Goal: Task Accomplishment & Management: Complete application form

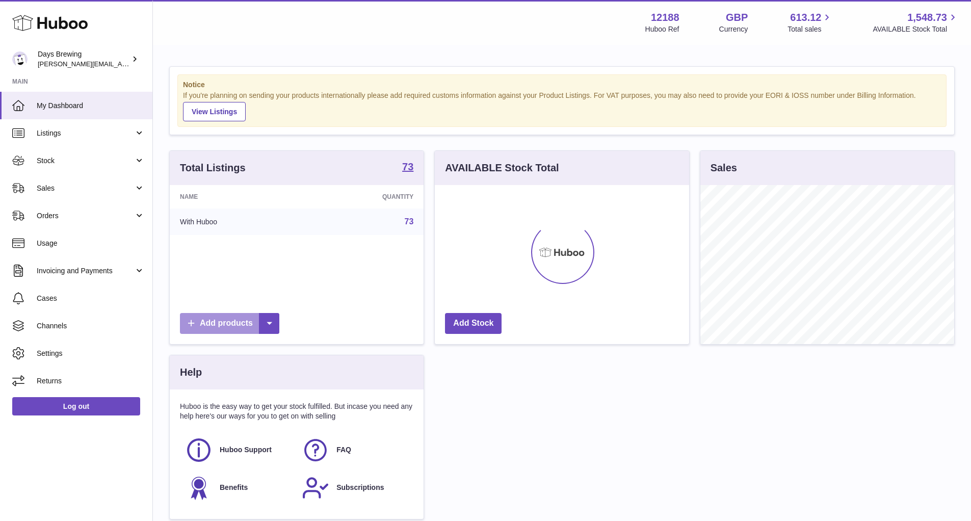
scroll to position [159, 254]
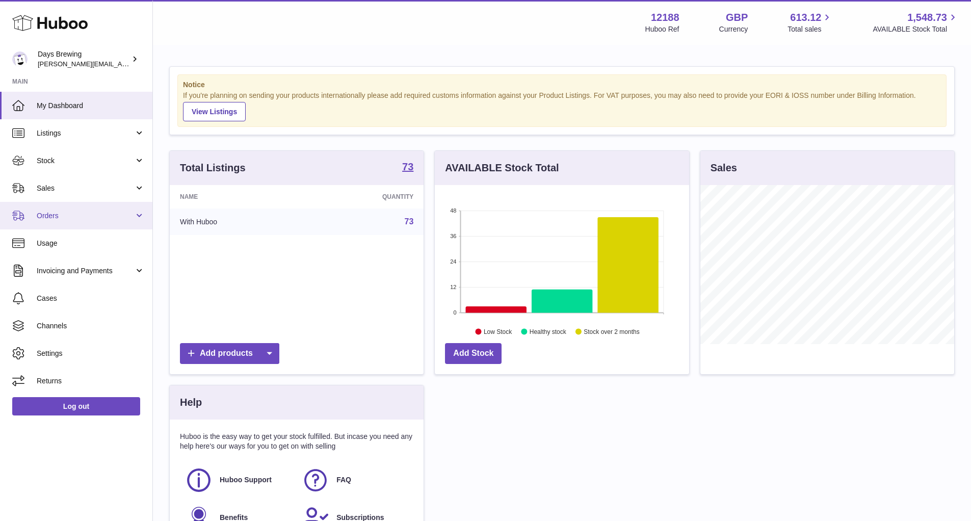
click at [57, 215] on span "Orders" at bounding box center [85, 216] width 97 height 10
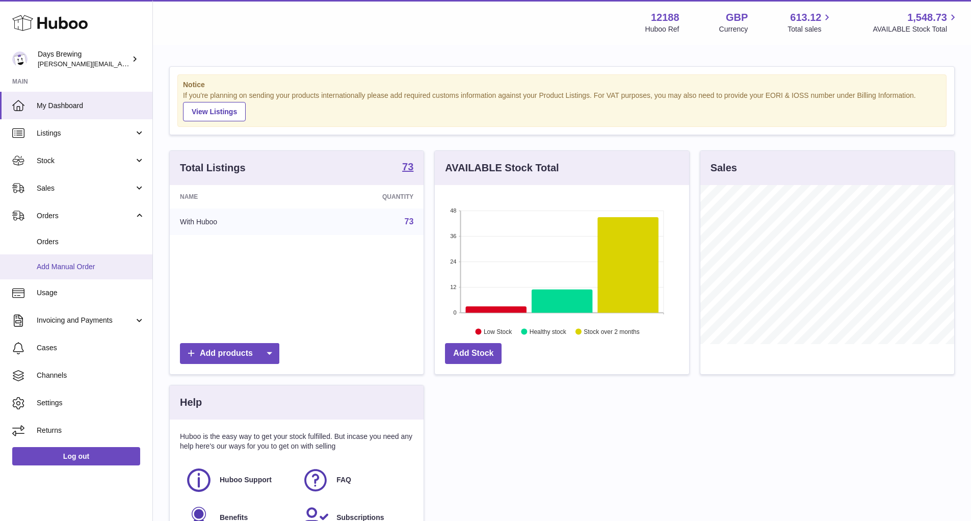
click at [58, 265] on span "Add Manual Order" at bounding box center [91, 267] width 108 height 10
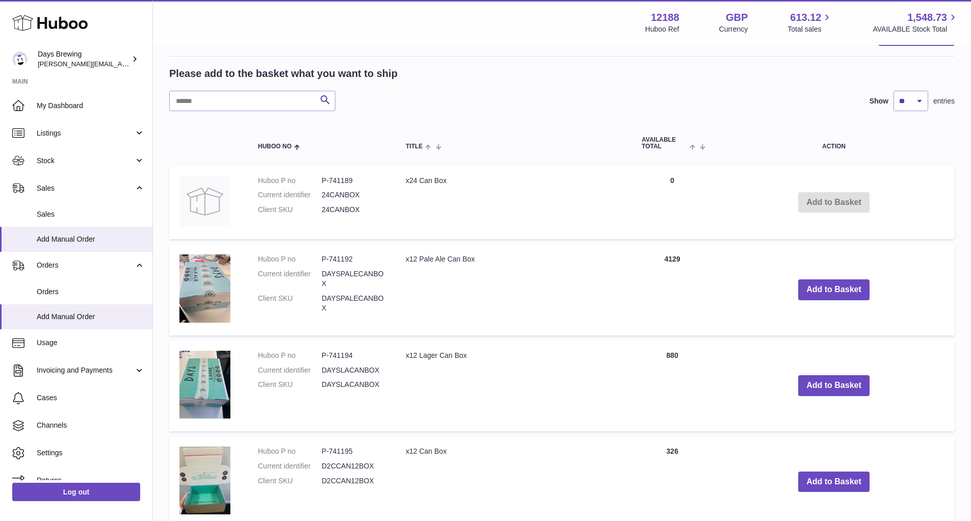
scroll to position [13, 0]
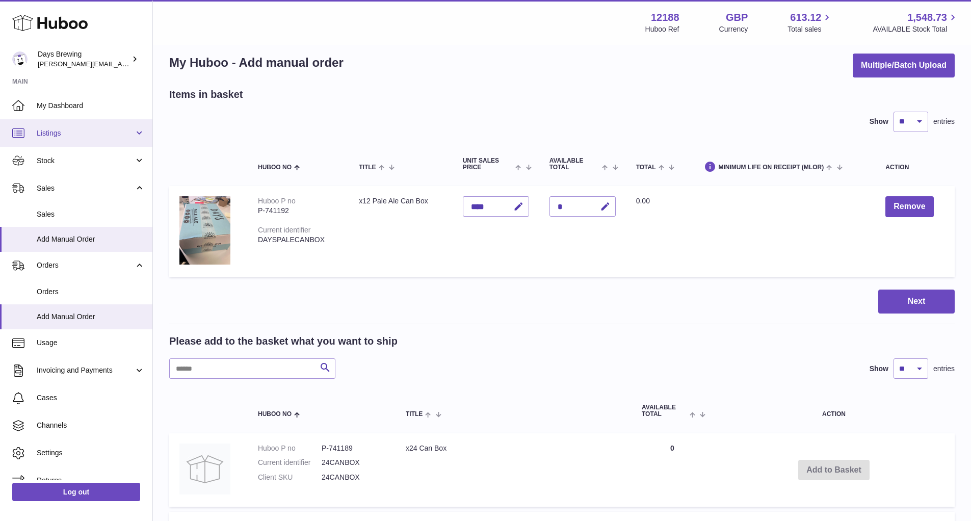
click at [138, 131] on link "Listings" at bounding box center [76, 133] width 152 height 28
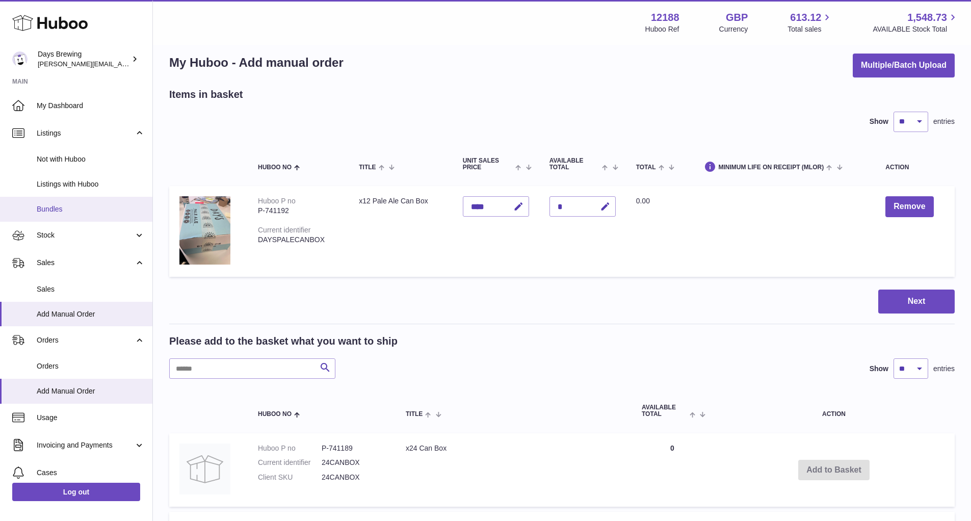
click at [107, 208] on span "Bundles" at bounding box center [91, 209] width 108 height 10
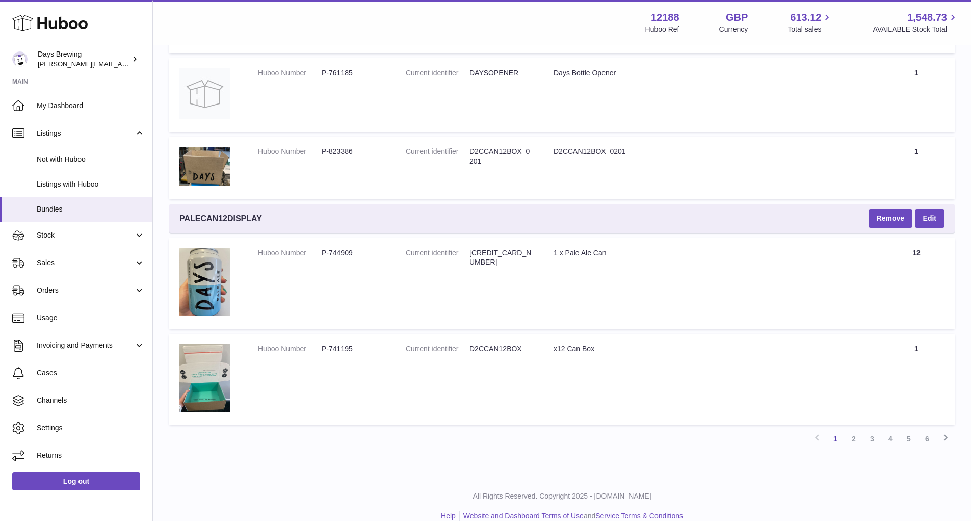
scroll to position [2183, 0]
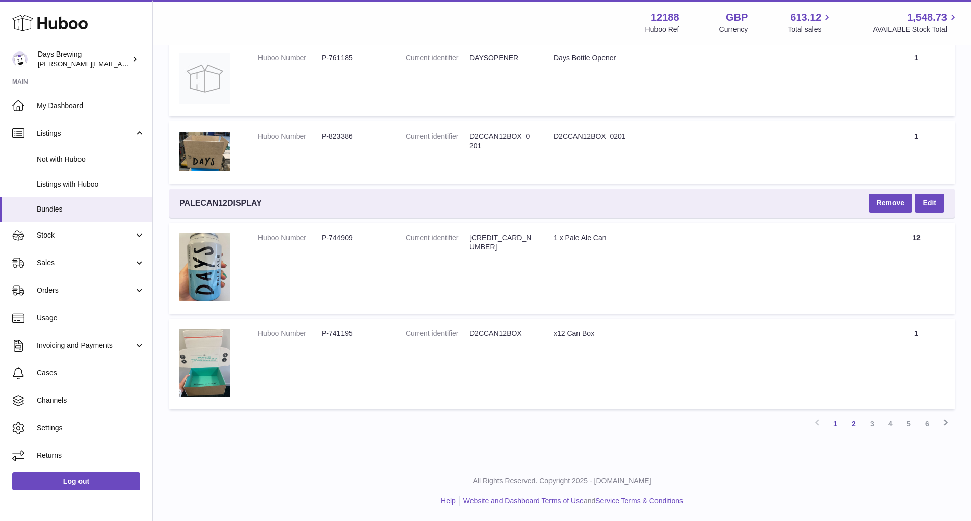
click at [855, 421] on link "2" at bounding box center [854, 424] width 18 height 18
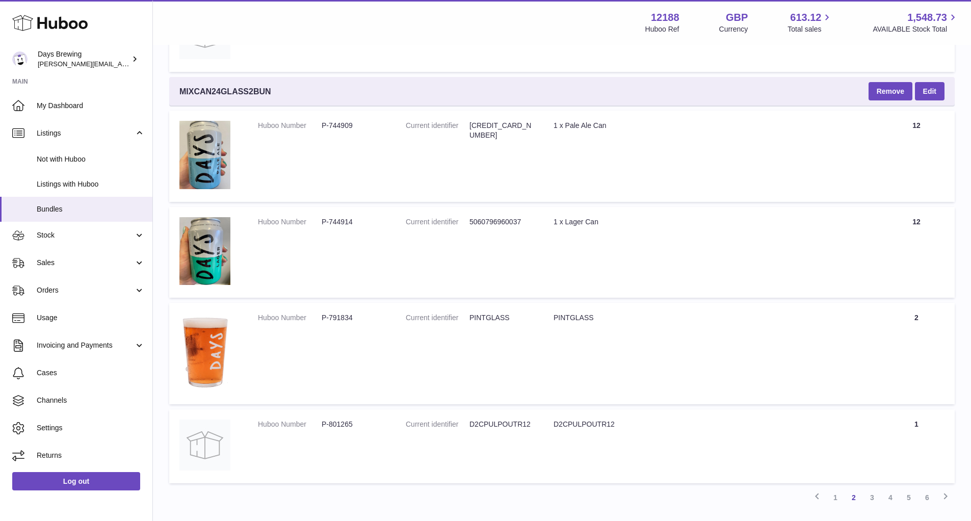
scroll to position [3747, 0]
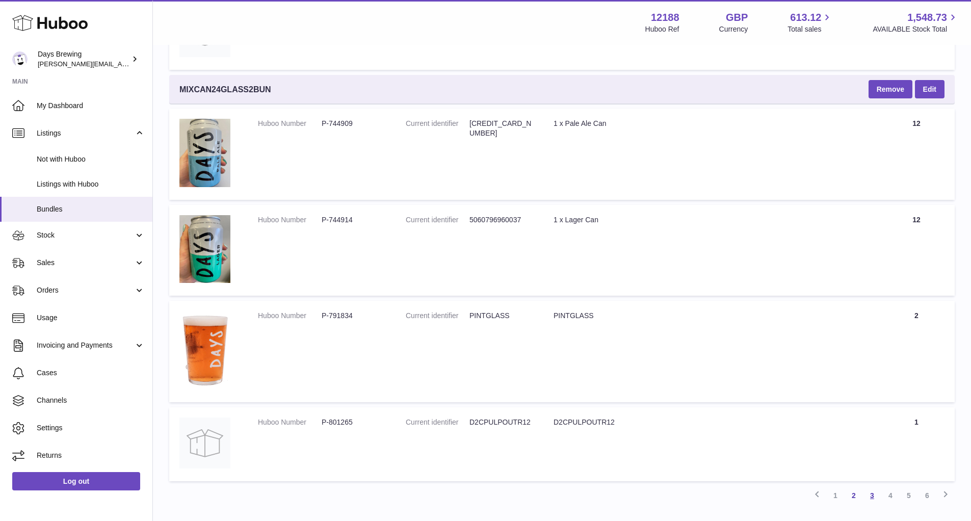
click at [868, 494] on link "3" at bounding box center [872, 495] width 18 height 18
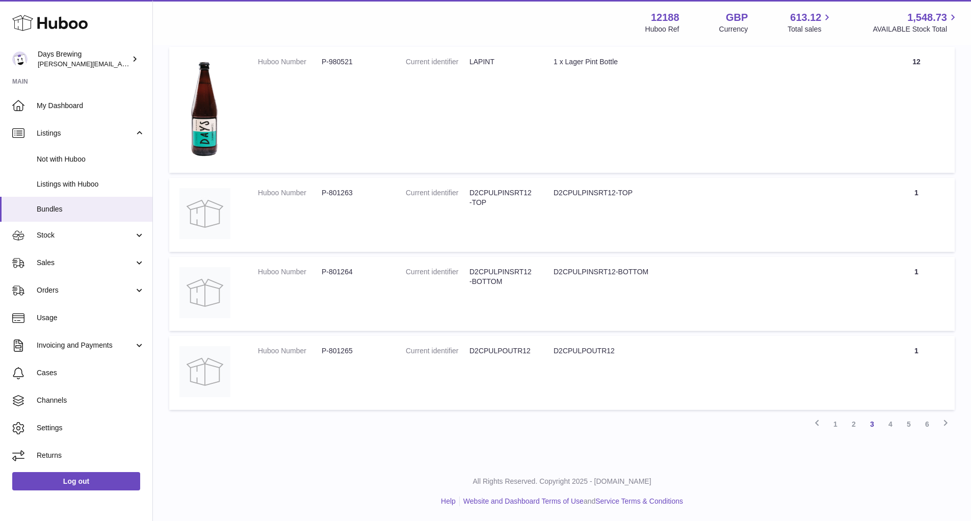
scroll to position [4322, 0]
click at [890, 425] on link "4" at bounding box center [891, 424] width 18 height 18
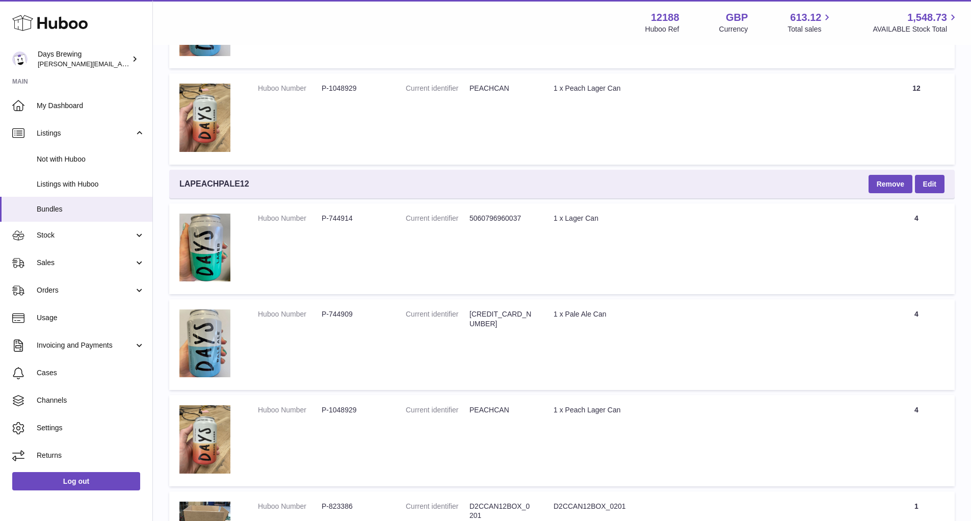
scroll to position [340, 0]
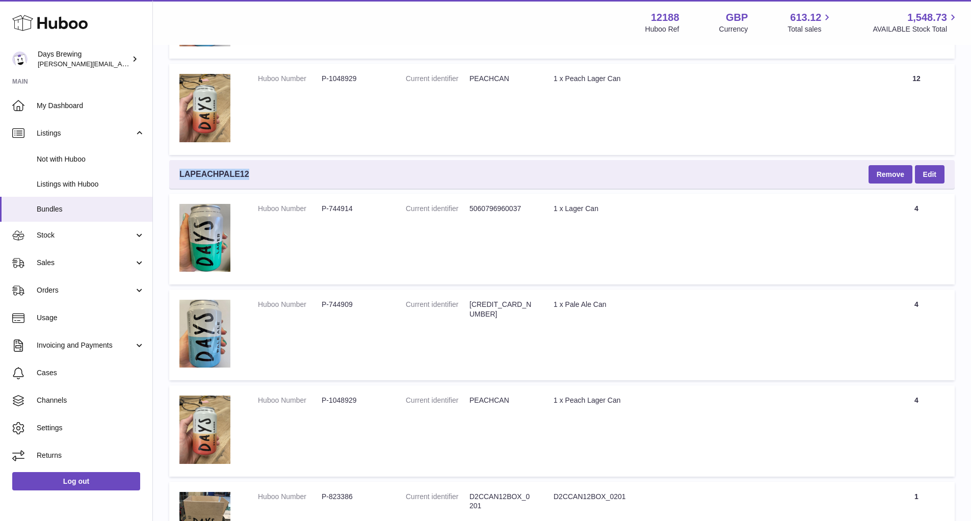
drag, startPoint x: 262, startPoint y: 181, endPoint x: 178, endPoint y: 174, distance: 83.9
click at [178, 174] on div "LAPEACHPALE12 Remove Edit" at bounding box center [562, 174] width 786 height 29
copy span "LAPEACHPALE12"
click at [362, 175] on div "LAPEACHPALE12 Remove Edit" at bounding box center [562, 174] width 786 height 29
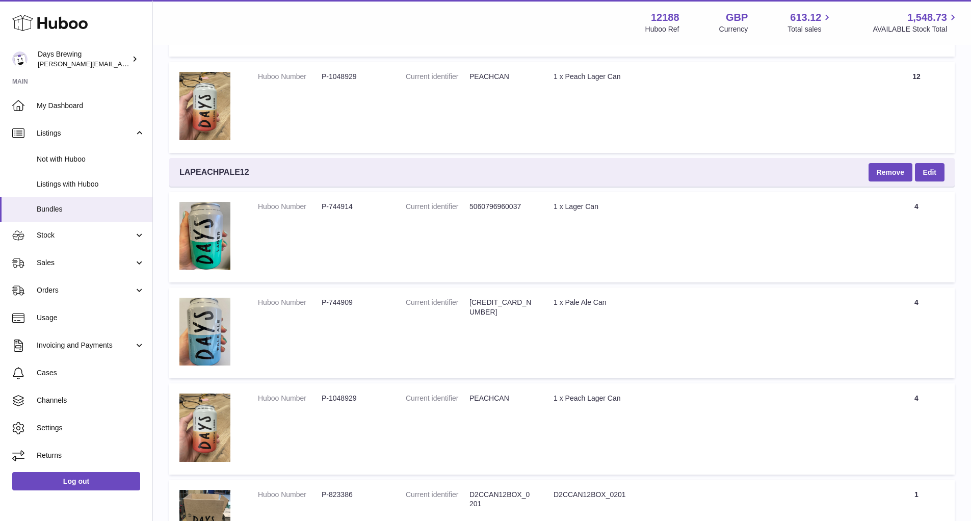
click at [336, 205] on dd "P-744914" at bounding box center [354, 207] width 64 height 10
click at [371, 205] on dd "P-744914" at bounding box center [354, 207] width 64 height 10
drag, startPoint x: 350, startPoint y: 211, endPoint x: 323, endPoint y: 210, distance: 26.5
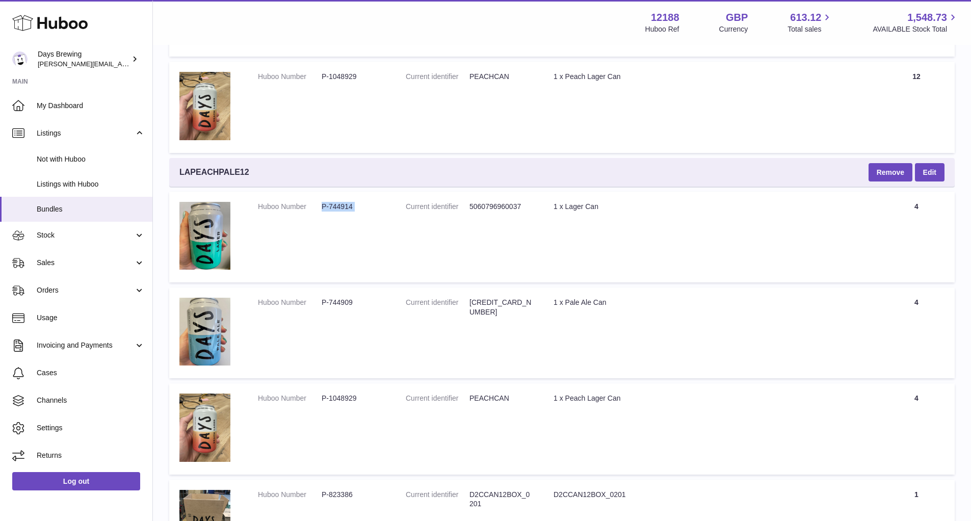
click at [323, 210] on dd "P-744914" at bounding box center [354, 207] width 64 height 10
copy tr "P-744914"
click at [495, 209] on dd "5060796960037" at bounding box center [502, 207] width 64 height 10
click at [496, 205] on dd "5060796960037" at bounding box center [502, 207] width 64 height 10
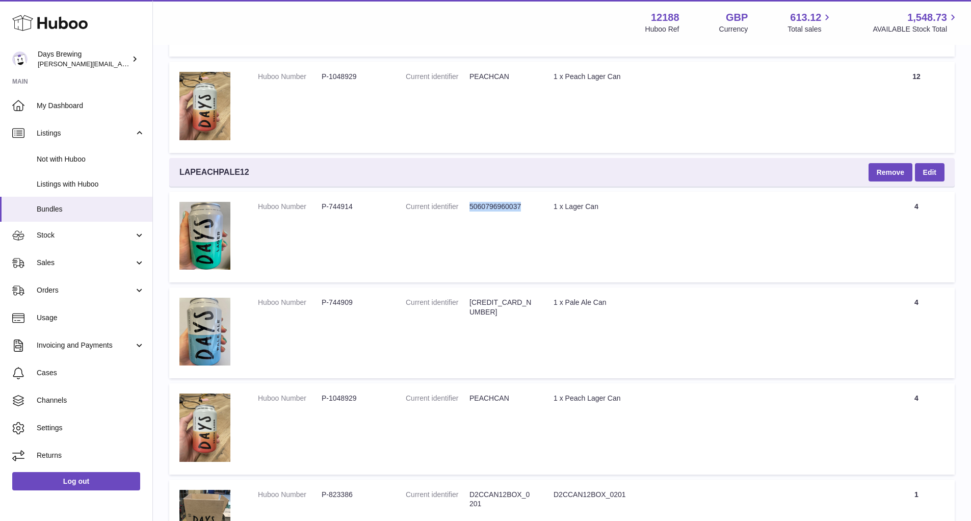
click at [496, 205] on dd "5060796960037" at bounding box center [502, 207] width 64 height 10
copy dd "5060796960037"
click at [508, 302] on dd "[CREDIT_CARD_NUMBER]" at bounding box center [502, 307] width 64 height 19
copy dd "[CREDIT_CARD_NUMBER]"
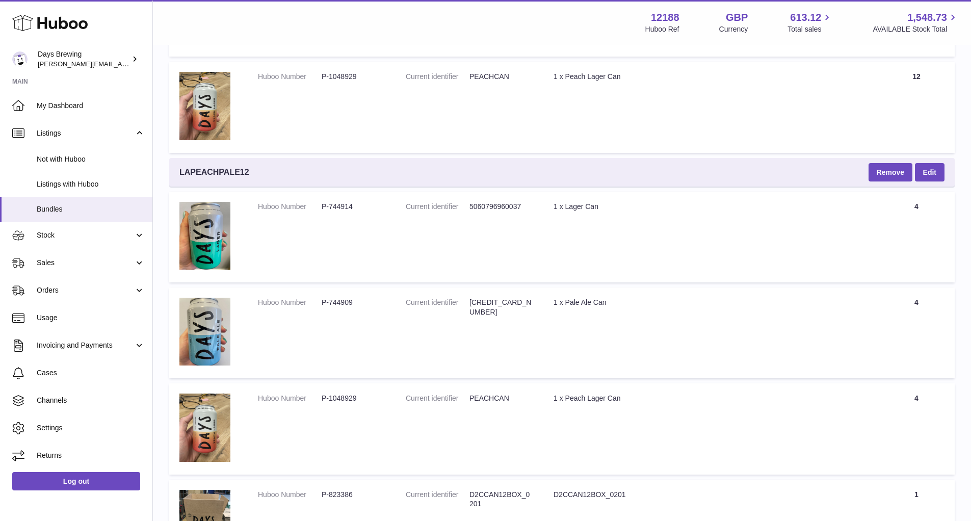
click at [489, 399] on dd "PEACHCAN" at bounding box center [502, 399] width 64 height 10
click at [489, 400] on dd "PEACHCAN" at bounding box center [502, 399] width 64 height 10
copy dd "PEACHCAN"
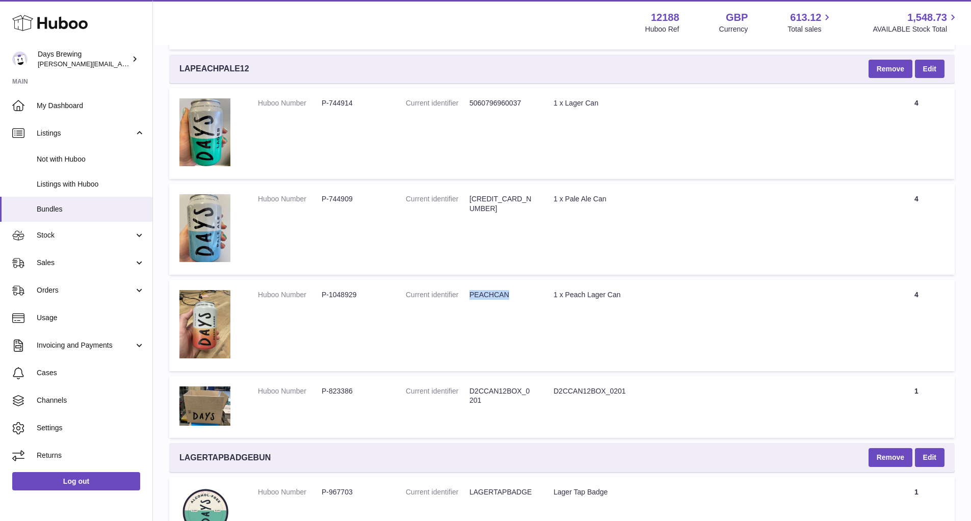
scroll to position [481, 0]
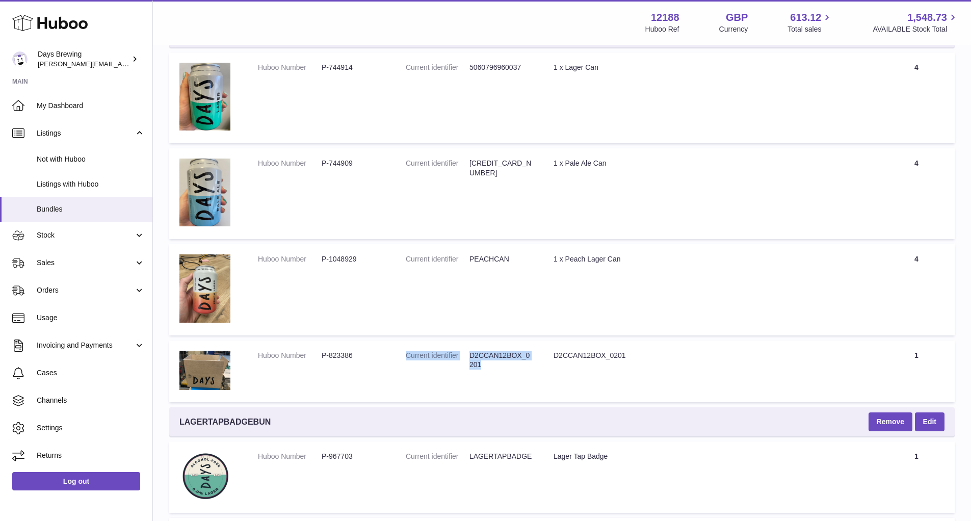
drag, startPoint x: 484, startPoint y: 364, endPoint x: 452, endPoint y: 350, distance: 35.4
click at [452, 351] on dl "Current identifier D2CCAN12BOX_0201" at bounding box center [469, 363] width 127 height 24
click at [452, 351] on dt "Current identifier" at bounding box center [438, 360] width 64 height 19
click at [470, 354] on dd "D2CCAN12BOX_0201" at bounding box center [502, 360] width 64 height 19
drag, startPoint x: 469, startPoint y: 354, endPoint x: 498, endPoint y: 363, distance: 29.7
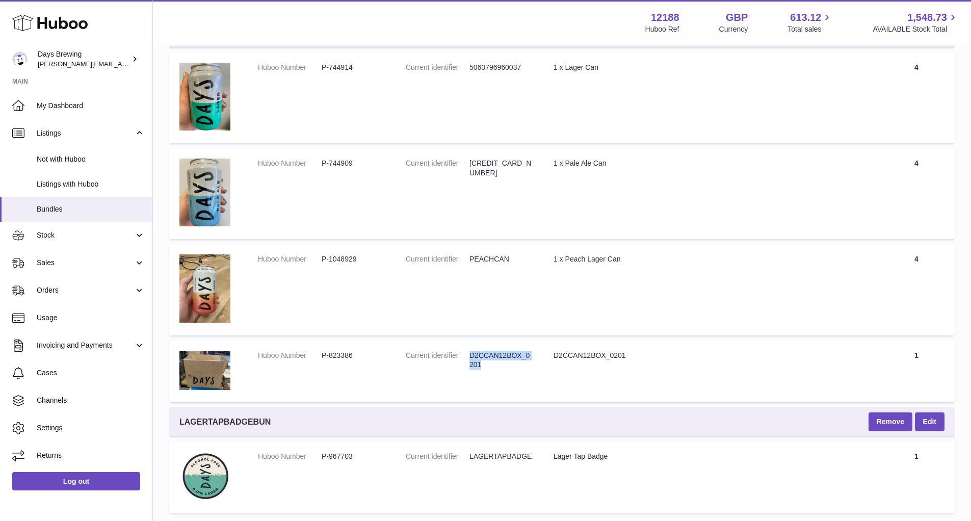
click at [498, 363] on dd "D2CCAN12BOX_0201" at bounding box center [502, 360] width 64 height 19
copy dd "D2CCAN12BOX_0201"
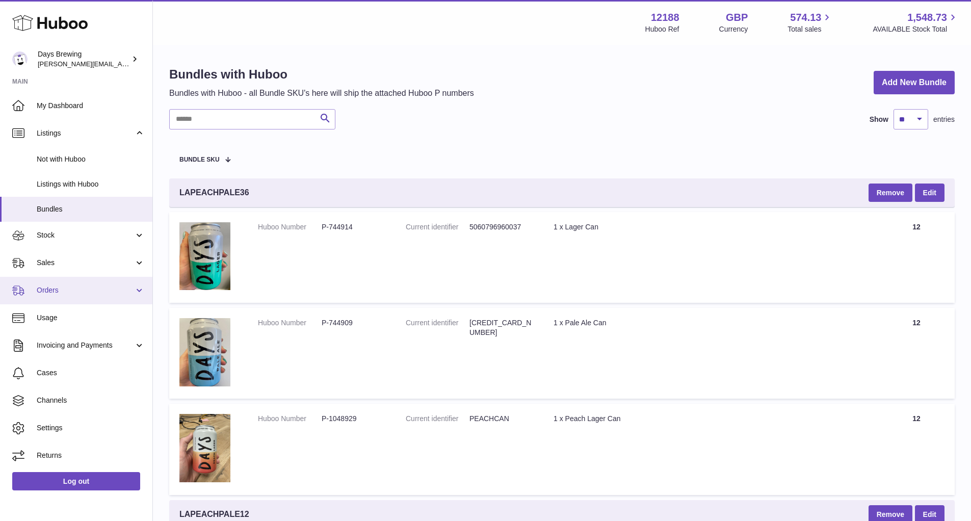
click at [142, 291] on link "Orders" at bounding box center [76, 291] width 152 height 28
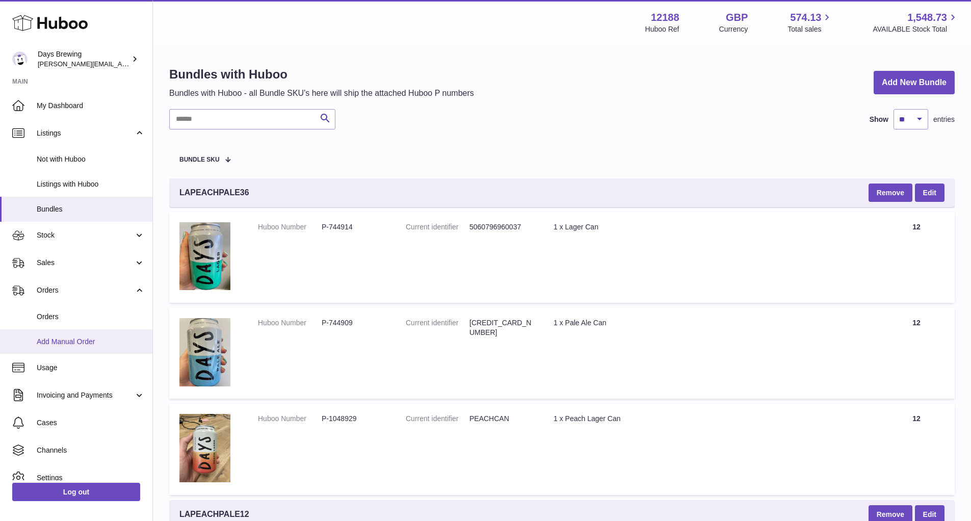
click at [73, 343] on span "Add Manual Order" at bounding box center [91, 342] width 108 height 10
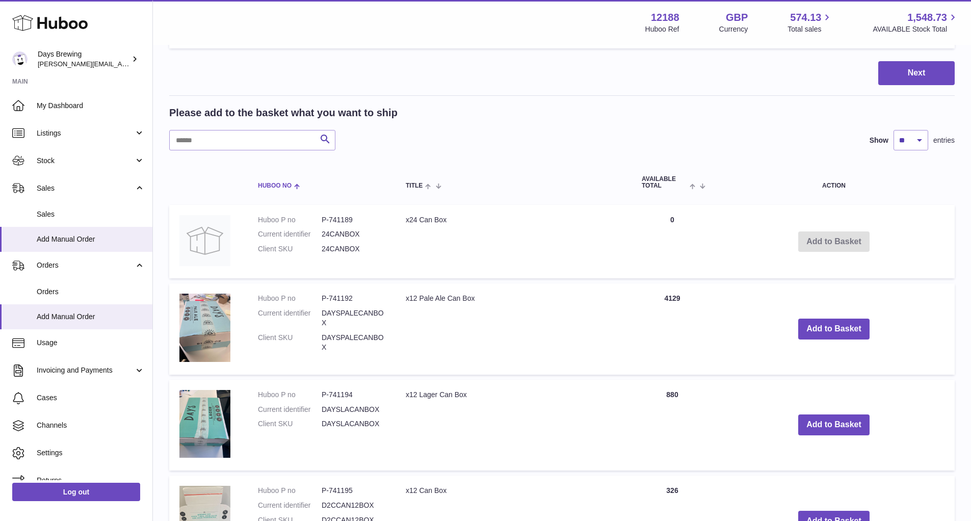
scroll to position [274, 0]
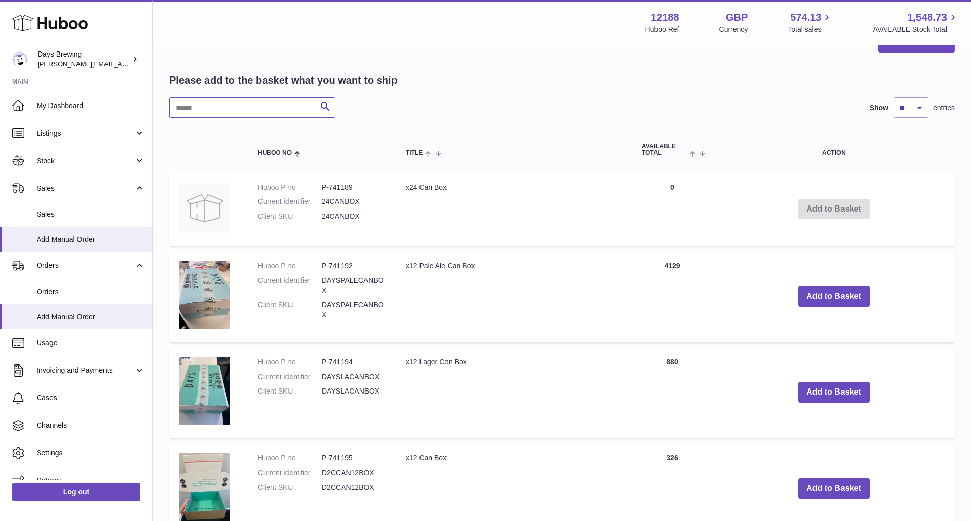
click at [247, 112] on input "text" at bounding box center [252, 107] width 166 height 20
paste input "**********"
type input "**********"
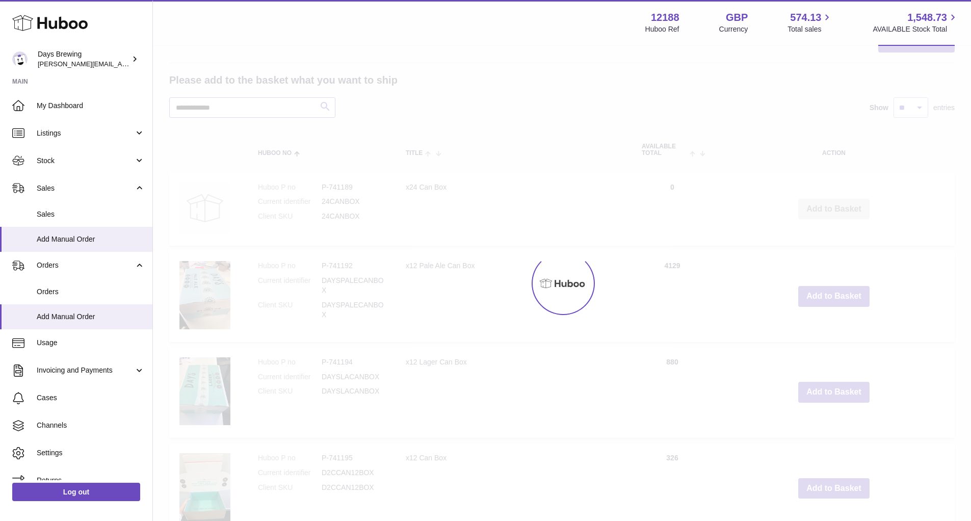
scroll to position [24, 0]
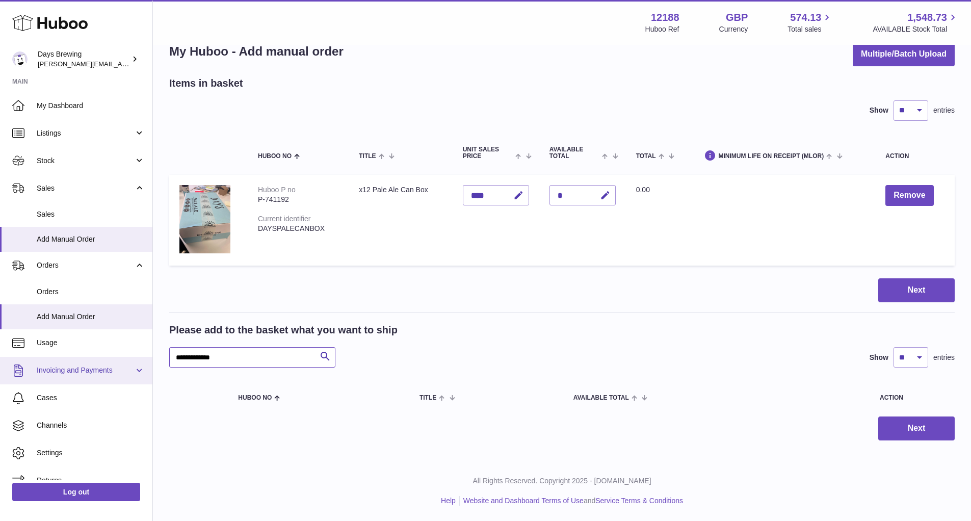
drag, startPoint x: 243, startPoint y: 359, endPoint x: 84, endPoint y: 365, distance: 158.7
click at [86, 366] on div "Huboo Days Brewing greg@daysbrewing.com Main My Dashboard Listings Not with Hub…" at bounding box center [485, 248] width 971 height 545
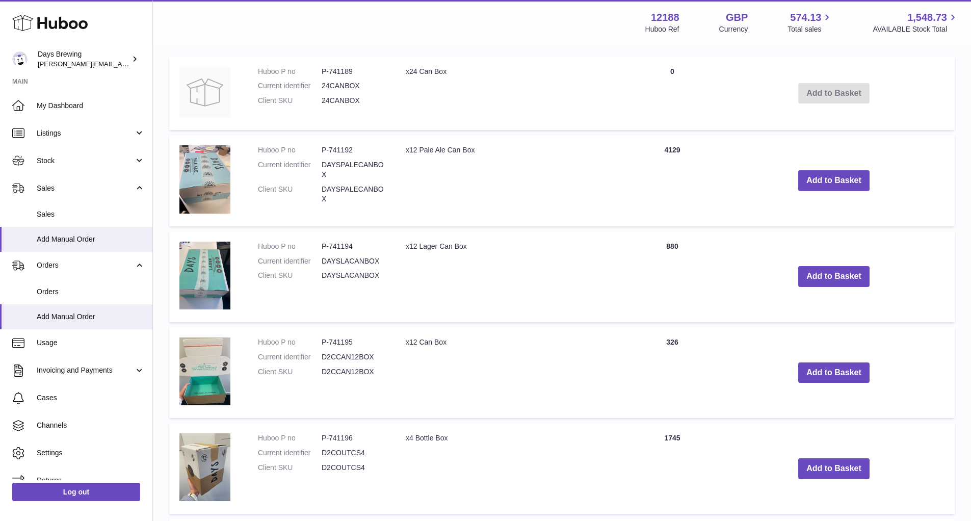
scroll to position [62, 0]
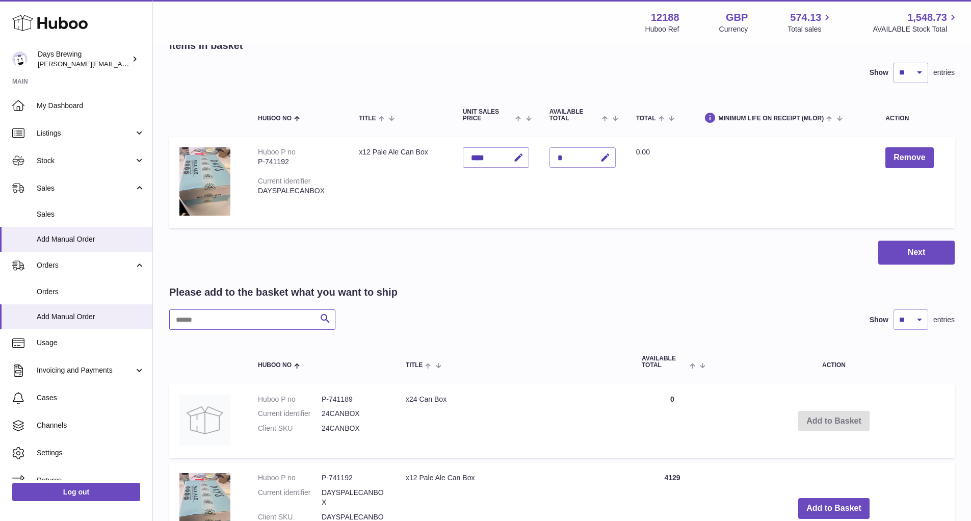
paste input "********"
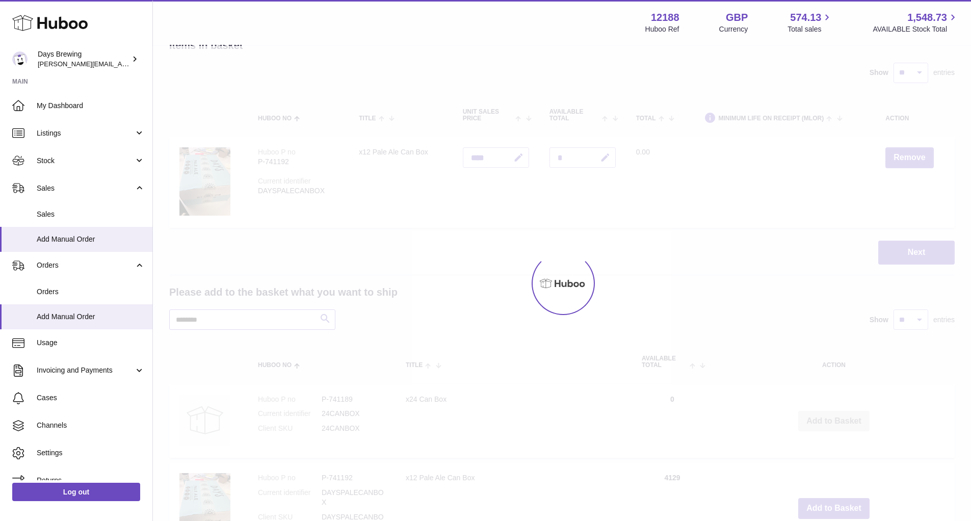
scroll to position [24, 0]
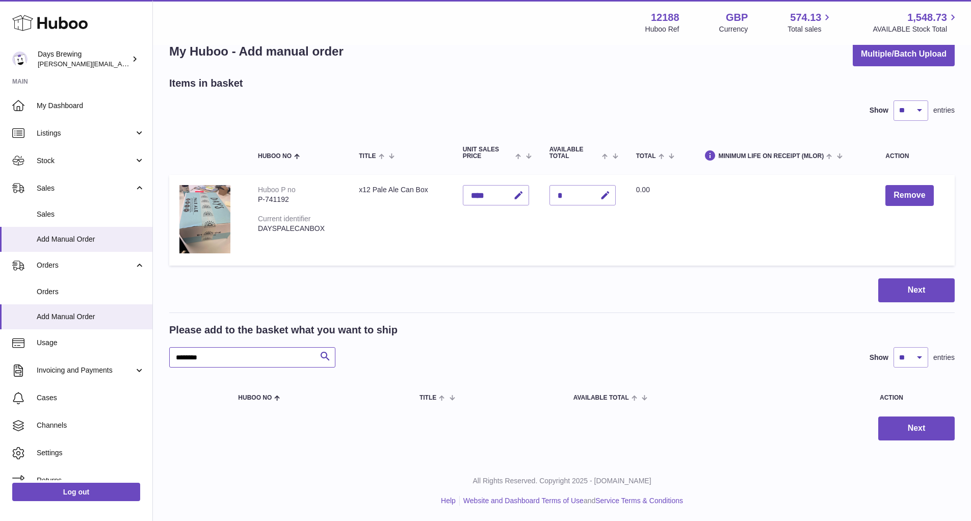
paste input "*****"
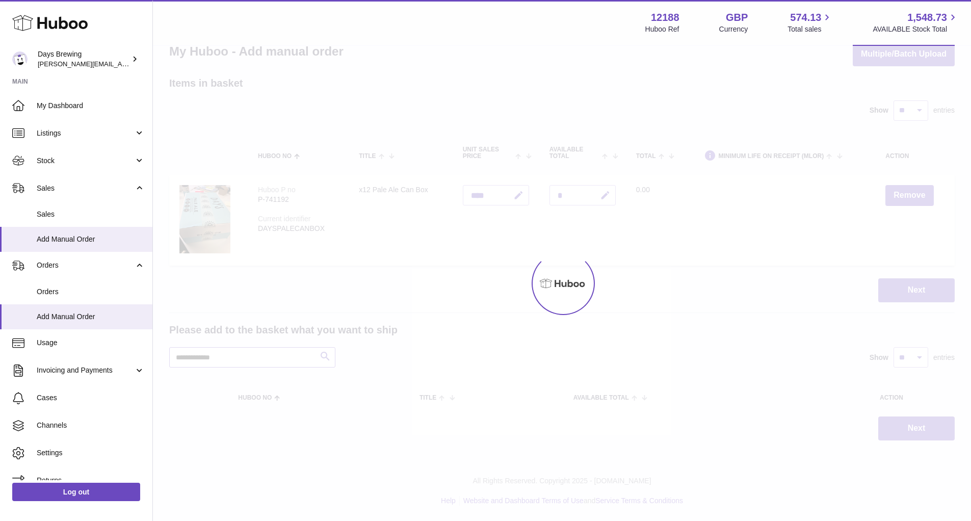
scroll to position [62, 0]
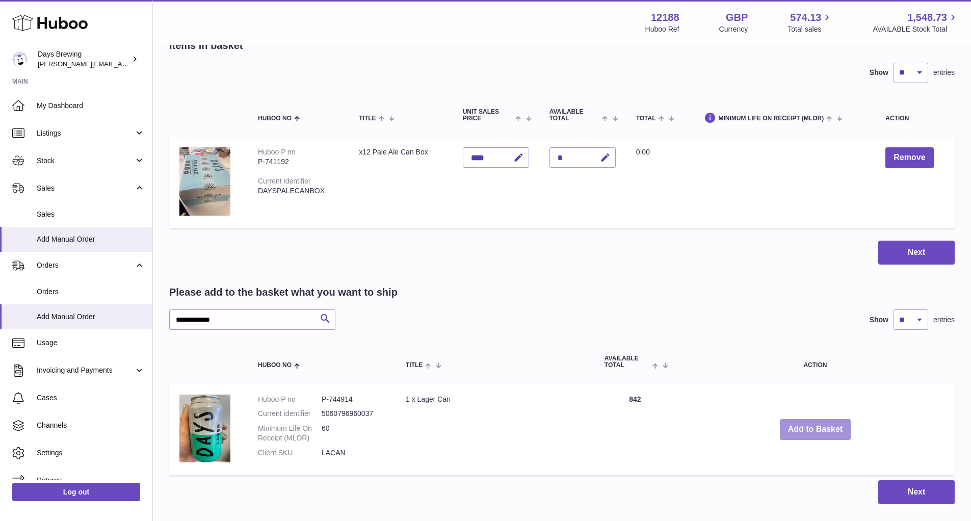
click at [823, 428] on button "Add to Basket" at bounding box center [815, 429] width 71 height 21
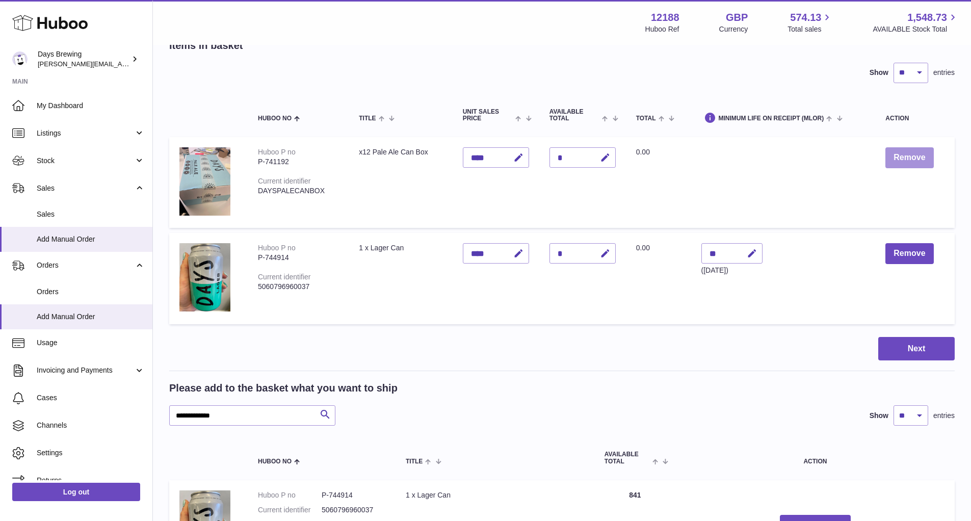
click at [909, 153] on button "Remove" at bounding box center [910, 157] width 48 height 21
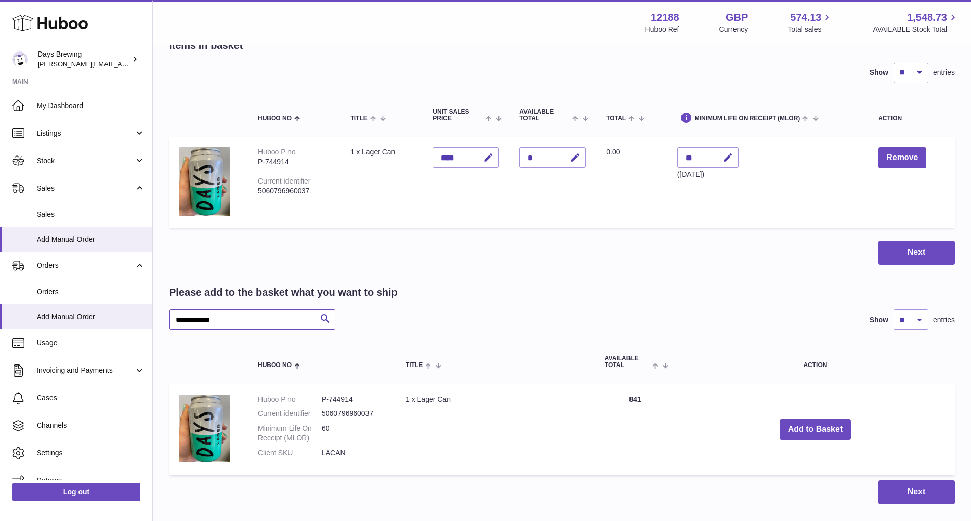
click at [247, 322] on input "**********" at bounding box center [252, 319] width 166 height 20
paste input "text"
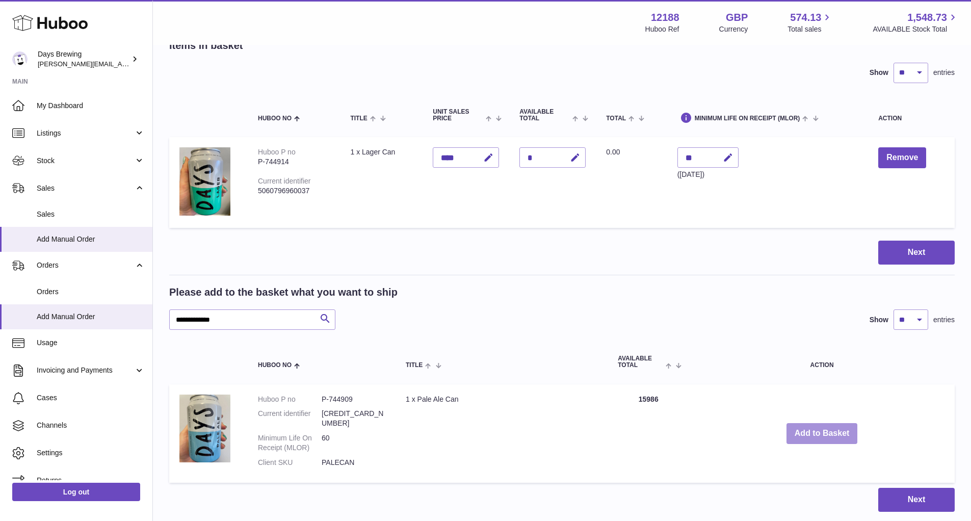
click at [839, 433] on button "Add to Basket" at bounding box center [822, 433] width 71 height 21
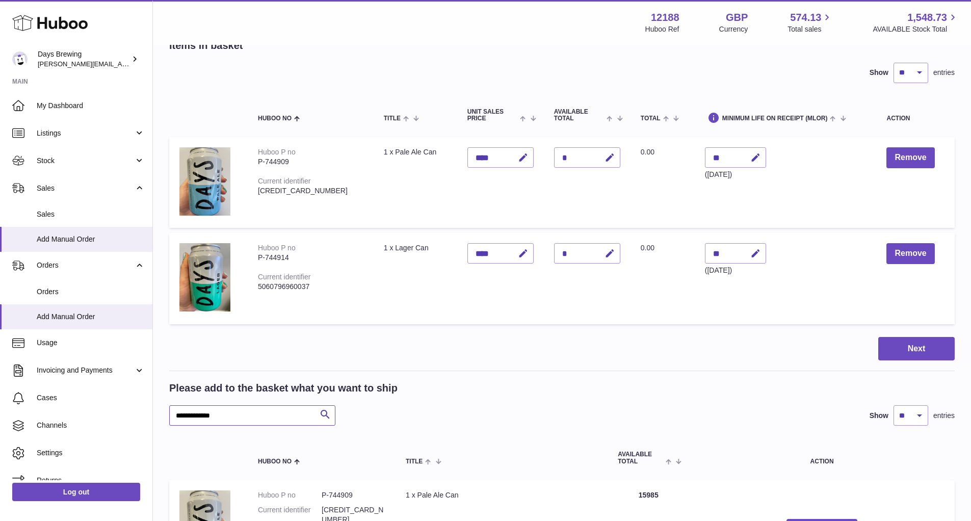
click at [278, 418] on input "**********" at bounding box center [252, 415] width 166 height 20
paste input "text"
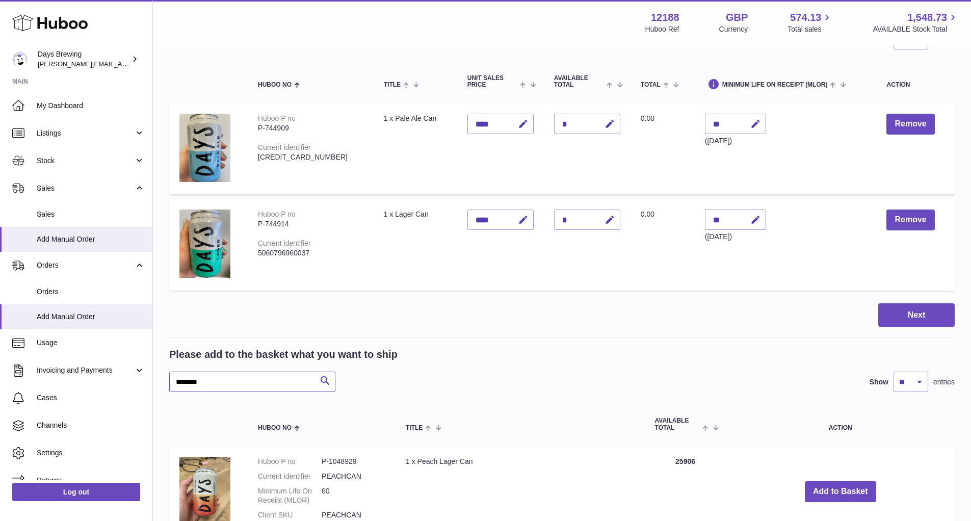
scroll to position [144, 0]
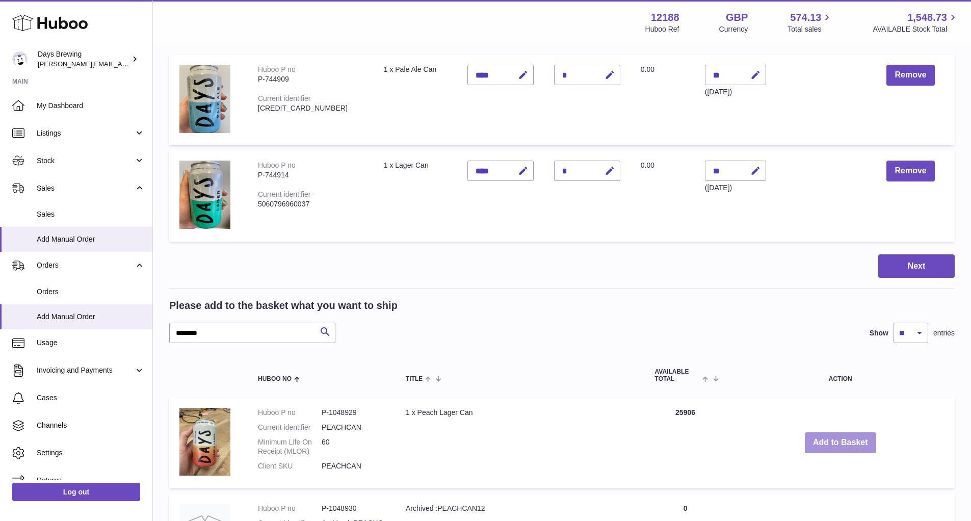
click at [841, 443] on button "Add to Basket" at bounding box center [840, 442] width 71 height 21
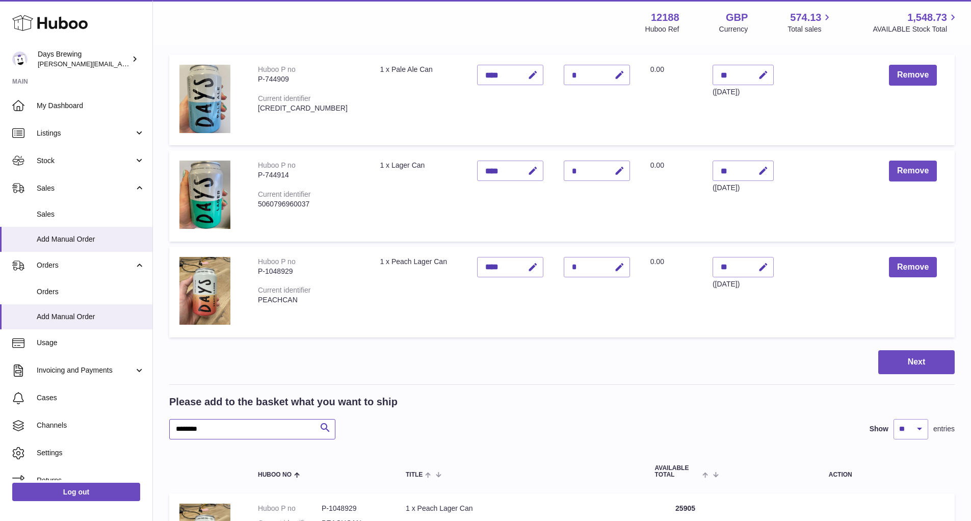
click at [262, 425] on input "********" at bounding box center [252, 429] width 166 height 20
paste input "********"
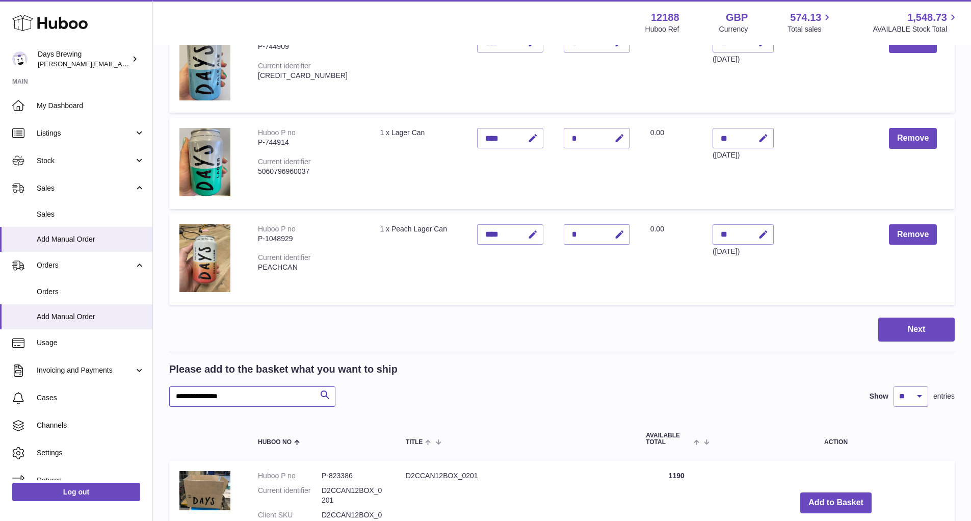
scroll to position [310, 0]
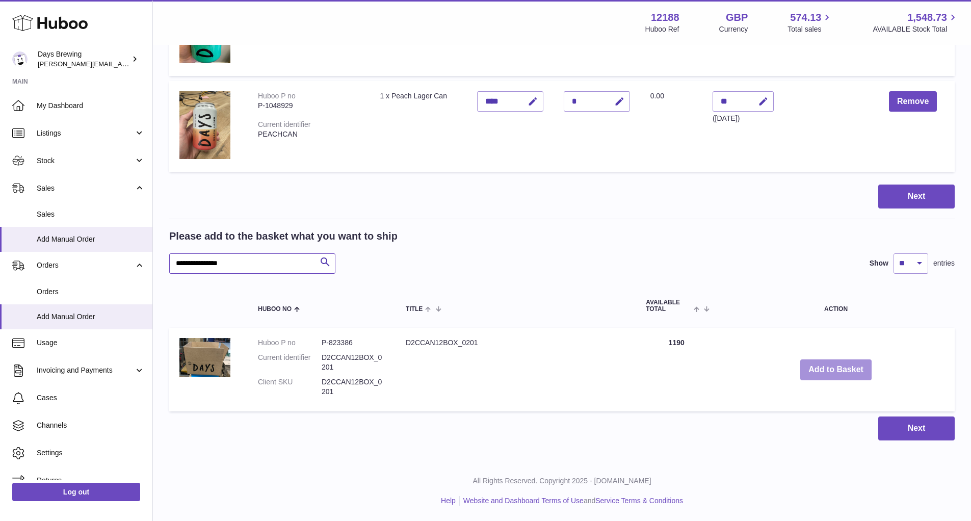
type input "**********"
click at [824, 369] on button "Add to Basket" at bounding box center [835, 369] width 71 height 21
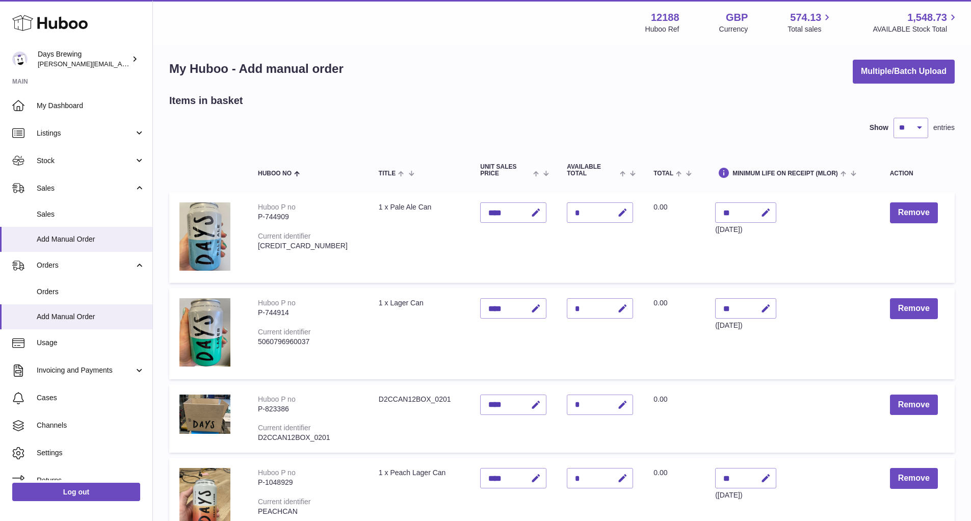
scroll to position [0, 0]
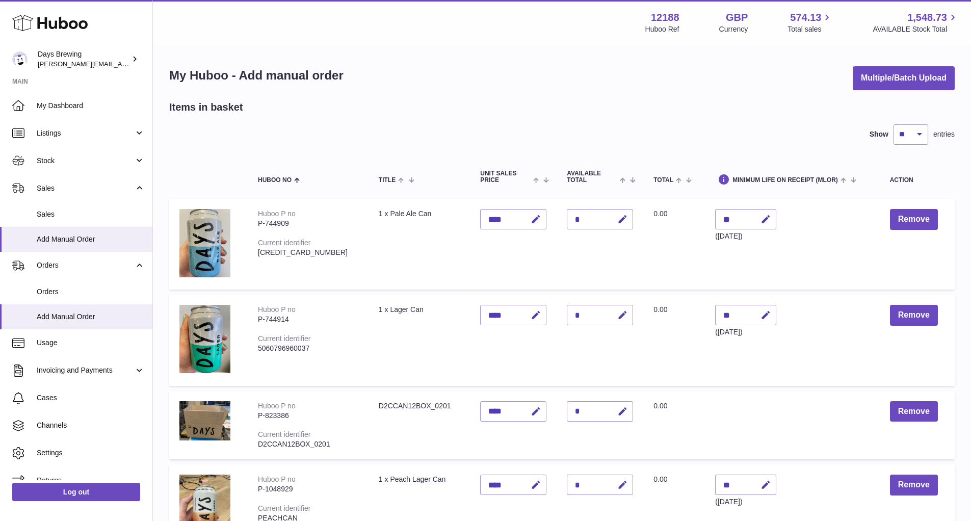
click at [583, 220] on div "*" at bounding box center [600, 219] width 66 height 20
click at [567, 218] on div "*" at bounding box center [600, 219] width 66 height 20
click at [599, 276] on td "Quantity *" at bounding box center [600, 244] width 87 height 91
click at [620, 217] on button "button" at bounding box center [621, 219] width 24 height 21
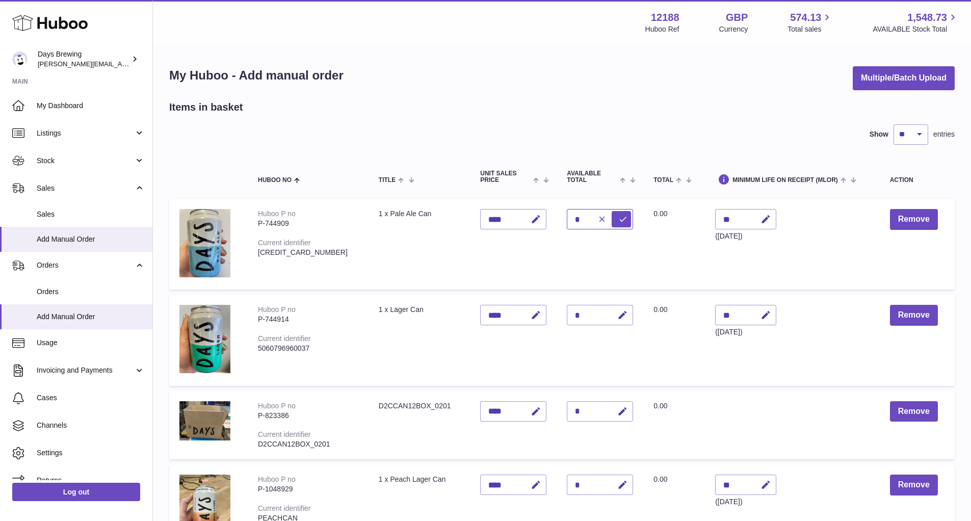
type input "*"
click at [577, 318] on div "*" at bounding box center [600, 315] width 66 height 20
click at [627, 315] on td "Quantity *" at bounding box center [600, 340] width 87 height 91
click at [617, 316] on icon "button" at bounding box center [622, 315] width 11 height 11
drag, startPoint x: 571, startPoint y: 311, endPoint x: 549, endPoint y: 313, distance: 22.0
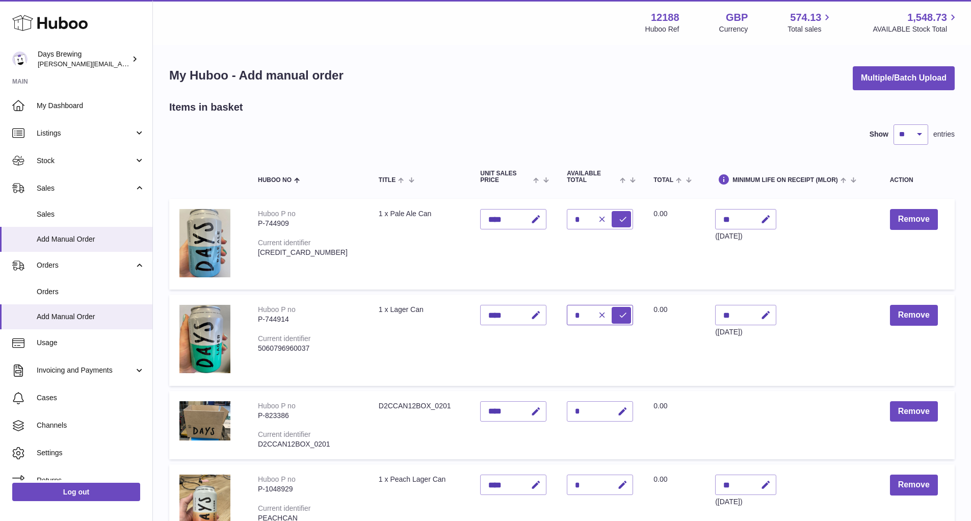
click at [557, 313] on td "Quantity *" at bounding box center [600, 340] width 87 height 91
type input "*"
click at [617, 414] on icon "button" at bounding box center [622, 411] width 11 height 11
click at [617, 484] on icon "button" at bounding box center [622, 485] width 11 height 11
drag, startPoint x: 577, startPoint y: 482, endPoint x: 554, endPoint y: 482, distance: 22.4
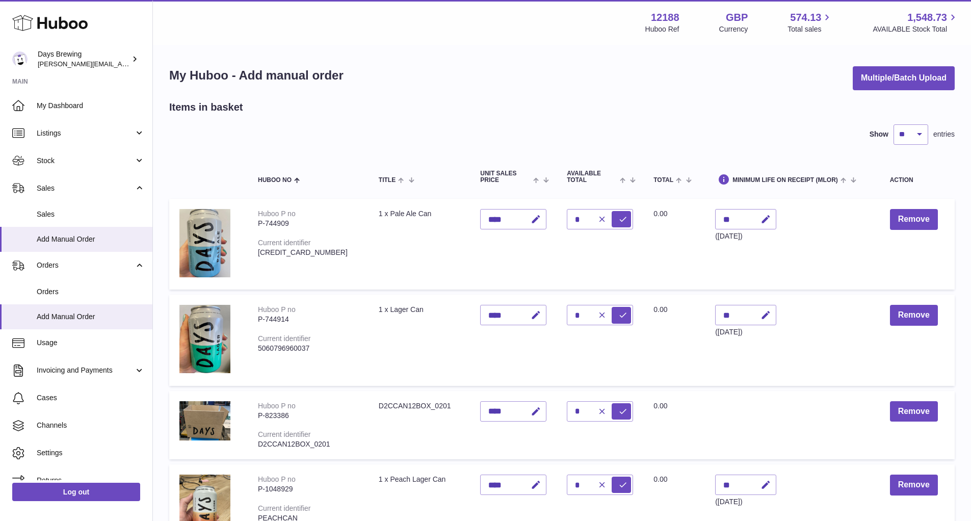
click at [567, 482] on div "*" at bounding box center [600, 485] width 66 height 20
click at [573, 483] on input "*" at bounding box center [600, 485] width 66 height 20
click at [572, 483] on input "*" at bounding box center [600, 485] width 66 height 20
type input "*"
drag, startPoint x: 657, startPoint y: 480, endPoint x: 650, endPoint y: 481, distance: 6.7
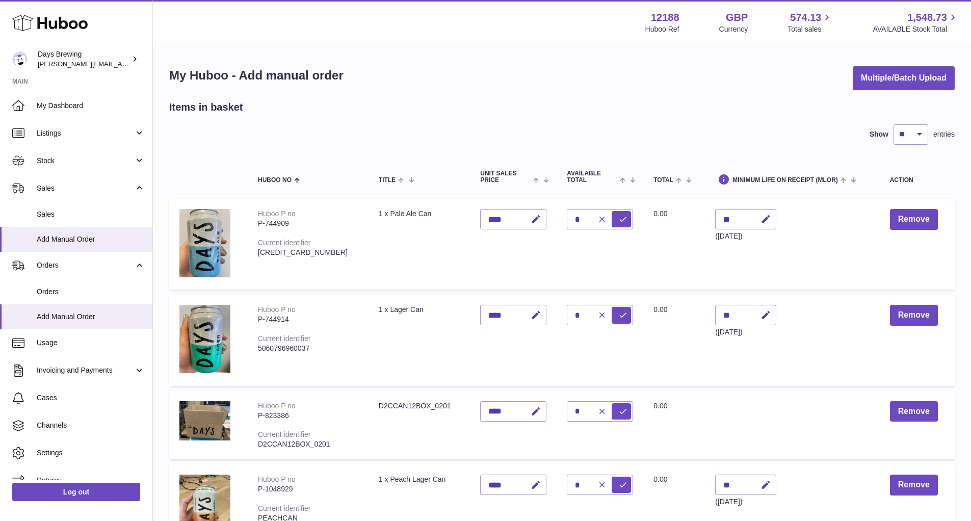
click at [656, 480] on td "Total 0.00" at bounding box center [674, 509] width 62 height 91
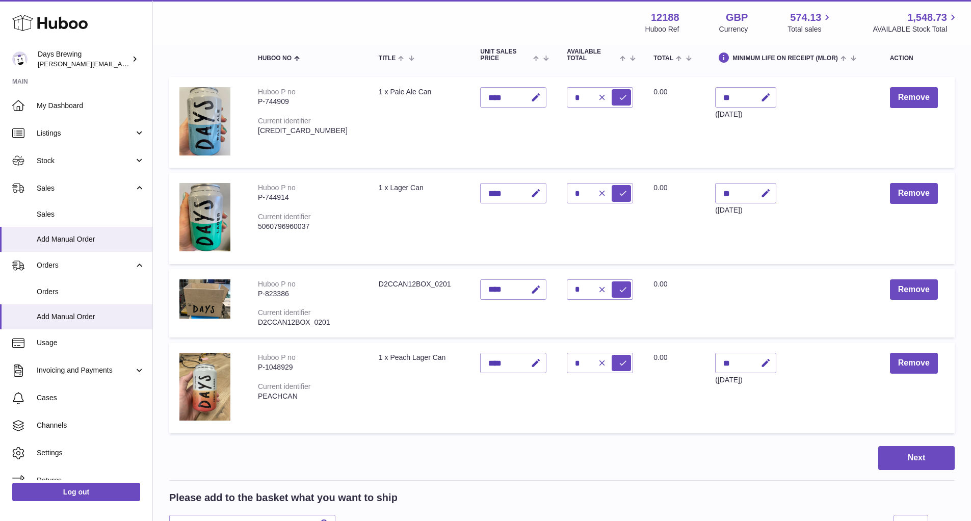
scroll to position [123, 0]
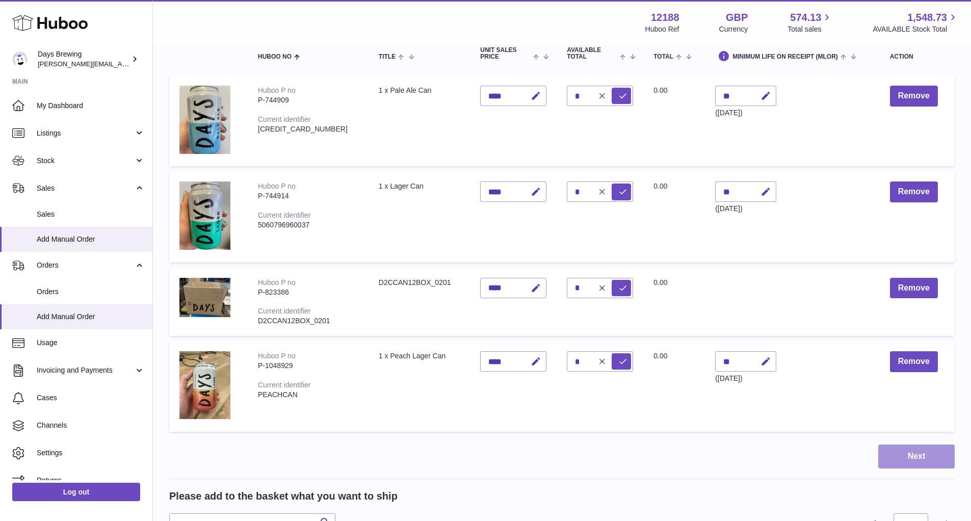
click at [924, 458] on button "Next" at bounding box center [916, 457] width 76 height 24
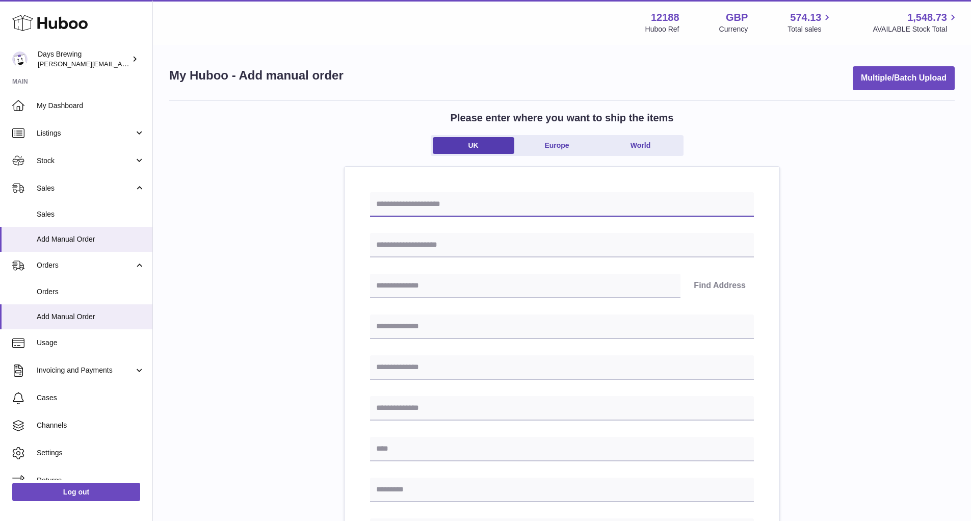
click at [383, 210] on input "text" at bounding box center [562, 204] width 384 height 24
type input "**********"
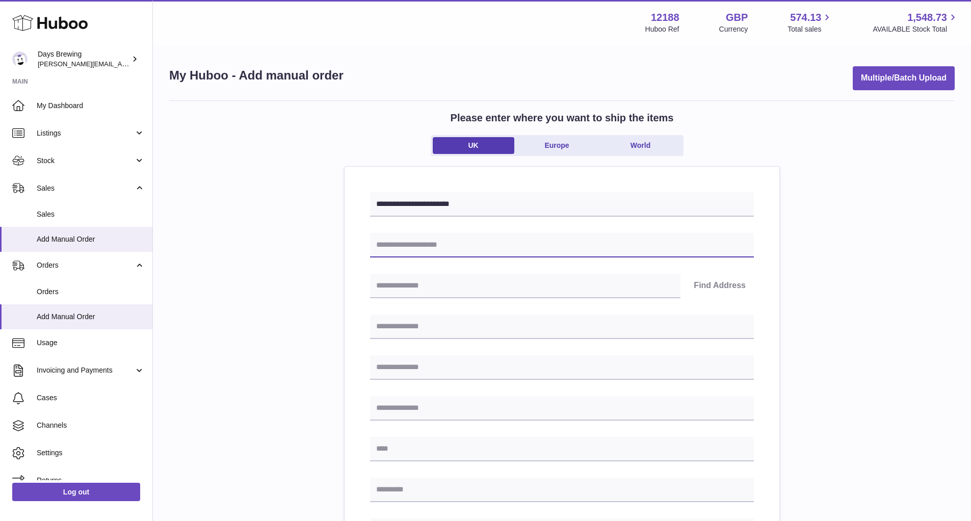
drag, startPoint x: 430, startPoint y: 240, endPoint x: 451, endPoint y: 251, distance: 23.7
click at [451, 251] on input "text" at bounding box center [562, 245] width 384 height 24
type input "**********"
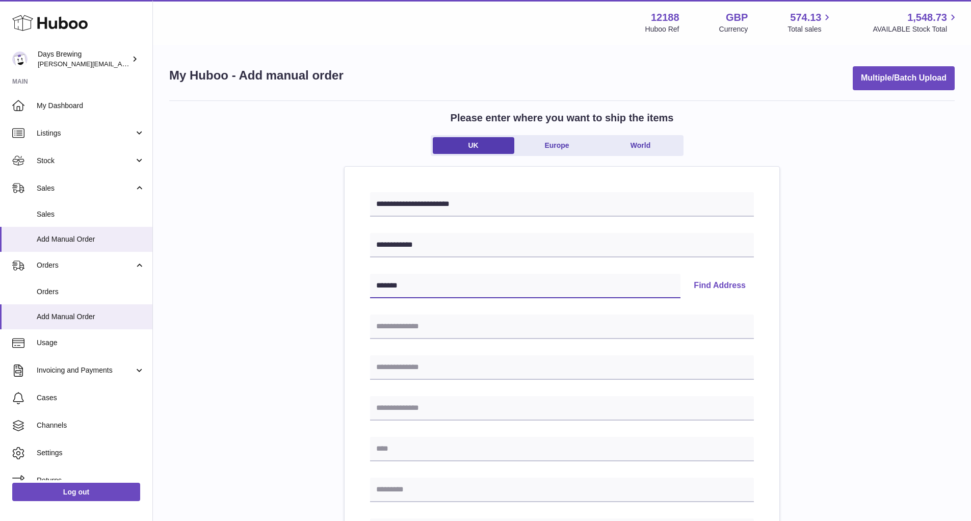
type input "*******"
click at [718, 292] on button "Find Address" at bounding box center [720, 286] width 68 height 24
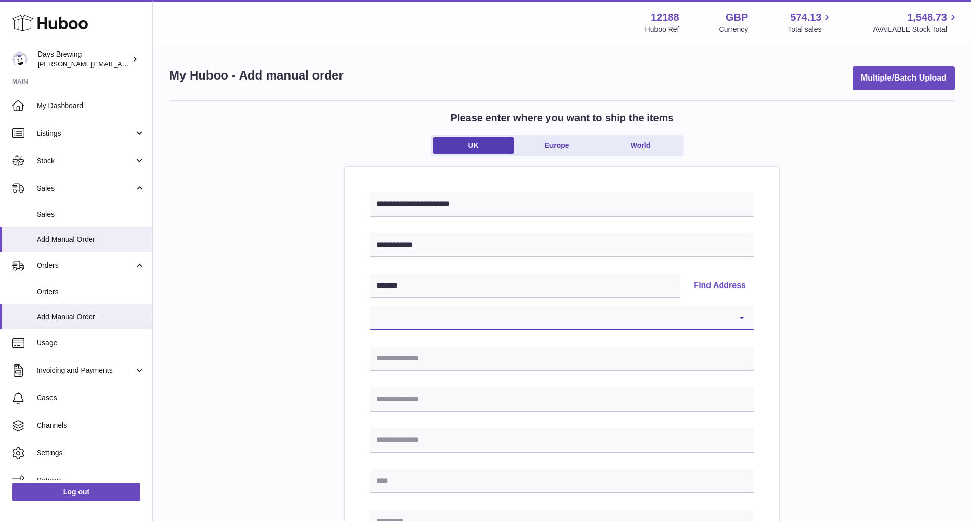
click at [722, 321] on select "**********" at bounding box center [562, 318] width 384 height 24
select select "**"
click at [370, 306] on select "**********" at bounding box center [562, 318] width 384 height 24
type input "**********"
type input "******"
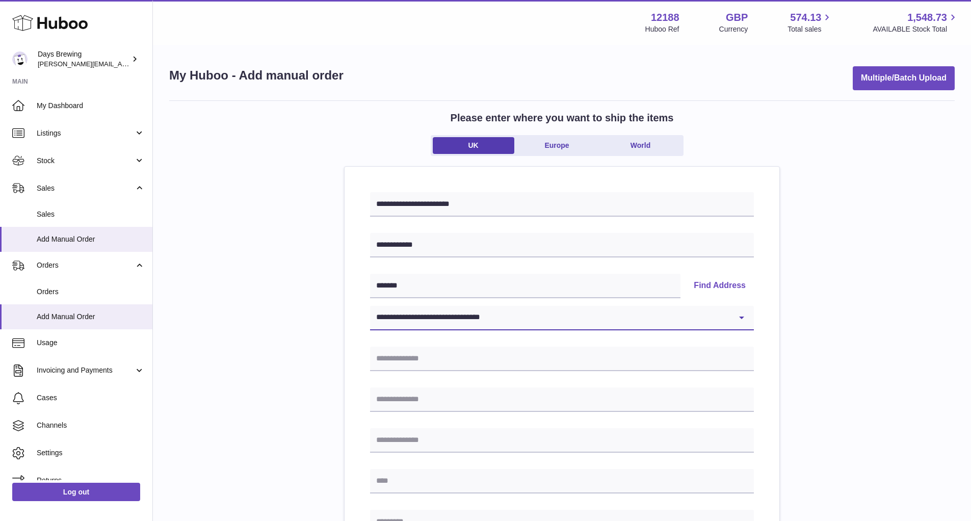
type input "*******"
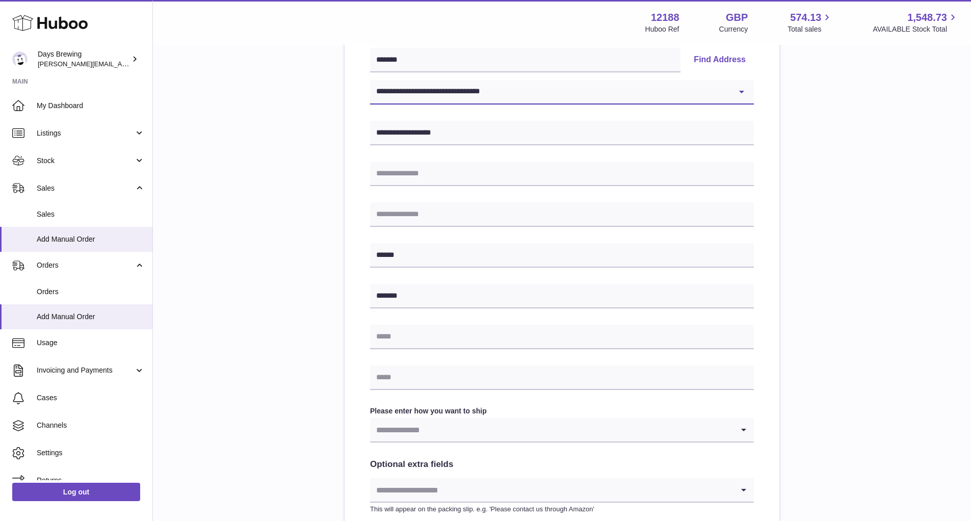
scroll to position [394, 0]
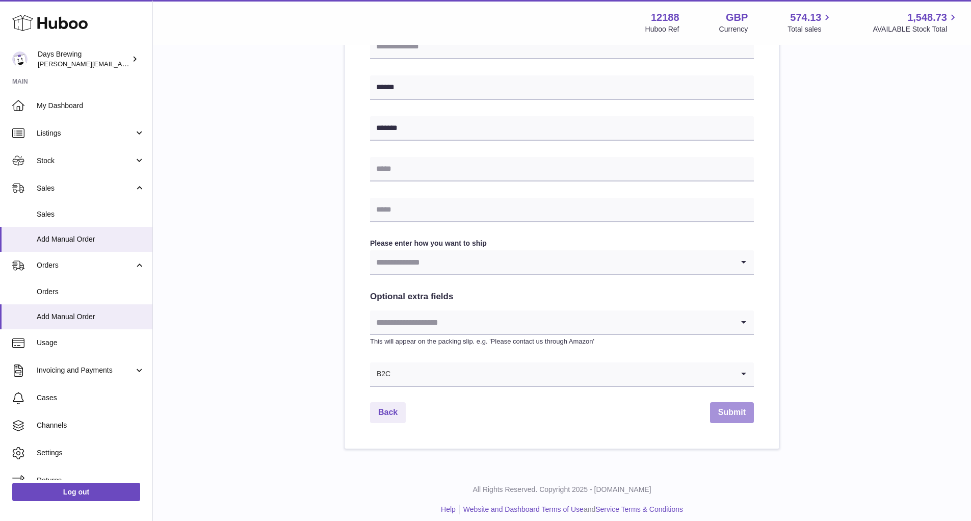
click at [727, 405] on button "Submit" at bounding box center [732, 412] width 44 height 21
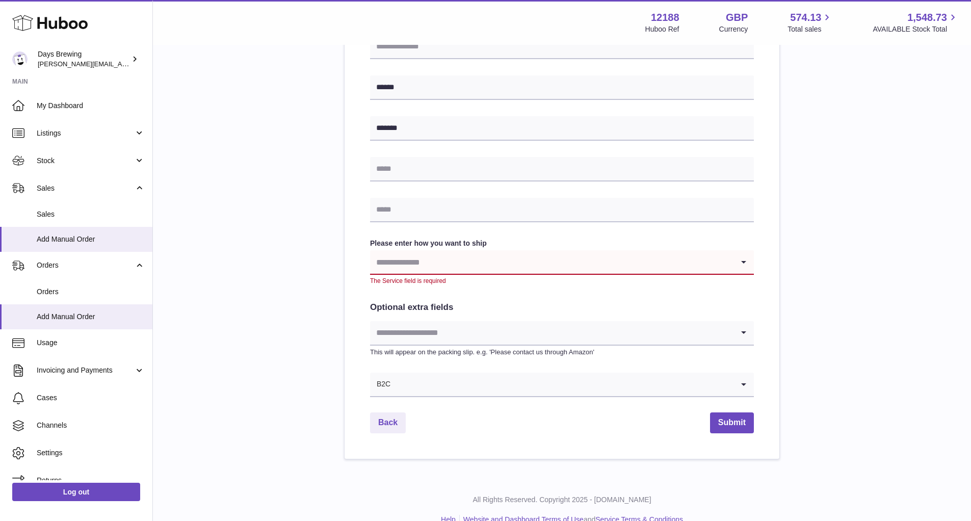
click at [512, 326] on input "Search for option" at bounding box center [552, 332] width 364 height 23
click at [512, 327] on input "Search for option" at bounding box center [552, 332] width 364 height 23
click at [572, 288] on div "**********" at bounding box center [562, 98] width 384 height 599
click at [627, 329] on input "Search for option" at bounding box center [552, 332] width 364 height 23
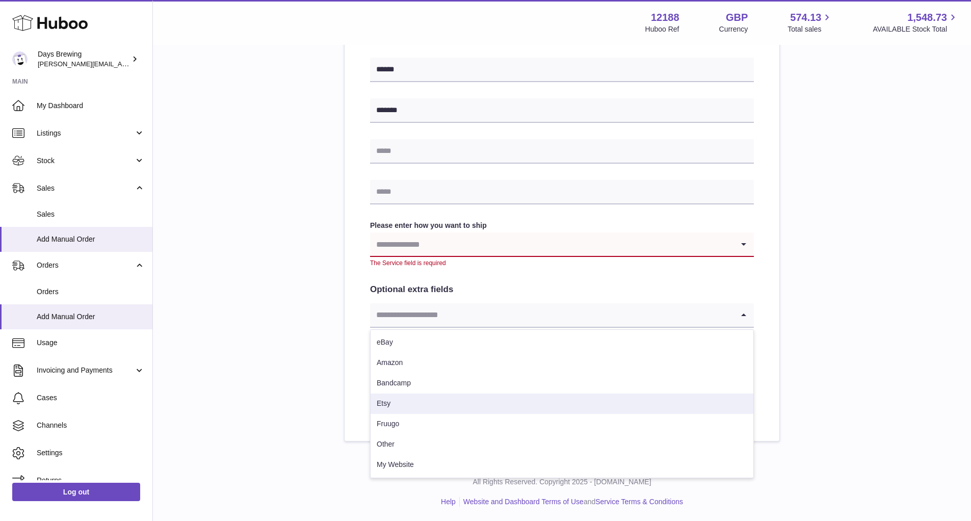
scroll to position [412, 0]
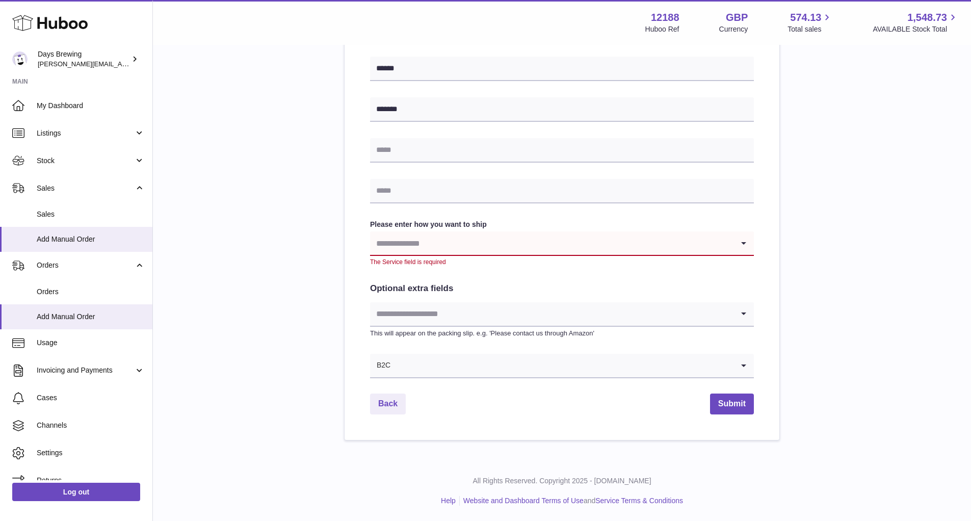
drag, startPoint x: 837, startPoint y: 374, endPoint x: 671, endPoint y: 413, distance: 170.3
click at [836, 374] on div "**********" at bounding box center [562, 64] width 786 height 753
click at [732, 402] on button "Submit" at bounding box center [732, 404] width 44 height 21
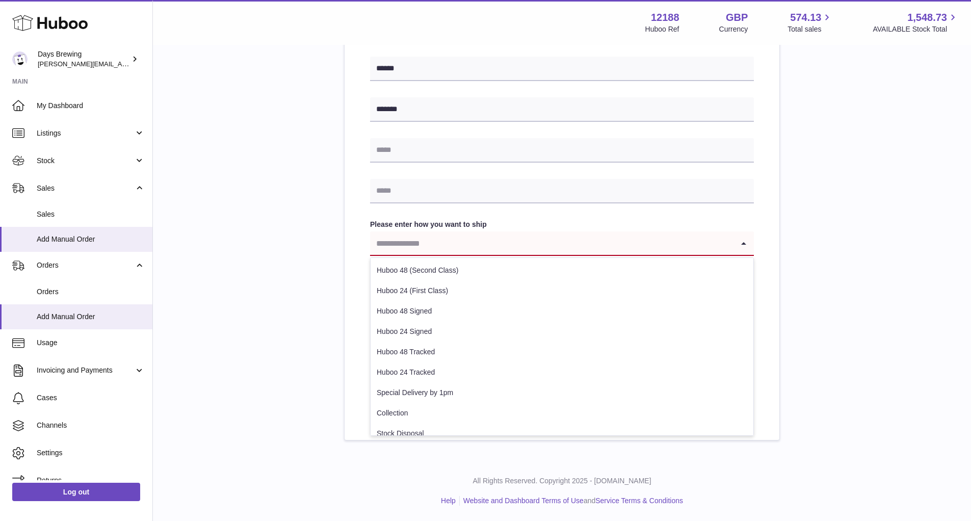
click at [411, 241] on input "Search for option" at bounding box center [552, 242] width 364 height 23
click at [408, 354] on li "Huboo 48 Tracked" at bounding box center [562, 352] width 383 height 20
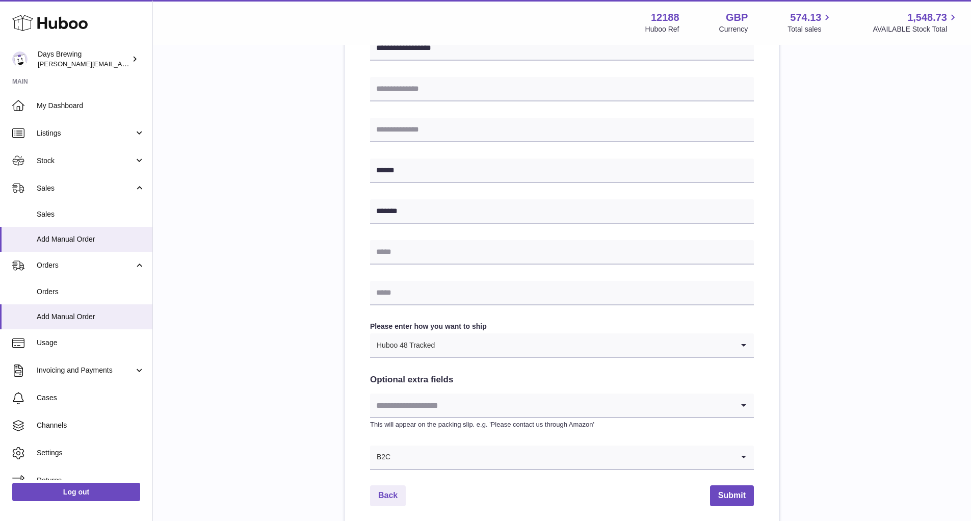
scroll to position [402, 0]
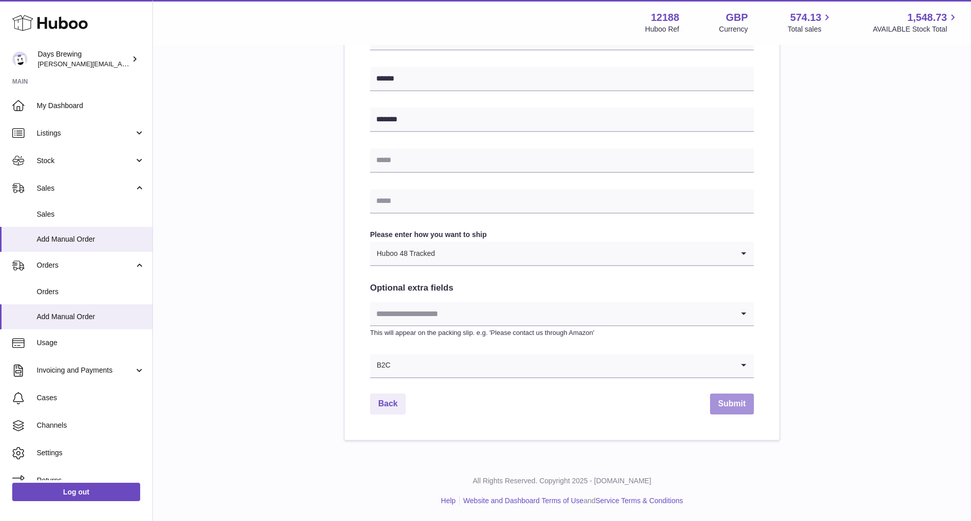
click at [739, 401] on button "Submit" at bounding box center [732, 404] width 44 height 21
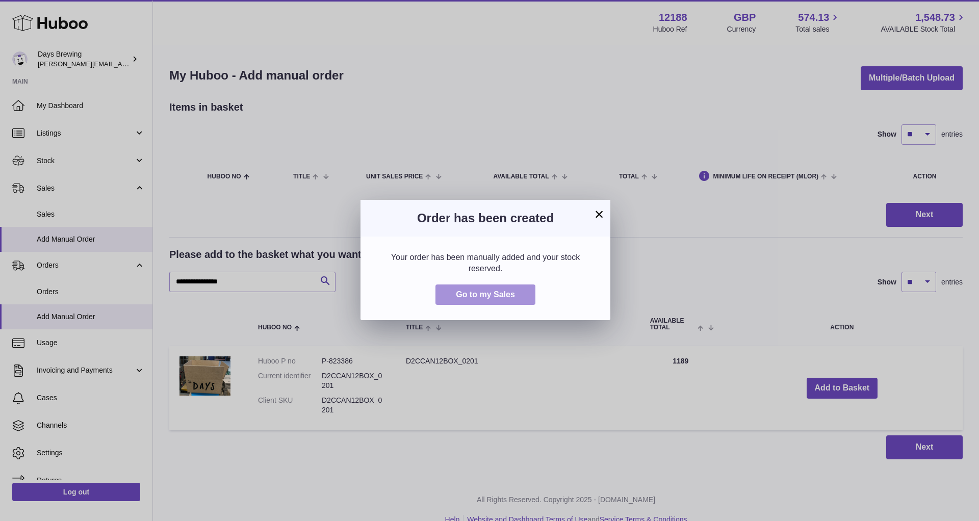
click at [505, 300] on button "Go to my Sales" at bounding box center [485, 295] width 100 height 21
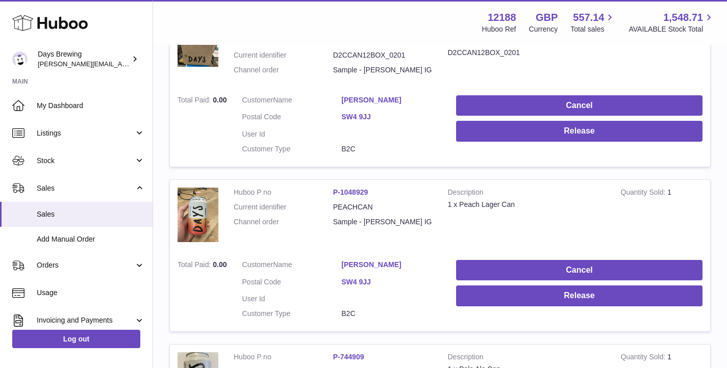
scroll to position [250, 0]
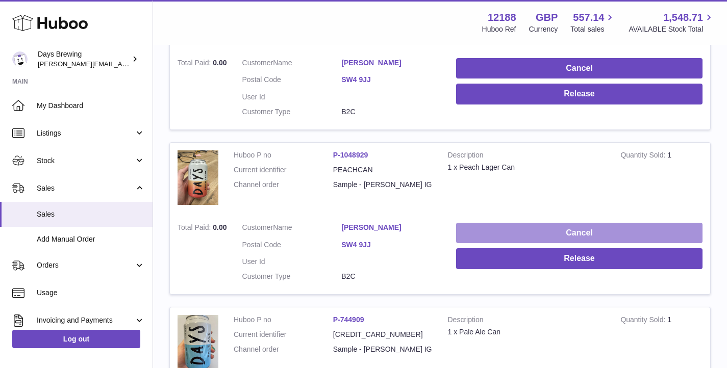
click at [495, 226] on button "Cancel" at bounding box center [579, 233] width 246 height 21
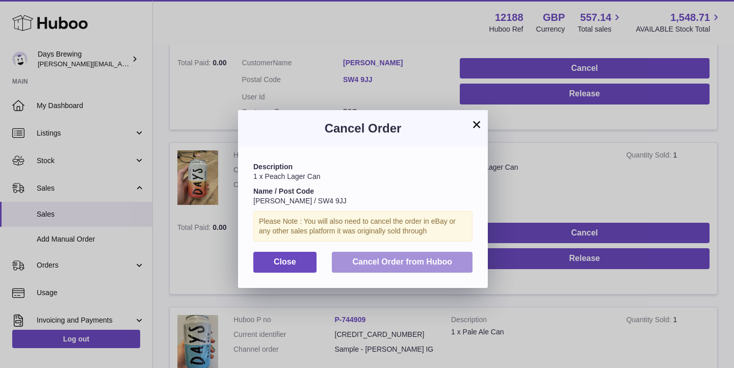
click at [449, 262] on span "Cancel Order from Huboo" at bounding box center [402, 261] width 100 height 9
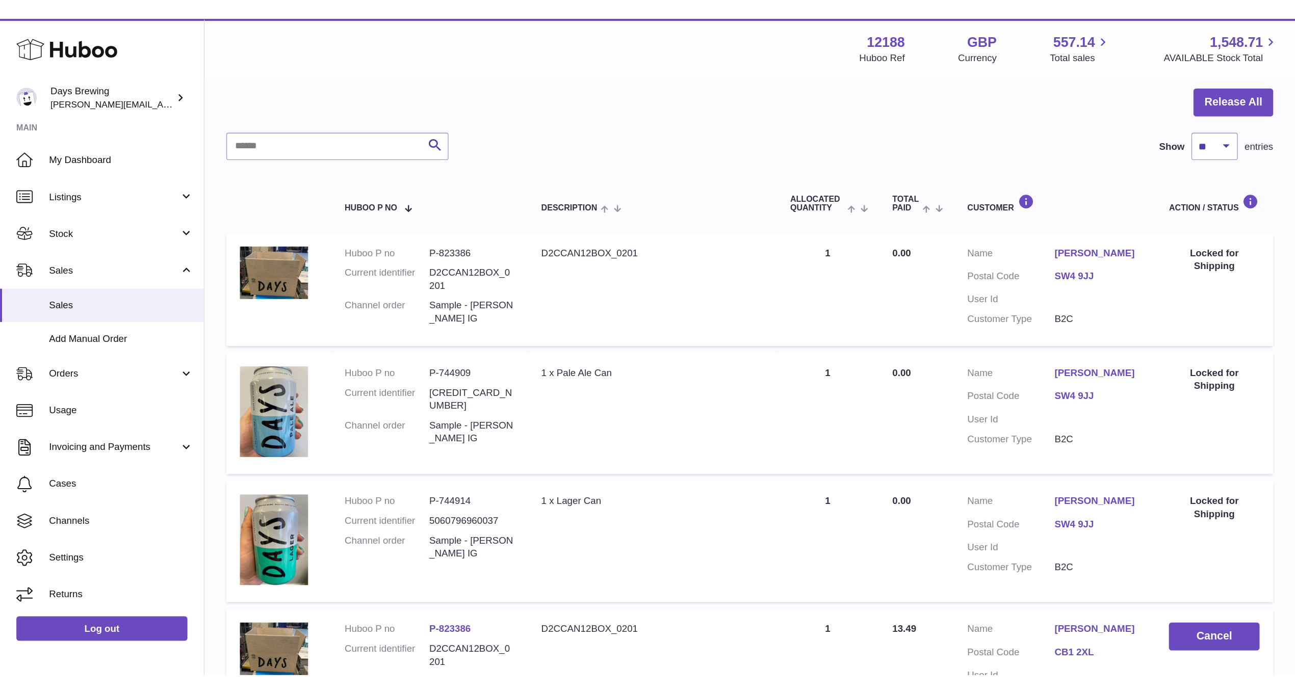
scroll to position [102, 0]
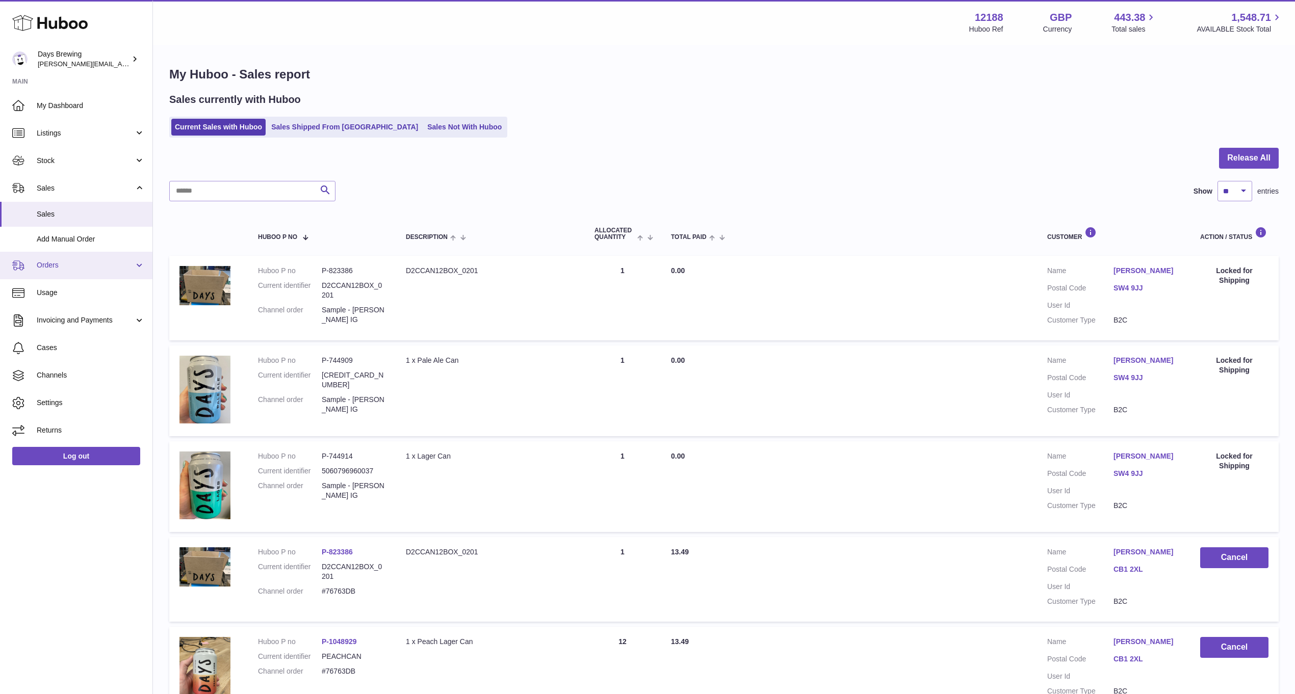
click at [83, 269] on span "Orders" at bounding box center [85, 266] width 97 height 10
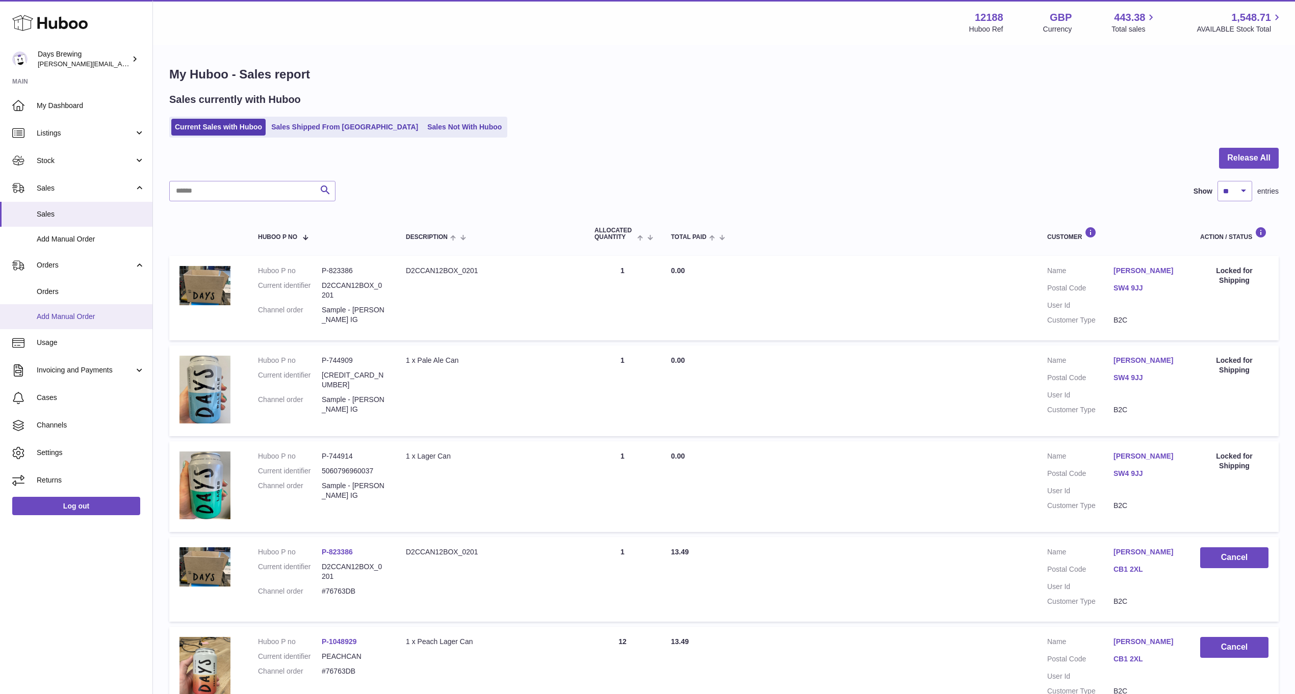
click at [80, 314] on span "Add Manual Order" at bounding box center [91, 317] width 108 height 10
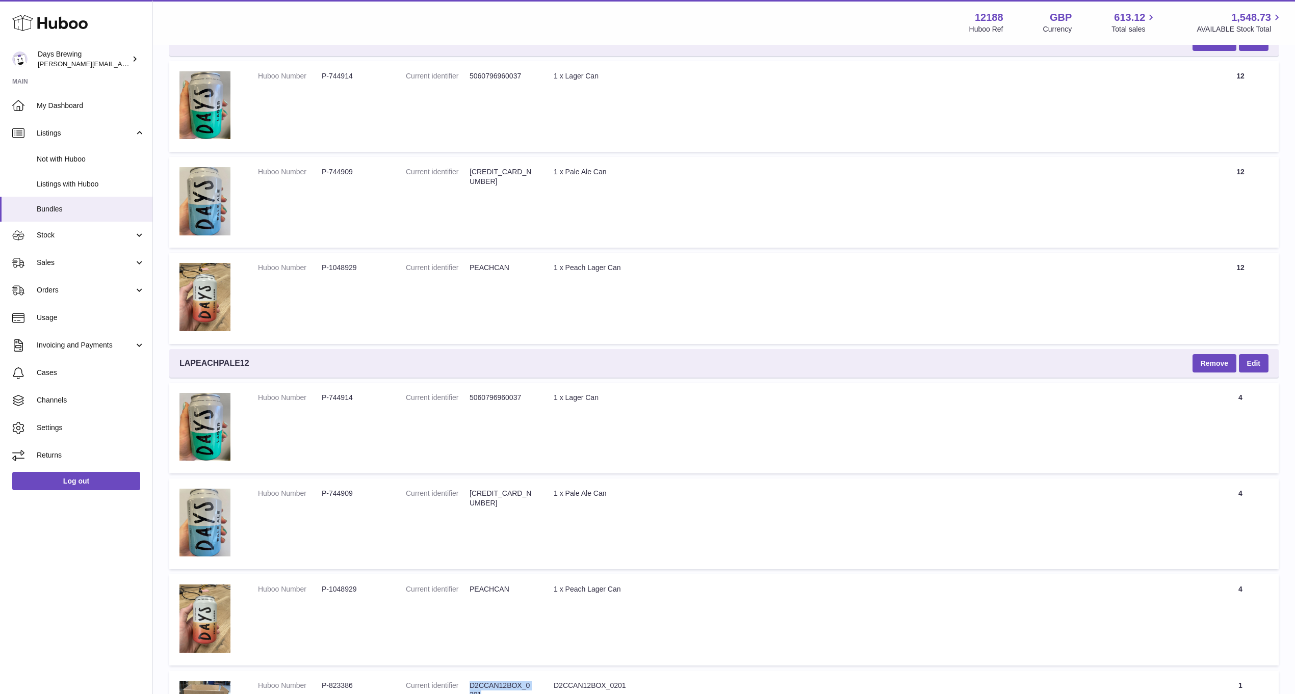
scroll to position [172, 0]
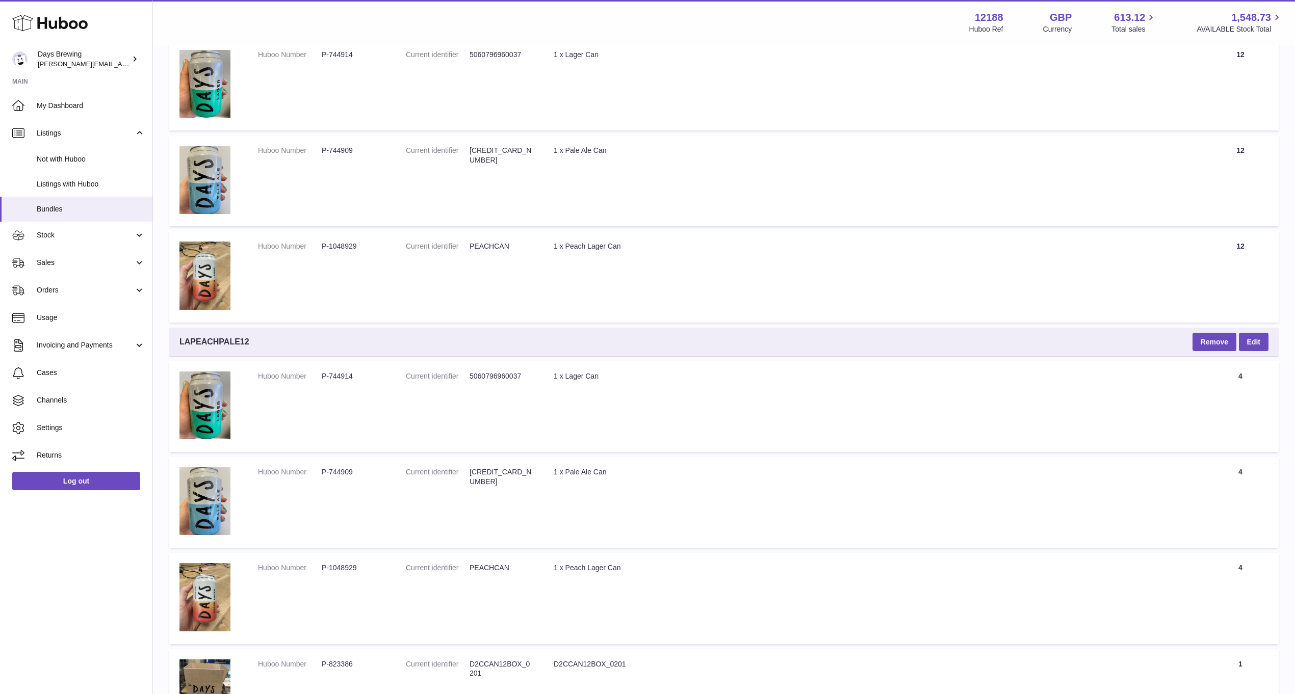
click at [496, 372] on dd "5060796960037" at bounding box center [502, 377] width 64 height 10
click at [497, 372] on dd "5060796960037" at bounding box center [502, 377] width 64 height 10
copy dd "5060796960037"
click at [494, 469] on dd "[CREDIT_CARD_NUMBER]" at bounding box center [502, 477] width 64 height 19
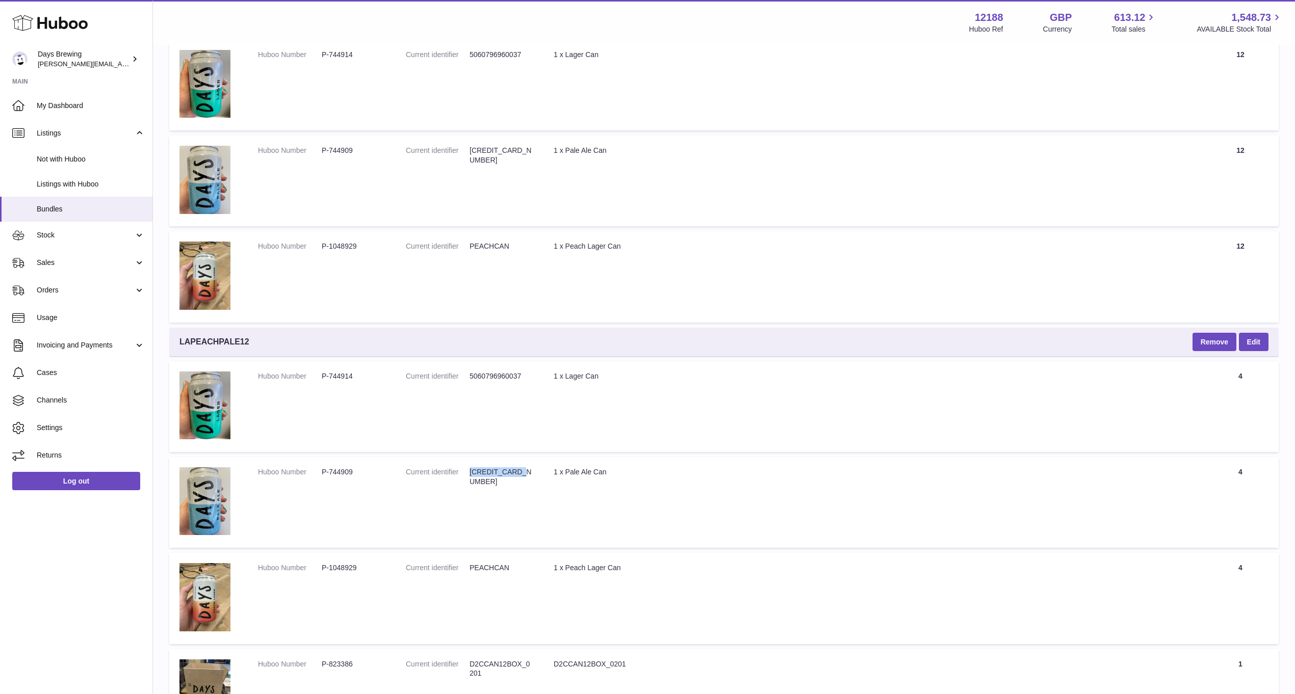
copy dd "[CREDIT_CARD_NUMBER]"
click at [488, 566] on dd "PEACHCAN" at bounding box center [502, 568] width 64 height 10
click at [488, 565] on dd "PEACHCAN" at bounding box center [502, 568] width 64 height 10
click at [496, 565] on dd "PEACHCAN" at bounding box center [502, 568] width 64 height 10
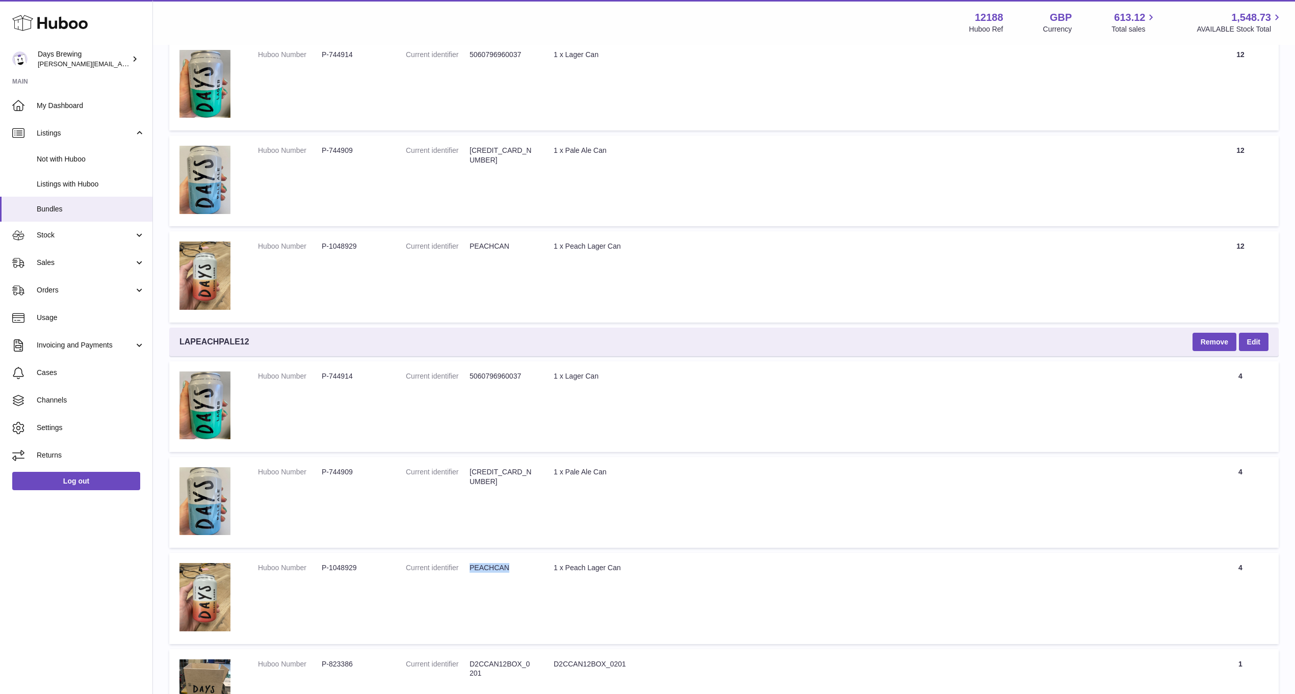
copy dd "PEACHCAN"
click at [501, 660] on dd "D2CCAN12BOX_0201" at bounding box center [502, 669] width 64 height 19
click at [502, 660] on dd "D2CCAN12BOX_0201" at bounding box center [502, 669] width 64 height 19
click at [499, 660] on dd "D2CCAN12BOX_0201" at bounding box center [502, 669] width 64 height 19
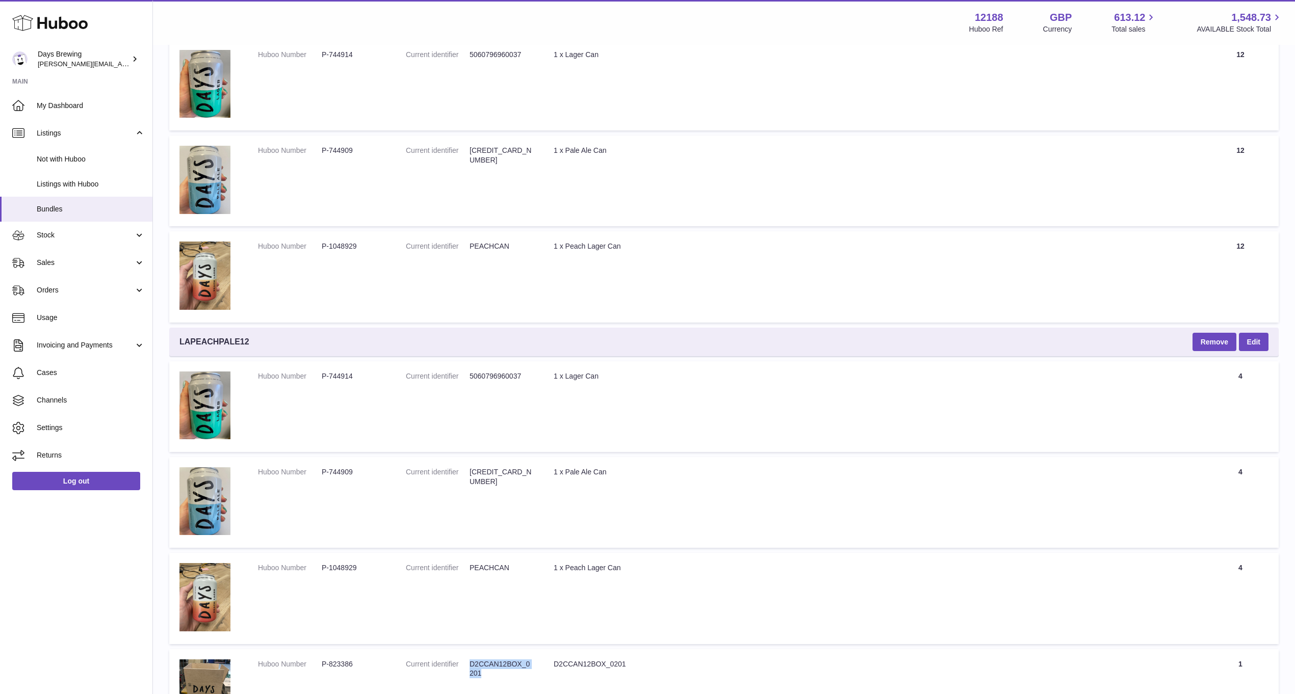
click at [499, 660] on dd "D2CCAN12BOX_0201" at bounding box center [502, 669] width 64 height 19
copy dd "D2CCAN12BOX_0201"
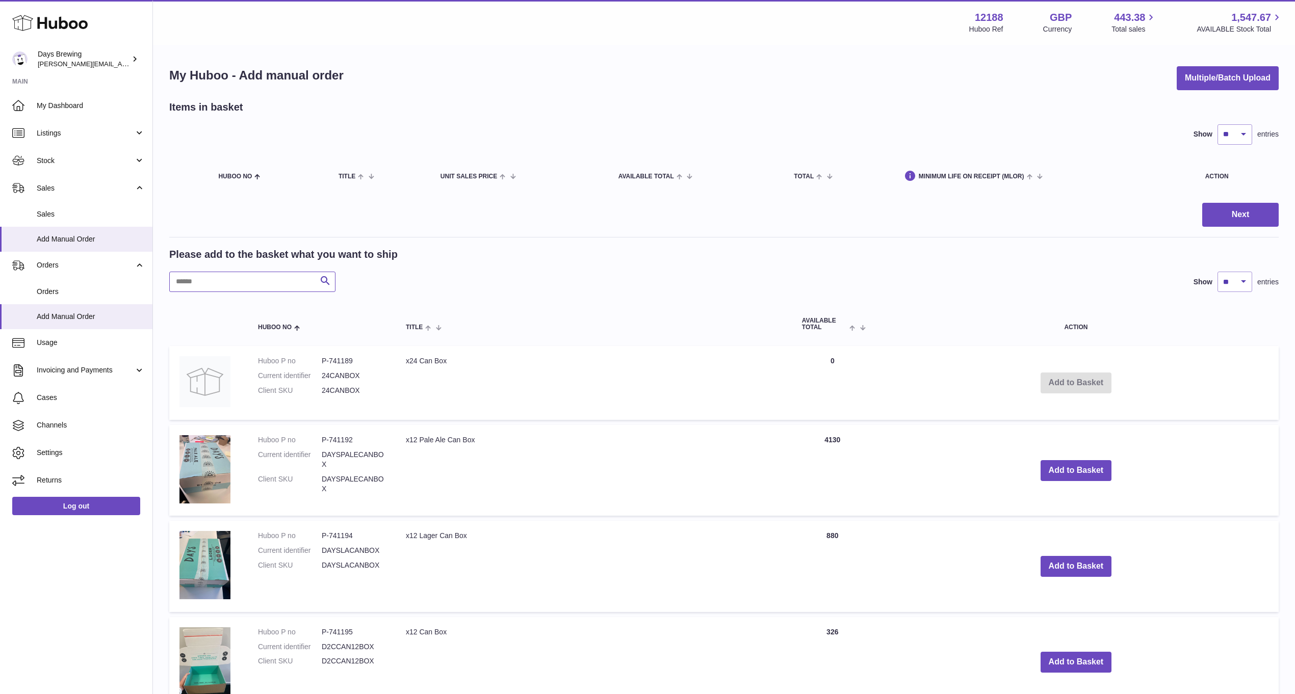
drag, startPoint x: 234, startPoint y: 272, endPoint x: 251, endPoint y: 277, distance: 18.1
click at [234, 272] on input "text" at bounding box center [252, 282] width 166 height 20
paste input "**********"
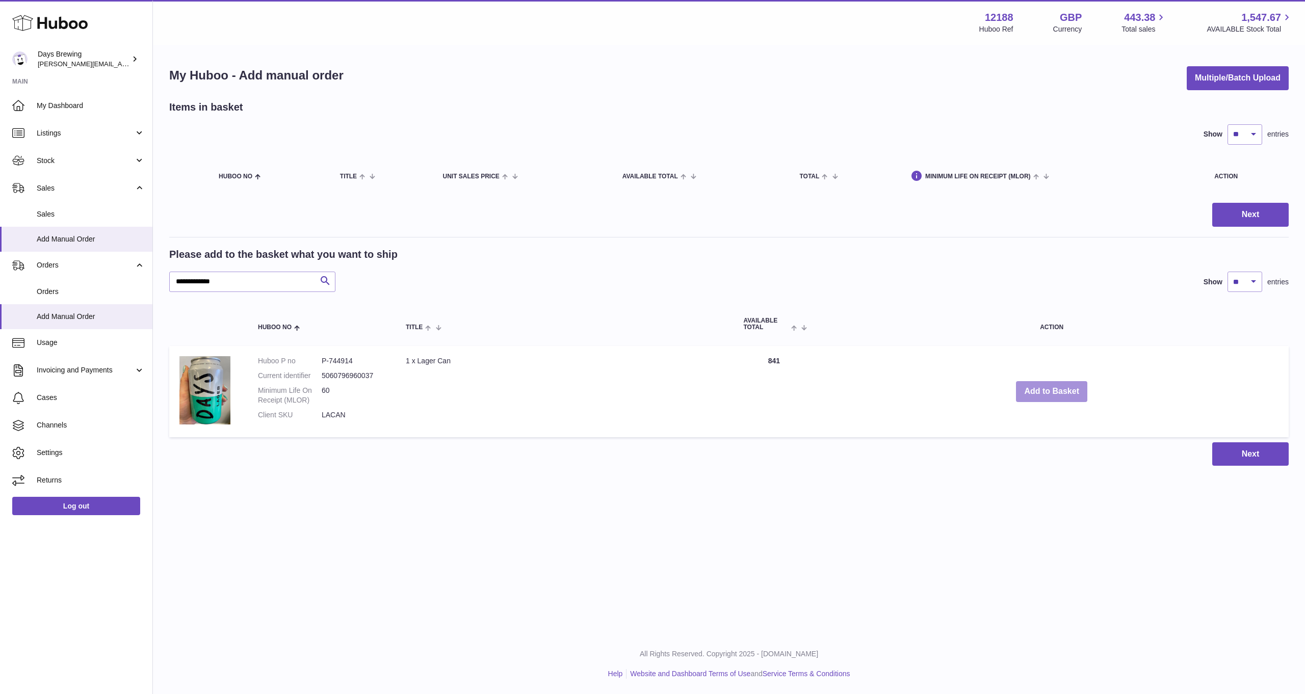
click at [1057, 390] on button "Add to Basket" at bounding box center [1051, 391] width 71 height 21
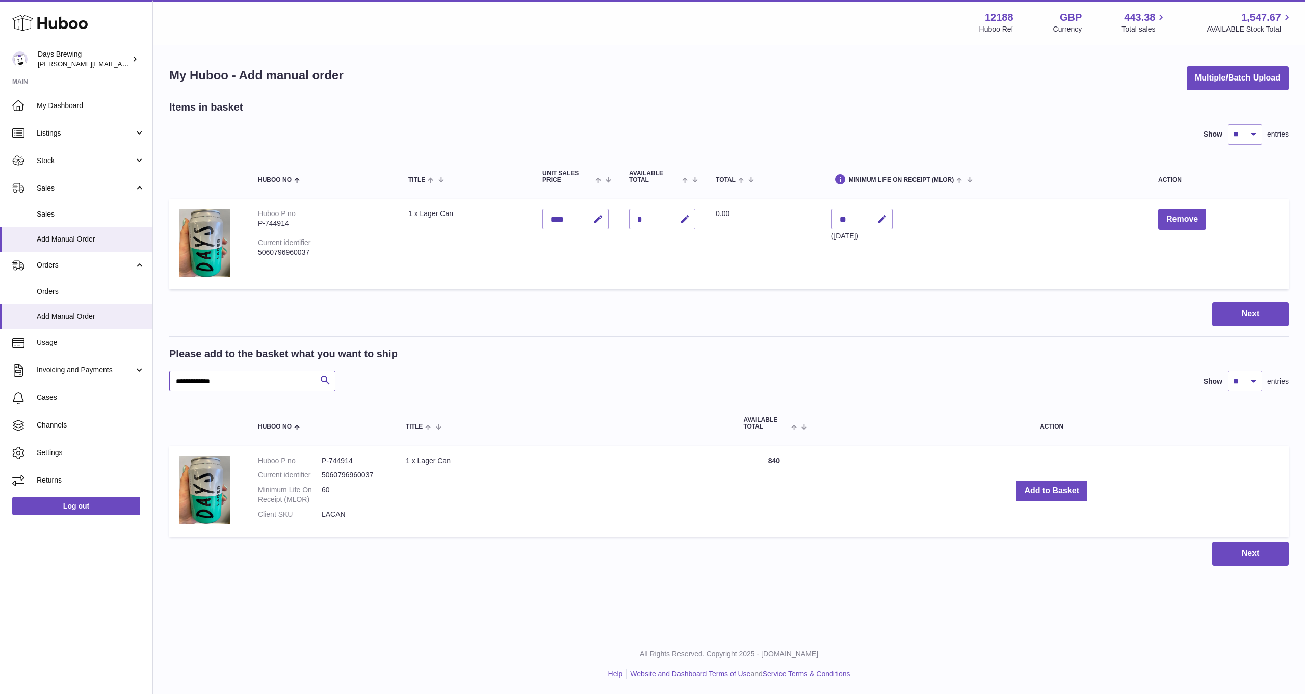
click at [253, 375] on input "**********" at bounding box center [252, 381] width 166 height 20
paste input "text"
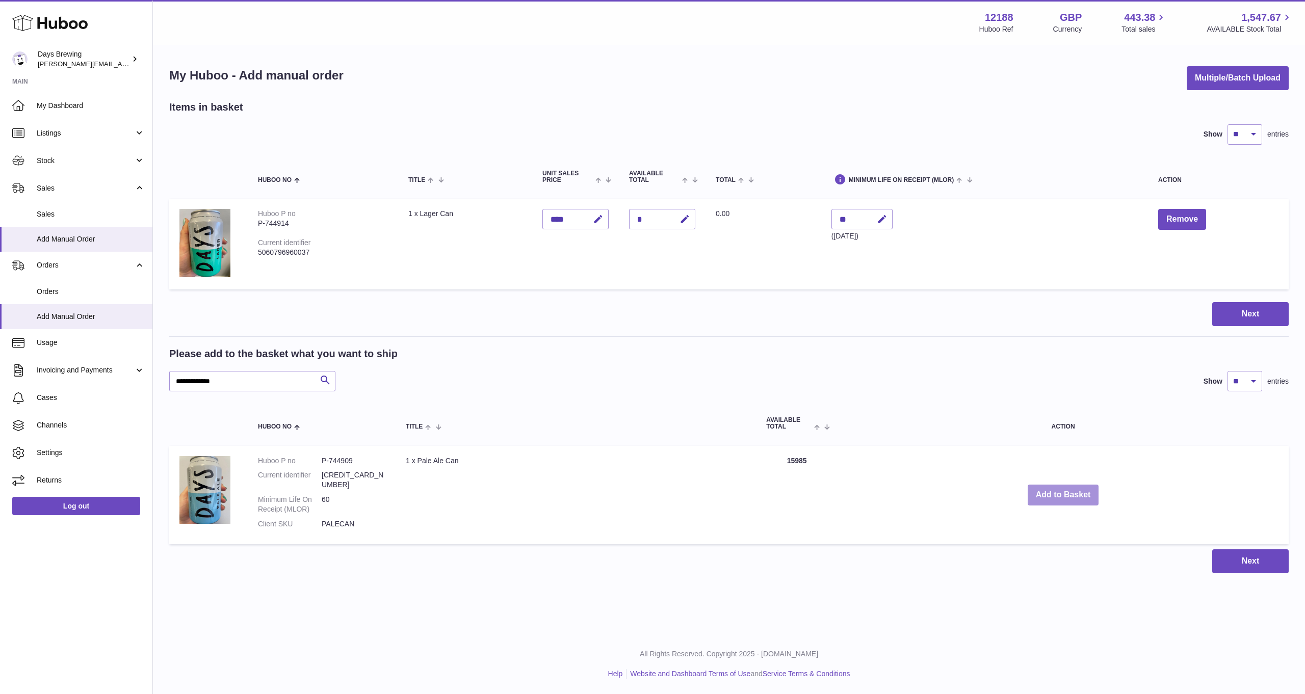
click at [1086, 495] on button "Add to Basket" at bounding box center [1063, 495] width 71 height 21
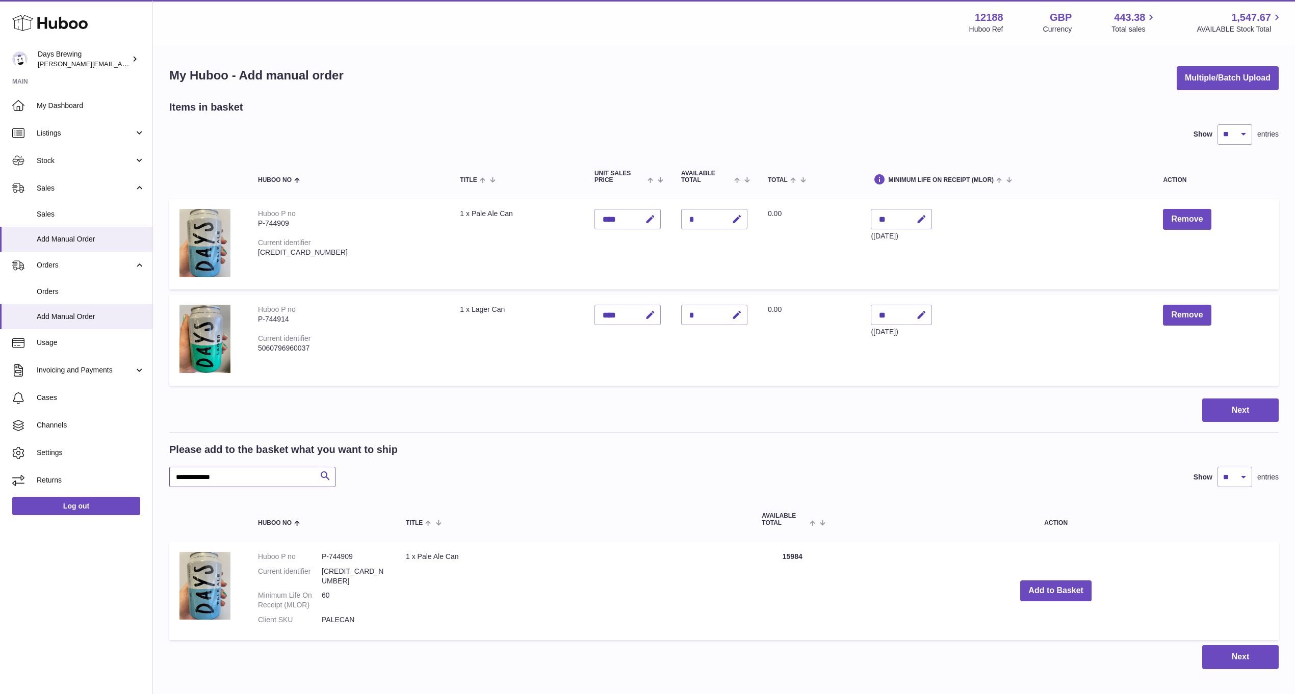
click at [254, 472] on input "**********" at bounding box center [252, 477] width 166 height 20
paste input "text"
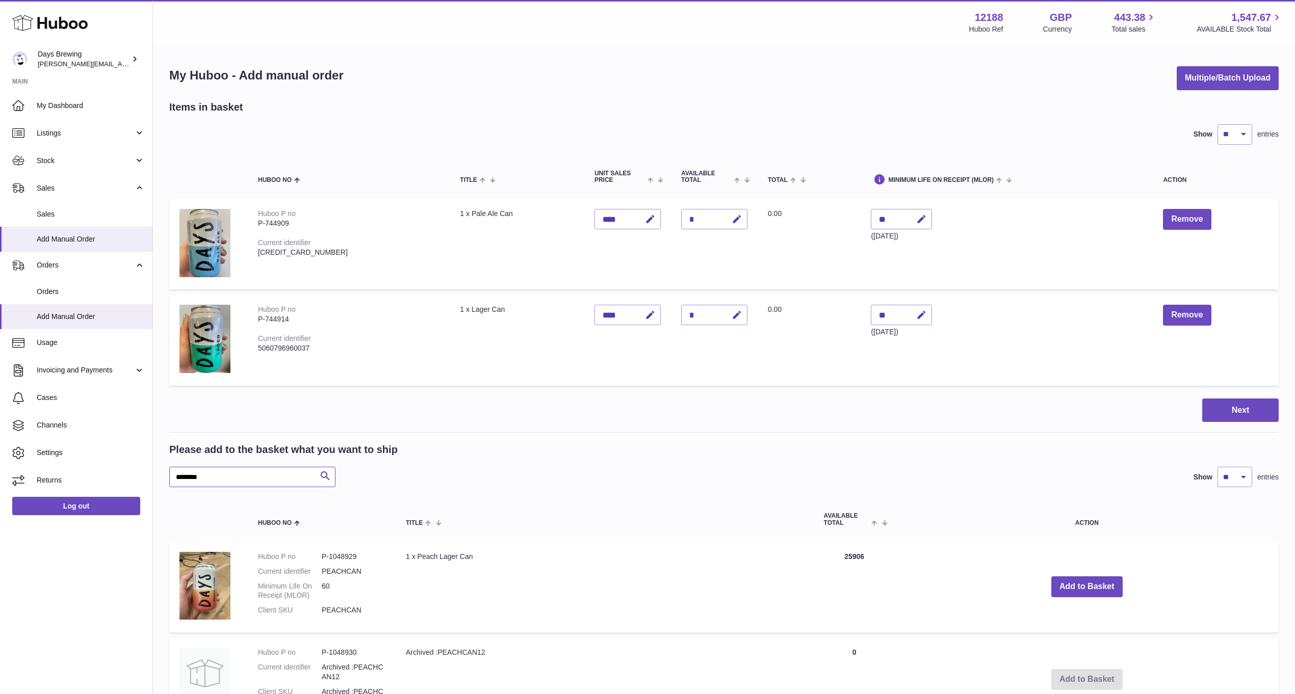
type input "********"
drag, startPoint x: 1061, startPoint y: 584, endPoint x: 1054, endPoint y: 579, distance: 8.8
click at [1061, 584] on button "Add to Basket" at bounding box center [1086, 587] width 71 height 21
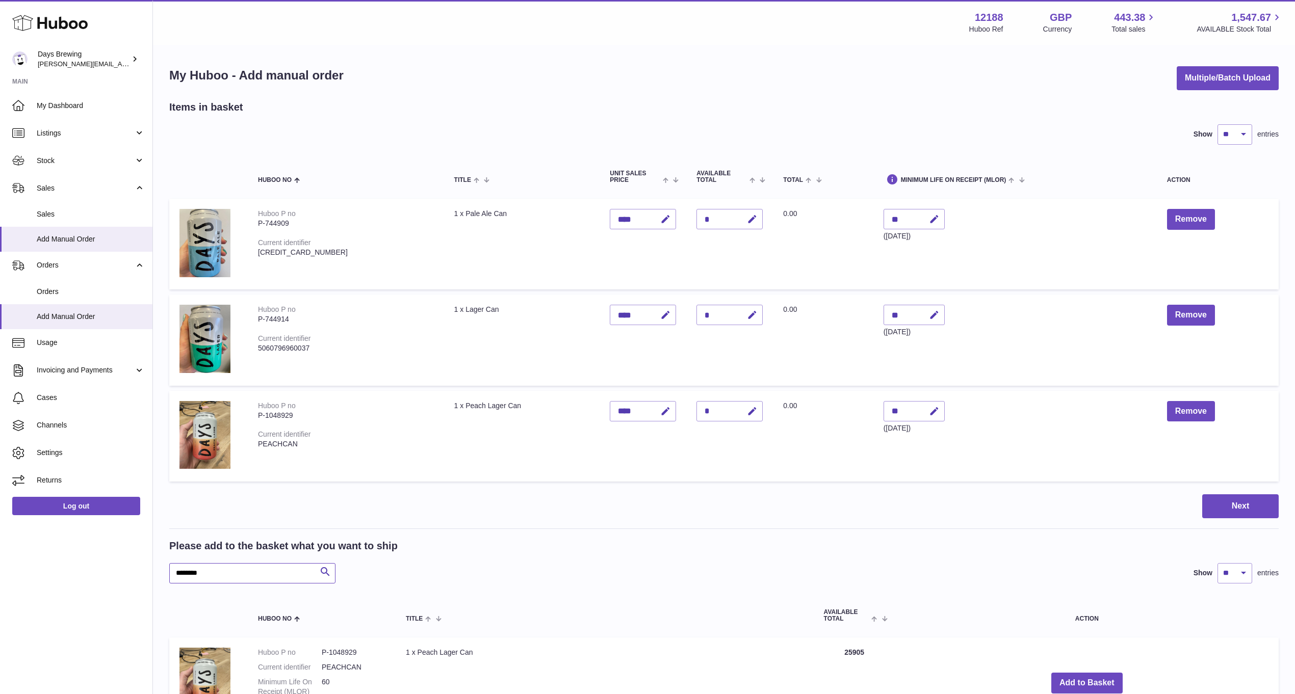
click at [225, 567] on input "********" at bounding box center [252, 573] width 166 height 20
paste input "********"
type input "**********"
click at [1075, 676] on button "Add to Basket" at bounding box center [1079, 679] width 71 height 21
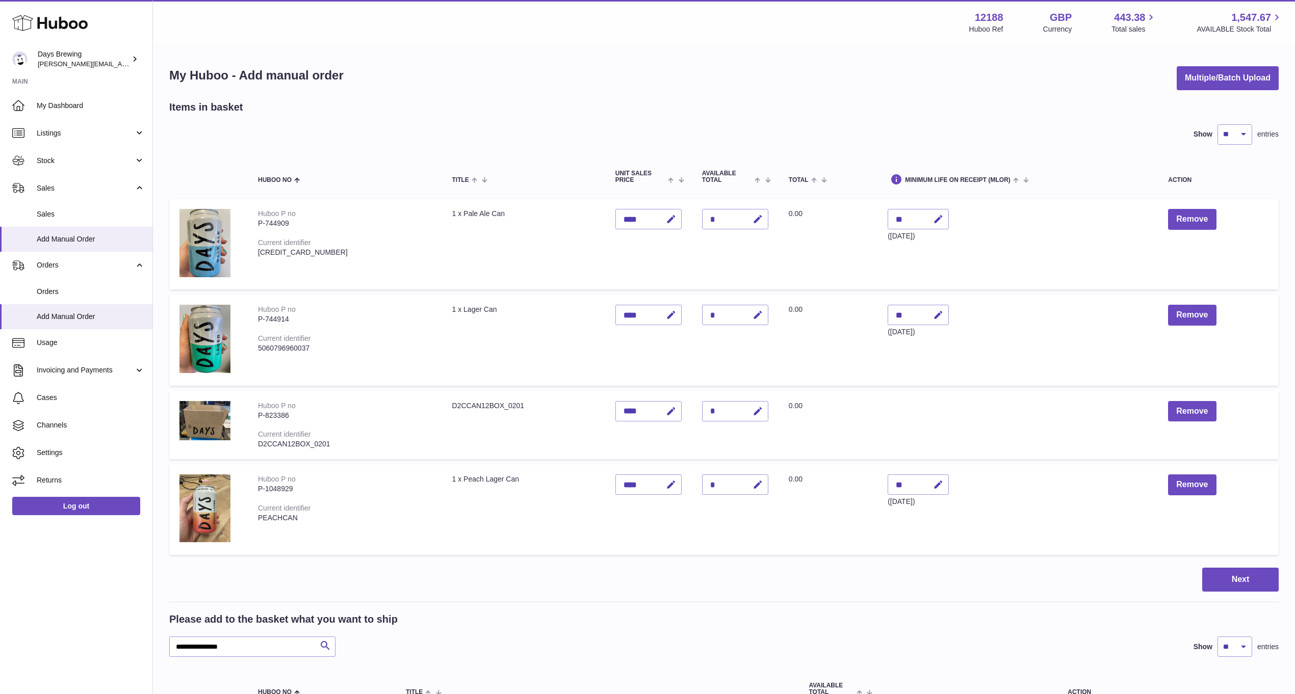
click at [702, 217] on div "*" at bounding box center [735, 219] width 66 height 20
click at [753, 219] on icon "button" at bounding box center [758, 219] width 11 height 11
drag, startPoint x: 698, startPoint y: 217, endPoint x: 666, endPoint y: 221, distance: 32.4
click at [666, 221] on tr "Huboo P no P-744909 Current identifier [CREDIT_CARD_NUMBER] 1 x Pale Ale Can Un…" at bounding box center [723, 244] width 1109 height 91
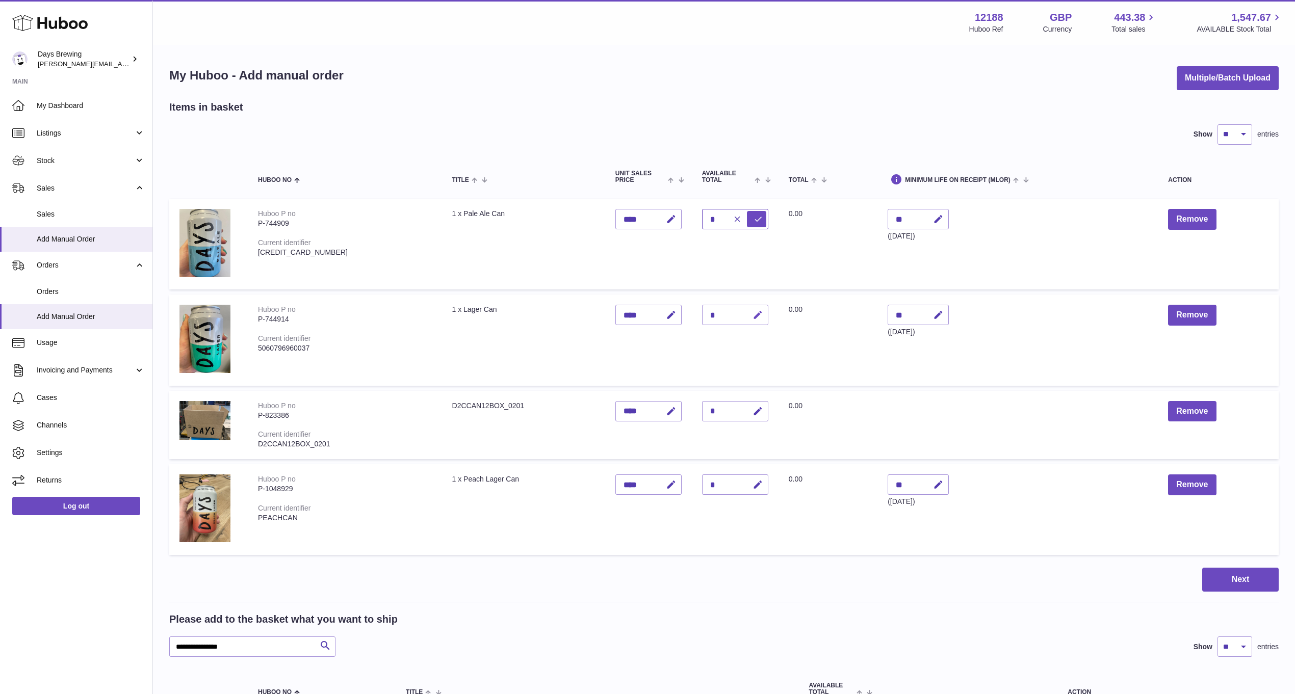
type input "*"
click at [753, 313] on icon "button" at bounding box center [758, 315] width 11 height 11
drag, startPoint x: 697, startPoint y: 315, endPoint x: 676, endPoint y: 315, distance: 21.4
click at [692, 315] on td "Quantity *" at bounding box center [735, 340] width 87 height 91
type input "*"
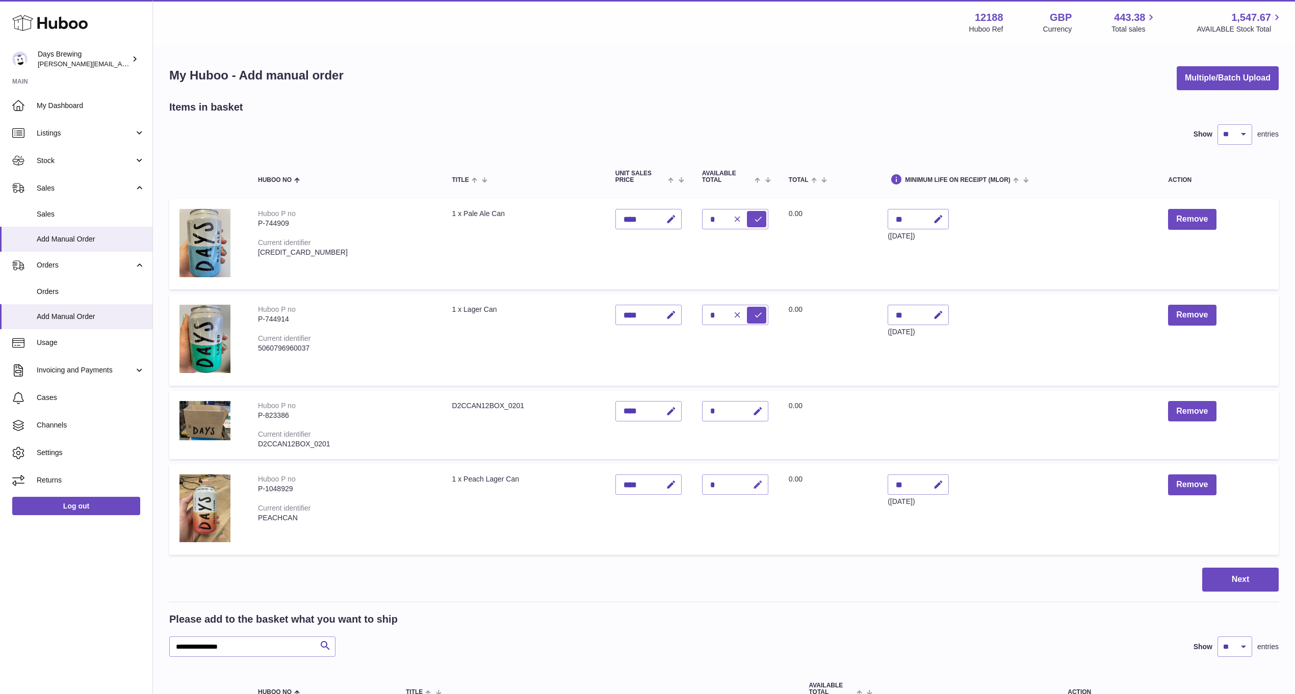
click at [753, 482] on icon "button" at bounding box center [758, 485] width 11 height 11
click at [702, 483] on input "*" at bounding box center [735, 485] width 66 height 20
type input "*"
click at [747, 485] on button "submit" at bounding box center [756, 485] width 19 height 16
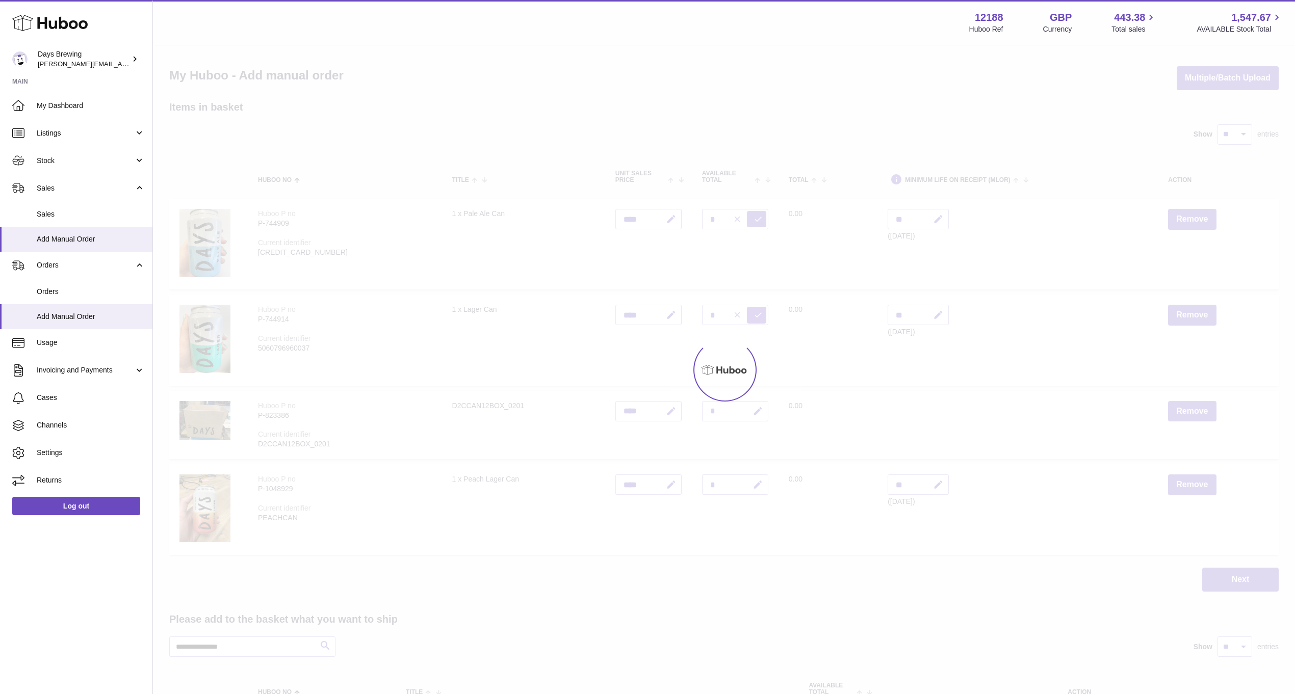
type input "*"
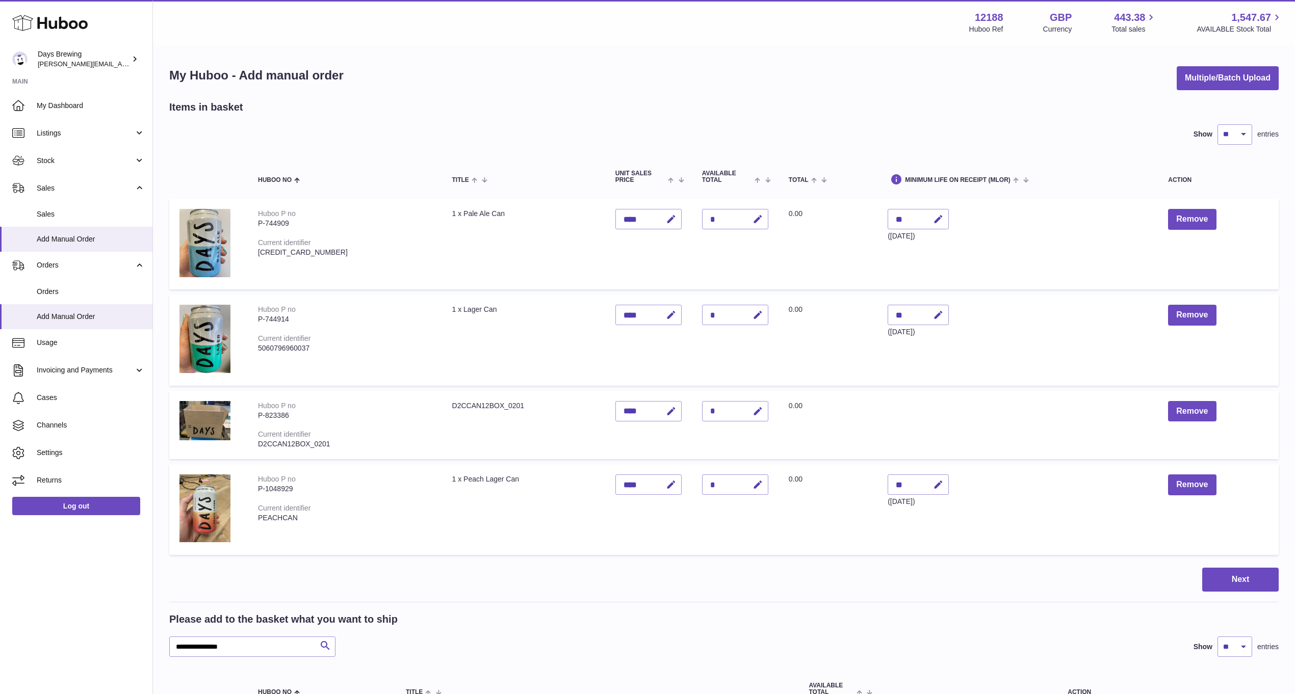
click at [702, 314] on div "*" at bounding box center [735, 315] width 66 height 20
drag, startPoint x: 756, startPoint y: 316, endPoint x: 742, endPoint y: 320, distance: 14.4
click at [755, 316] on td "Quantity *" at bounding box center [735, 340] width 87 height 91
click at [744, 315] on button "button" at bounding box center [756, 315] width 24 height 21
type input "*"
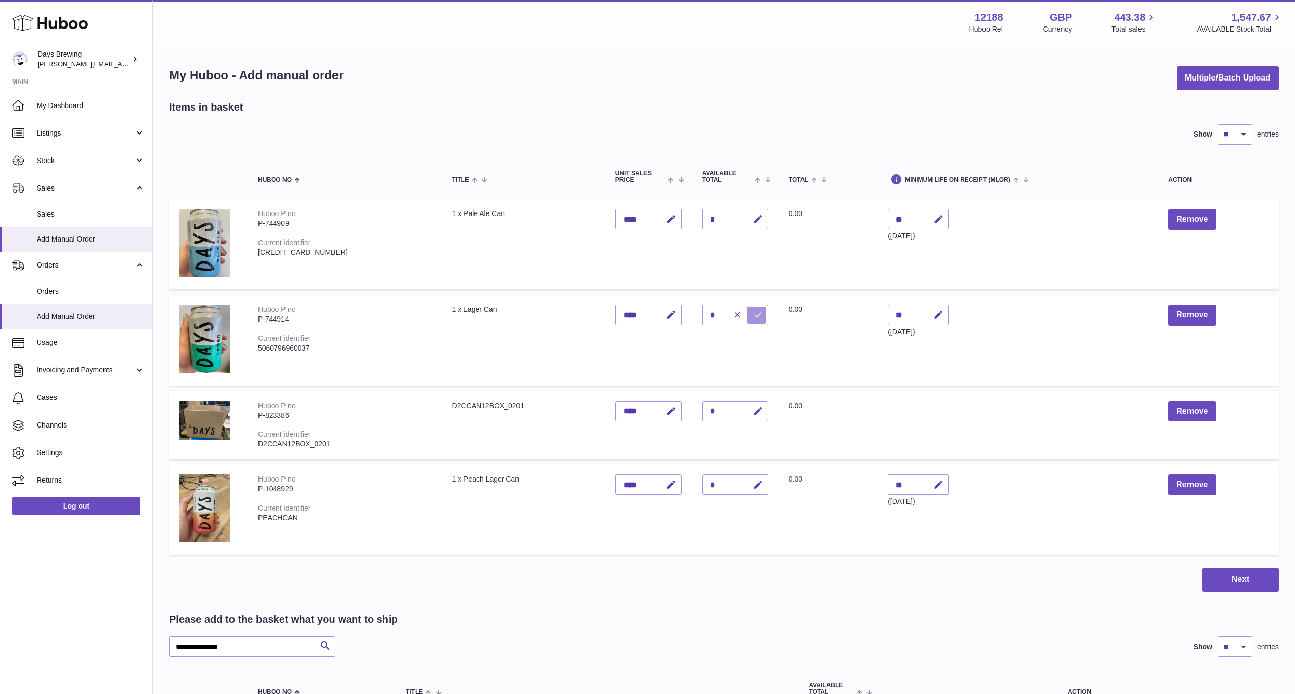
click at [747, 321] on button "submit" at bounding box center [756, 315] width 19 height 16
click at [703, 219] on div "*" at bounding box center [735, 219] width 66 height 20
click at [753, 221] on icon "button" at bounding box center [758, 219] width 11 height 11
type input "*"
click at [747, 222] on button "submit" at bounding box center [756, 219] width 19 height 16
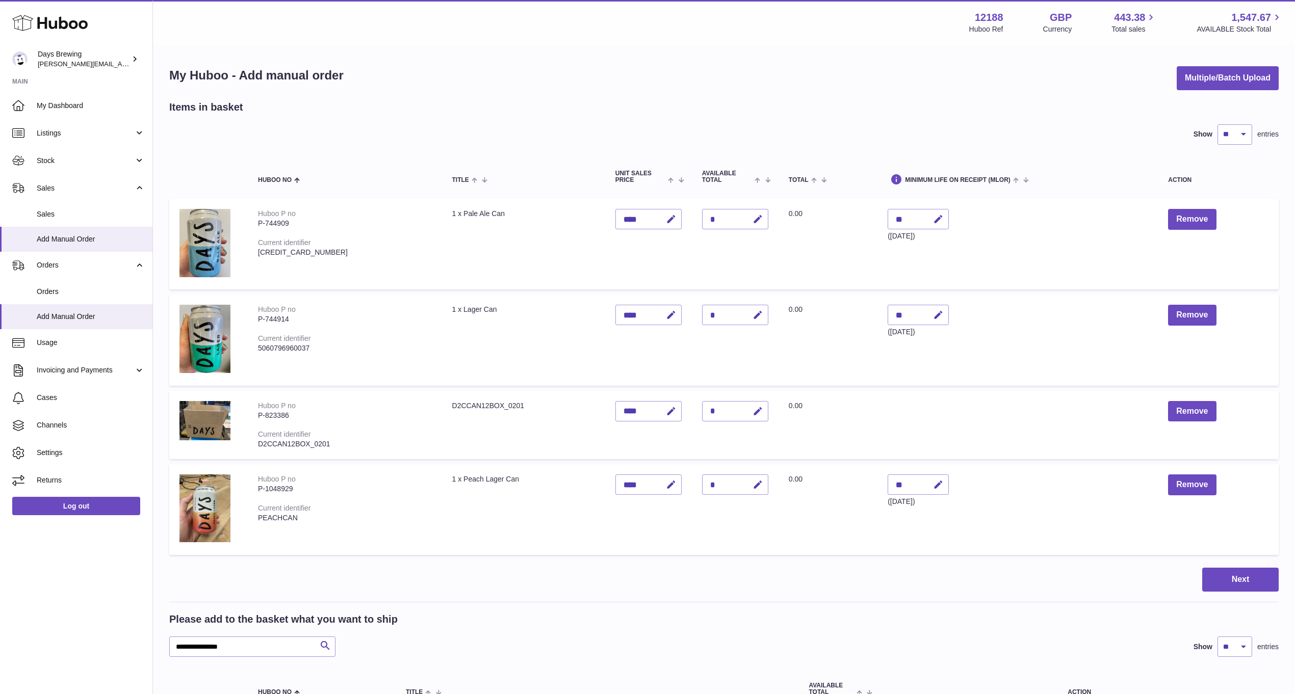
click at [772, 587] on div "Next" at bounding box center [723, 580] width 1109 height 24
click at [1233, 574] on button "Next" at bounding box center [1240, 580] width 76 height 24
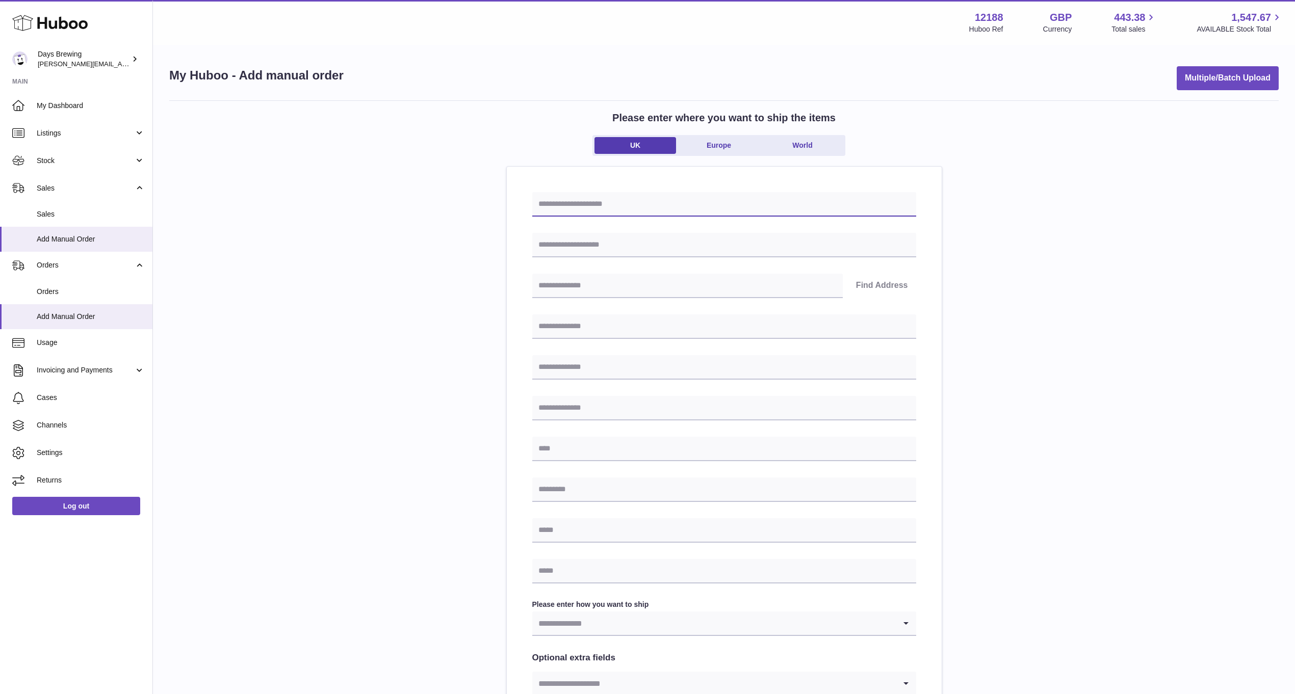
click at [569, 210] on input "text" at bounding box center [724, 204] width 384 height 24
type input "**********"
click at [566, 242] on input "text" at bounding box center [724, 245] width 384 height 24
type input "**********"
click at [571, 289] on input "text" at bounding box center [687, 286] width 311 height 24
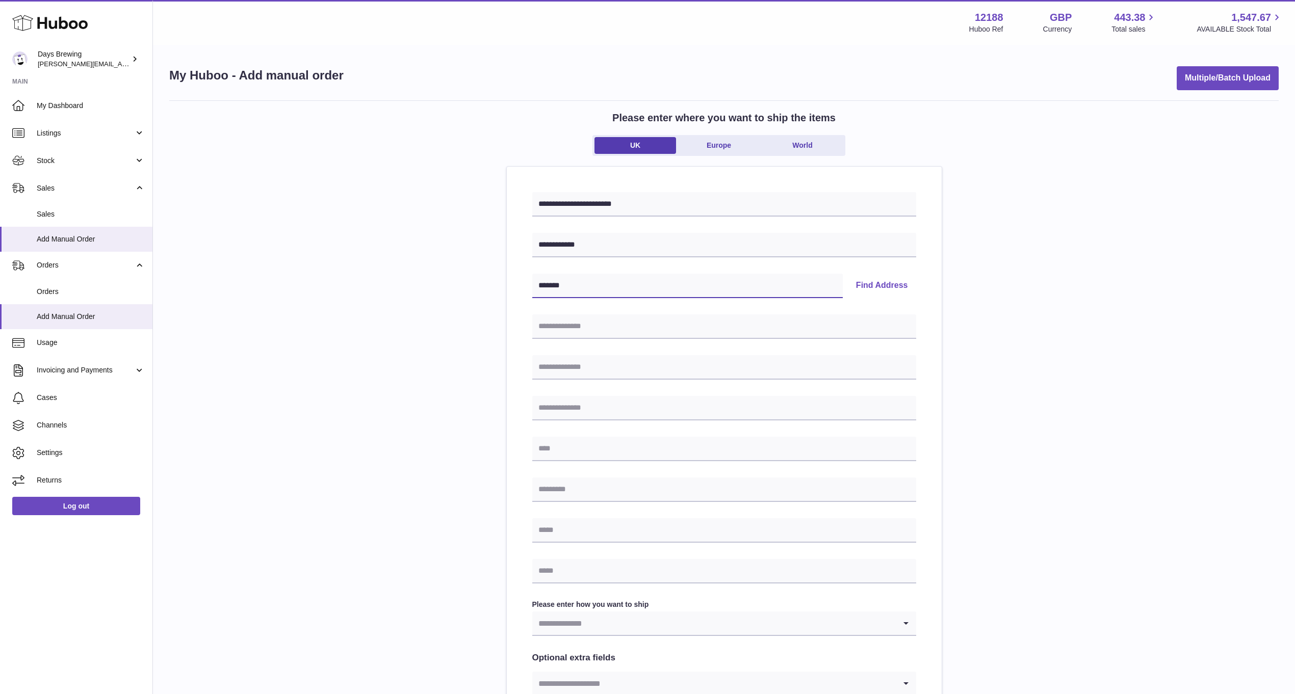
type input "*******"
click at [872, 286] on button "Find Address" at bounding box center [882, 286] width 68 height 24
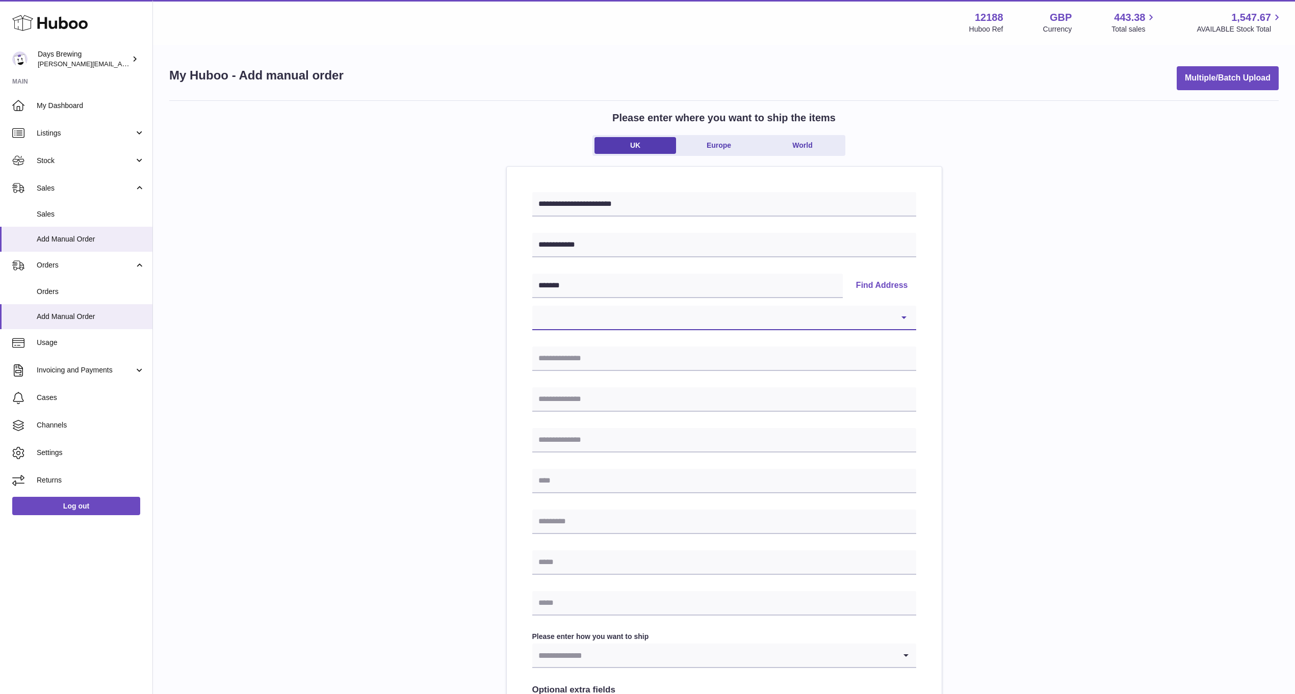
click at [897, 330] on select "**********" at bounding box center [724, 318] width 384 height 24
select select "**"
click at [532, 306] on select "**********" at bounding box center [724, 318] width 384 height 24
type input "**********"
type input "******"
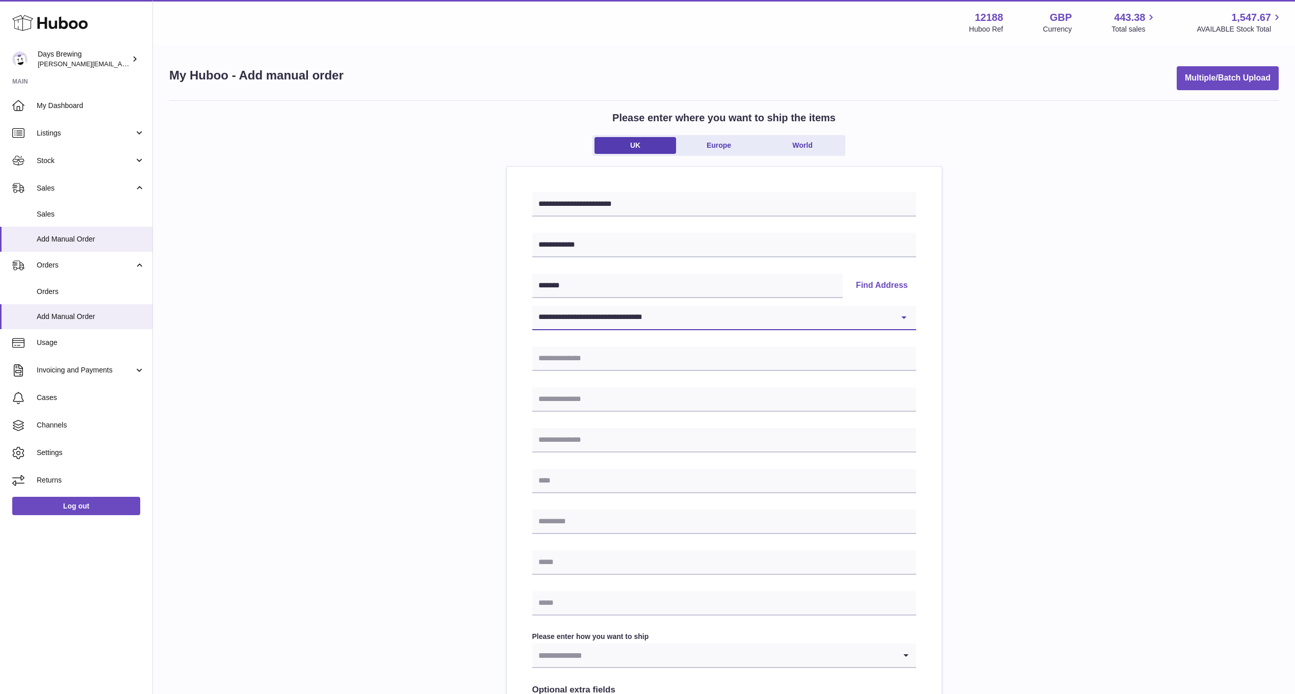
type input "*******"
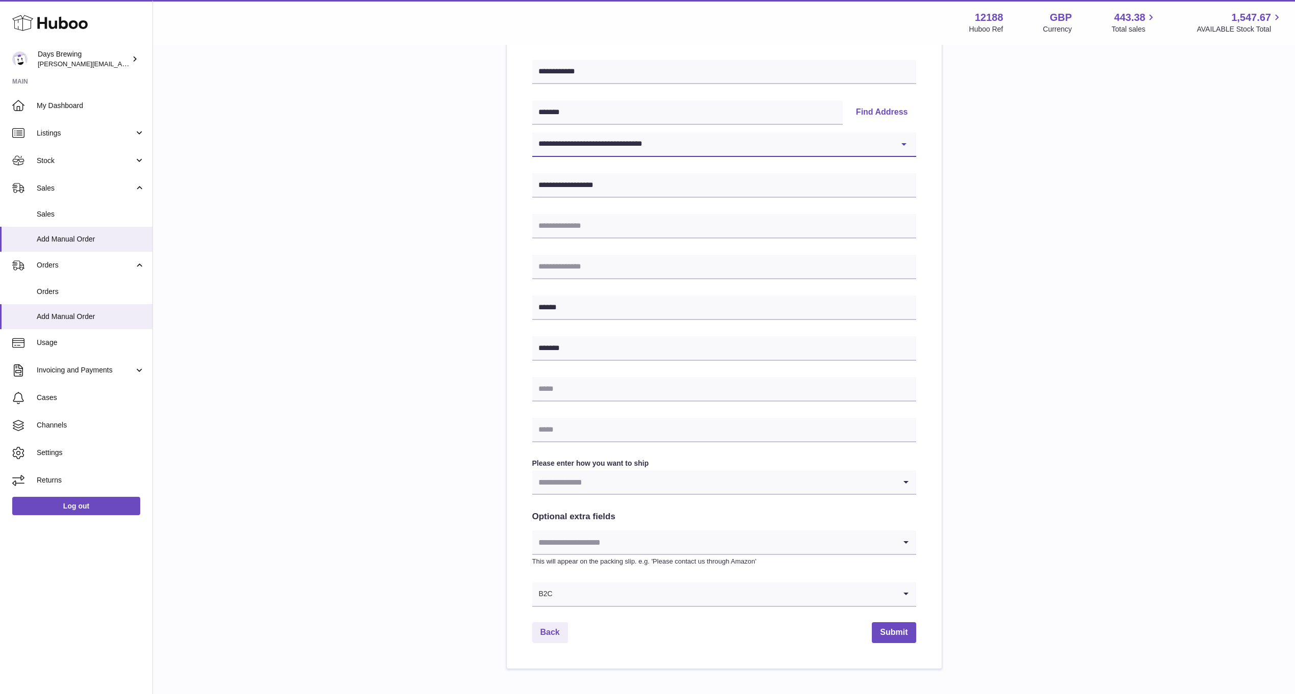
scroll to position [229, 0]
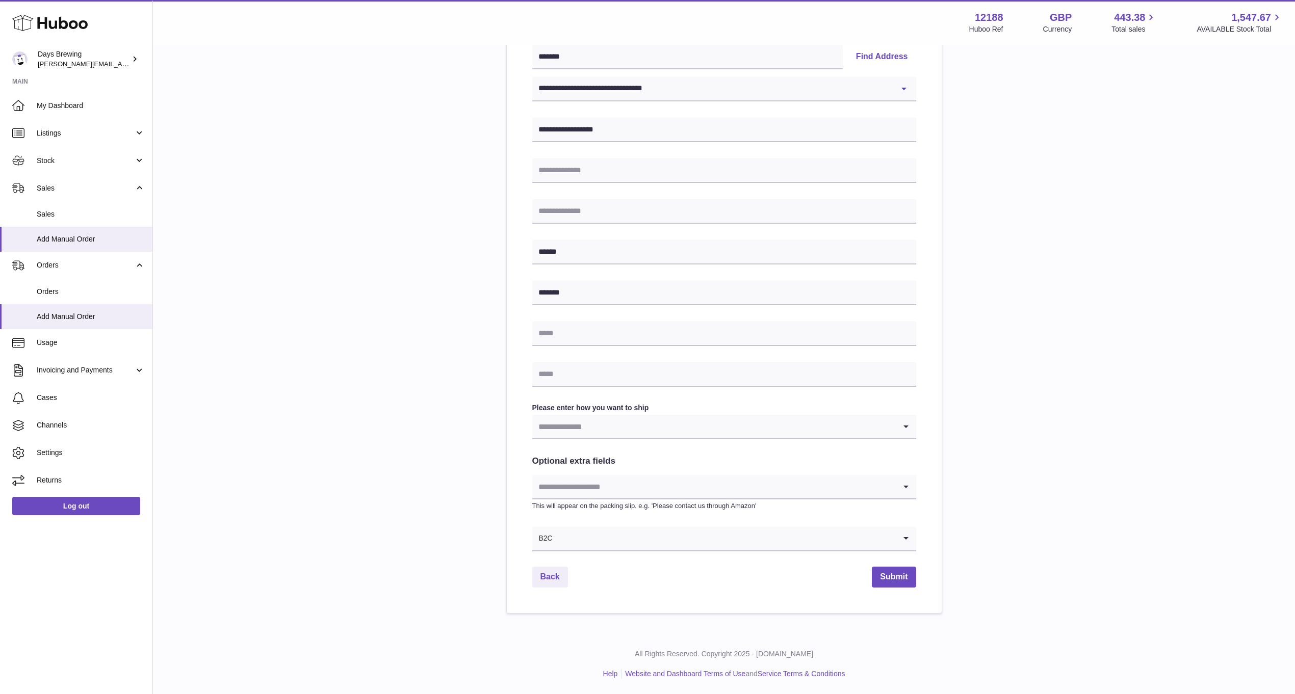
click at [639, 429] on input "Search for option" at bounding box center [714, 426] width 364 height 23
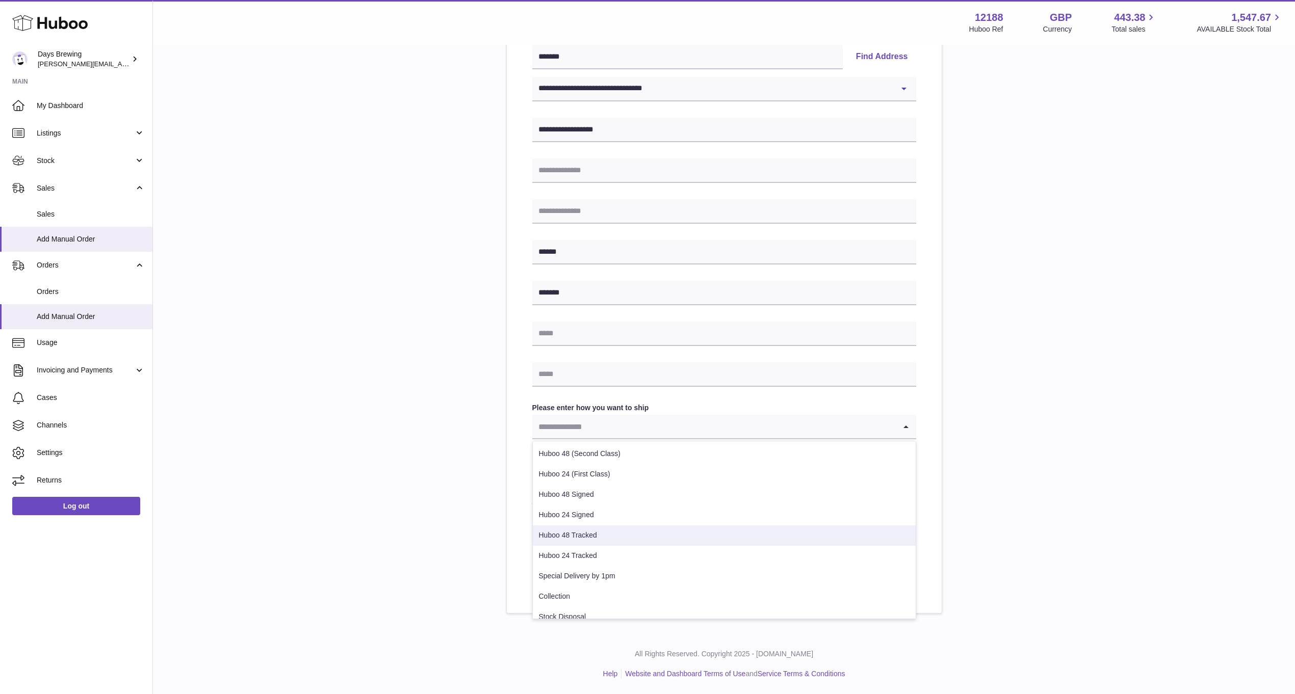
click at [613, 531] on li "Huboo 48 Tracked" at bounding box center [724, 536] width 383 height 20
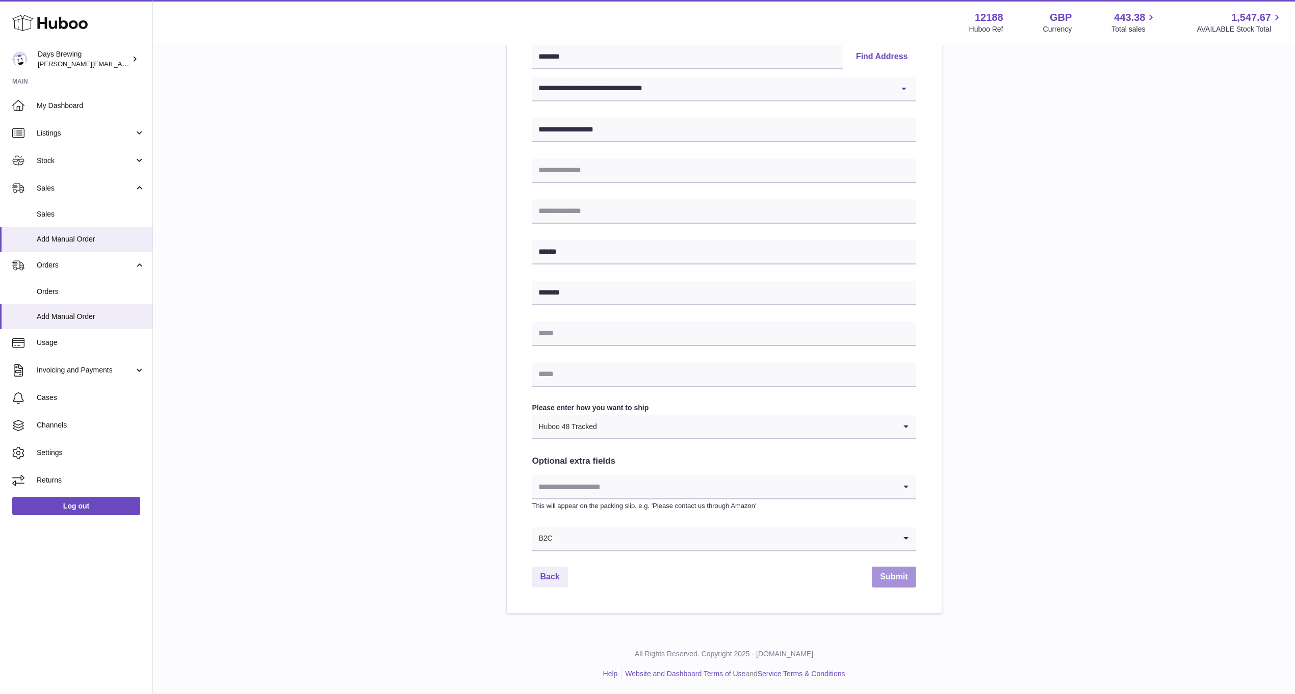
click at [890, 575] on button "Submit" at bounding box center [894, 577] width 44 height 21
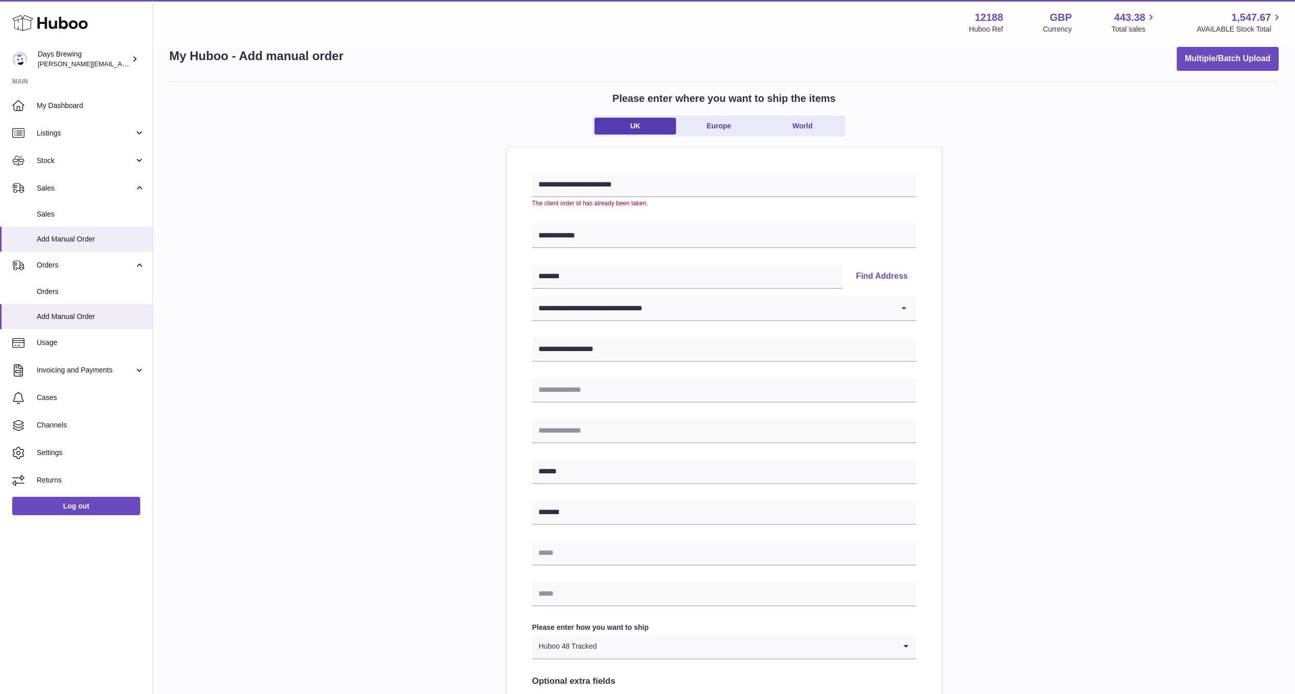
scroll to position [0, 0]
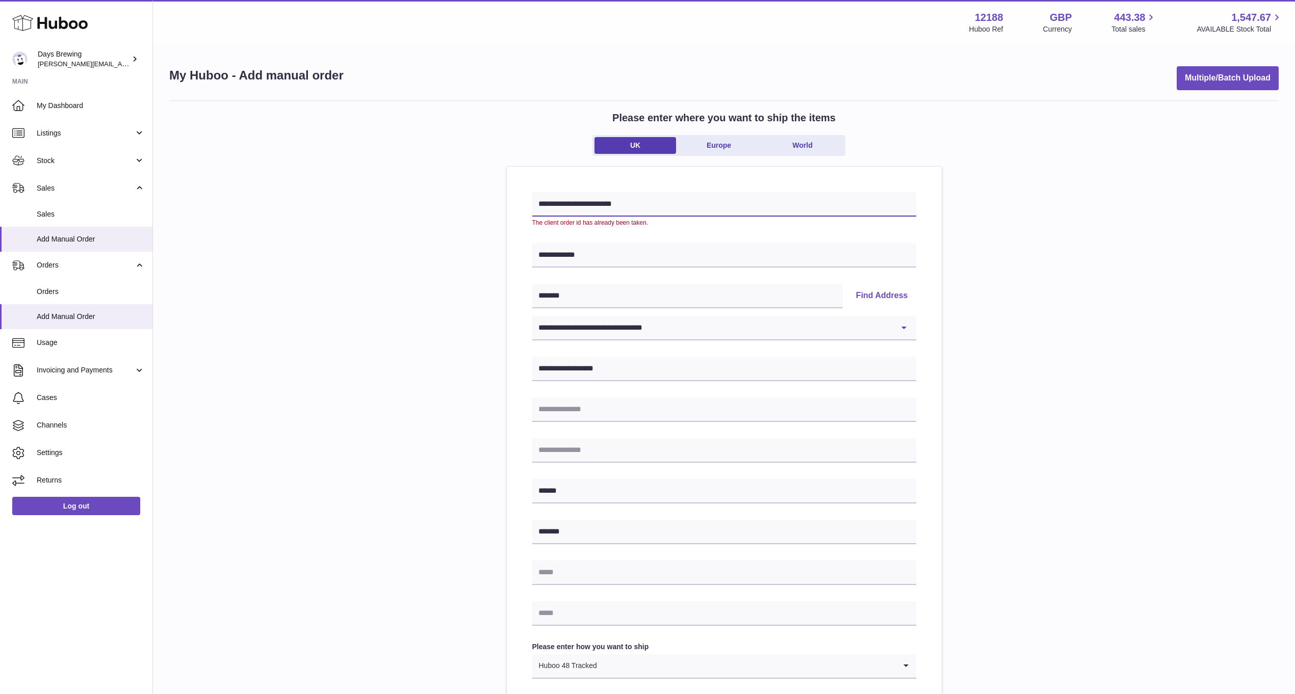
click at [642, 206] on input "**********" at bounding box center [724, 204] width 384 height 24
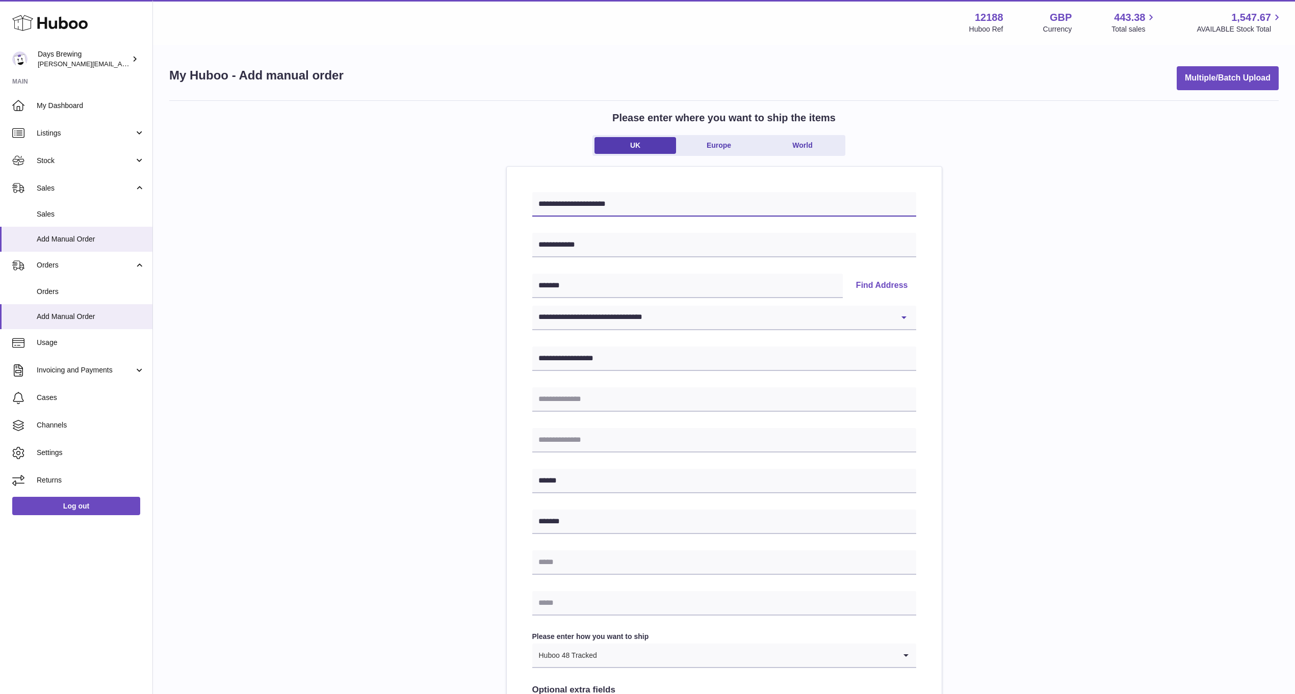
type input "**********"
drag, startPoint x: 1065, startPoint y: 255, endPoint x: 1054, endPoint y: 256, distance: 10.8
click at [1061, 255] on div "**********" at bounding box center [723, 471] width 1109 height 742
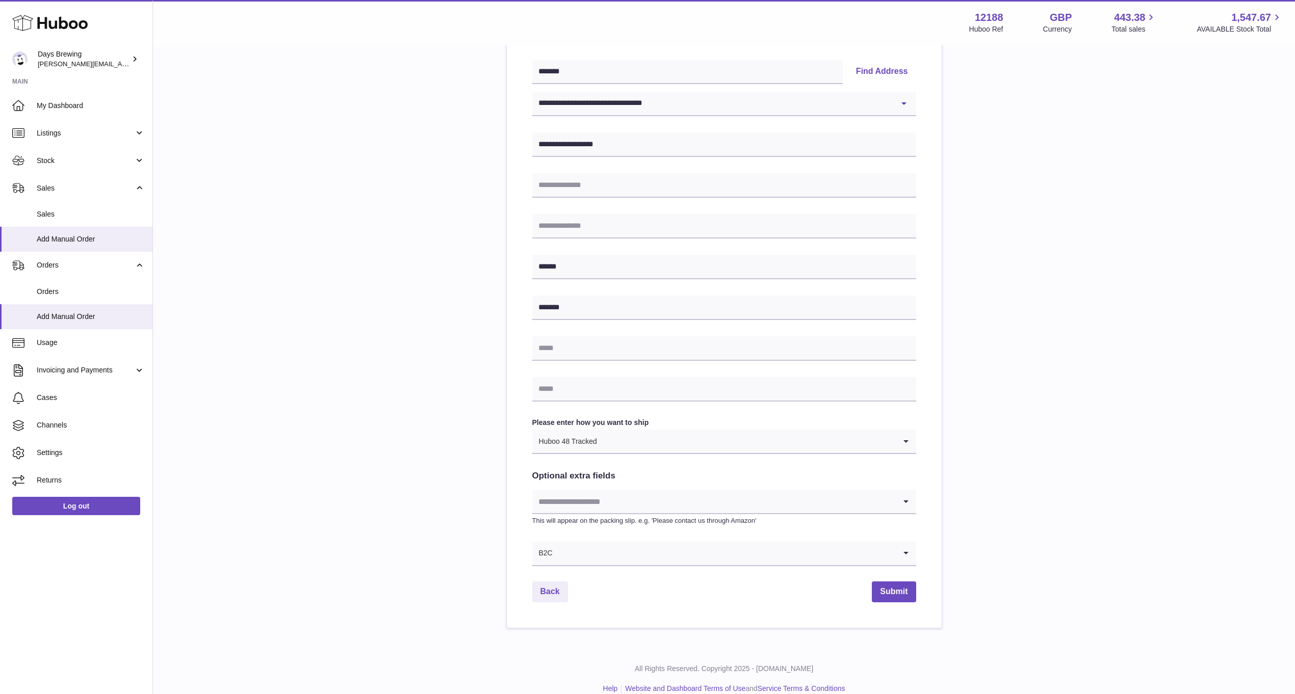
scroll to position [229, 0]
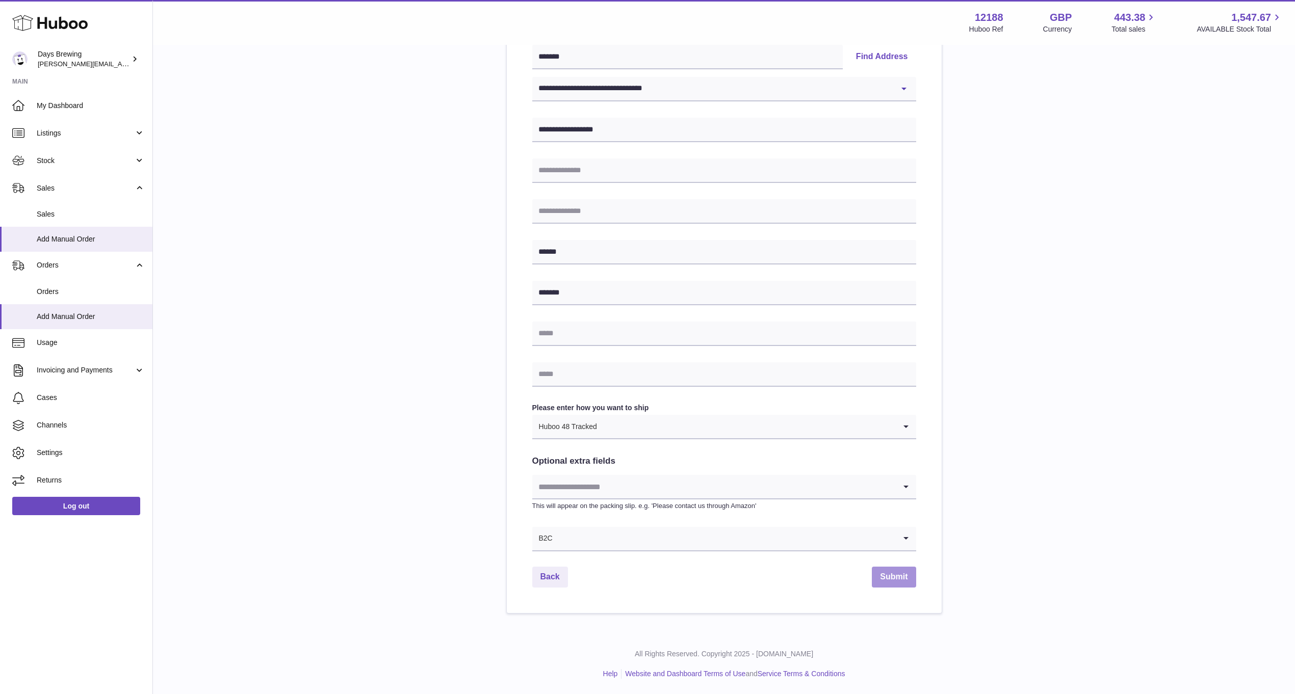
click at [900, 580] on button "Submit" at bounding box center [894, 577] width 44 height 21
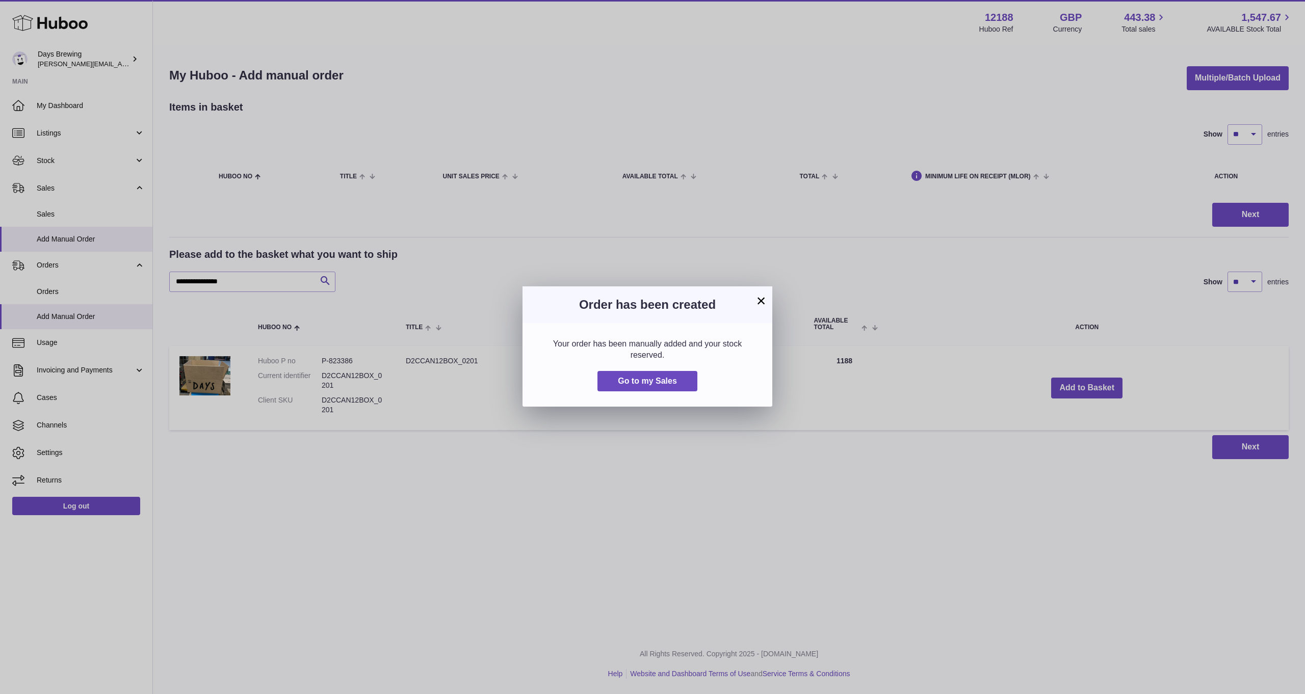
click at [758, 299] on button "×" at bounding box center [761, 301] width 12 height 12
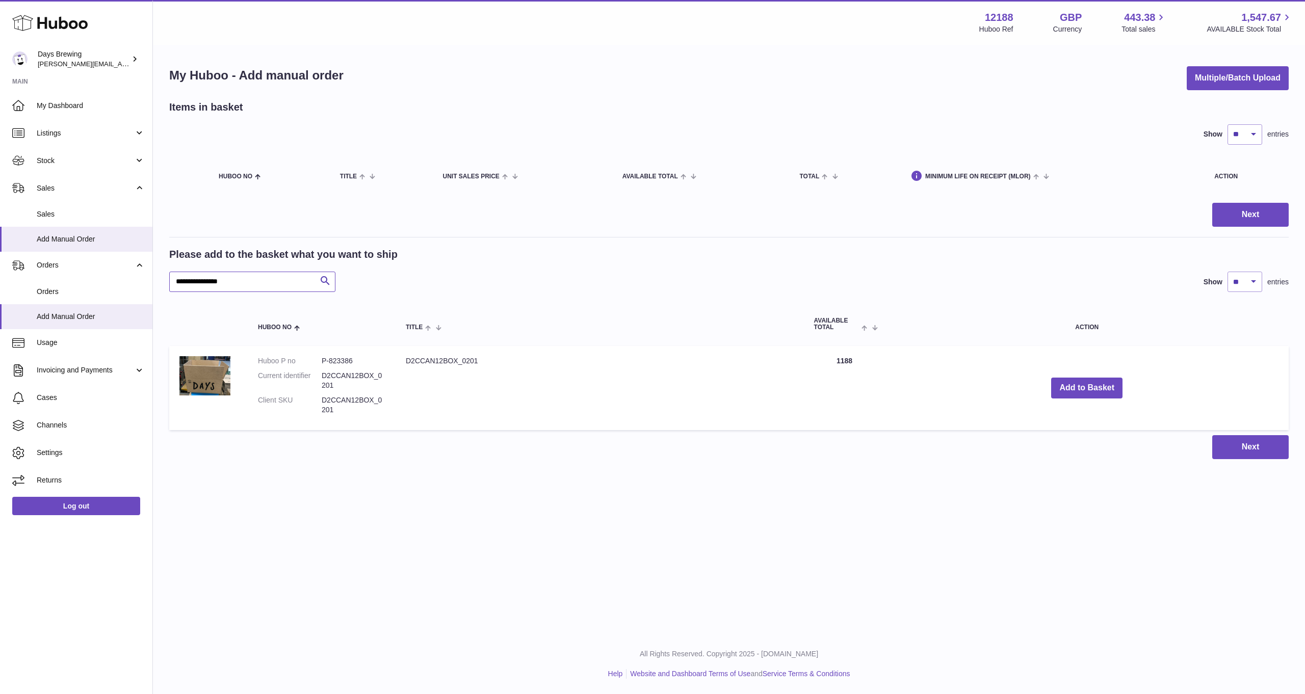
click at [298, 281] on input "**********" at bounding box center [252, 282] width 166 height 20
click at [61, 192] on span "Sales" at bounding box center [85, 189] width 97 height 10
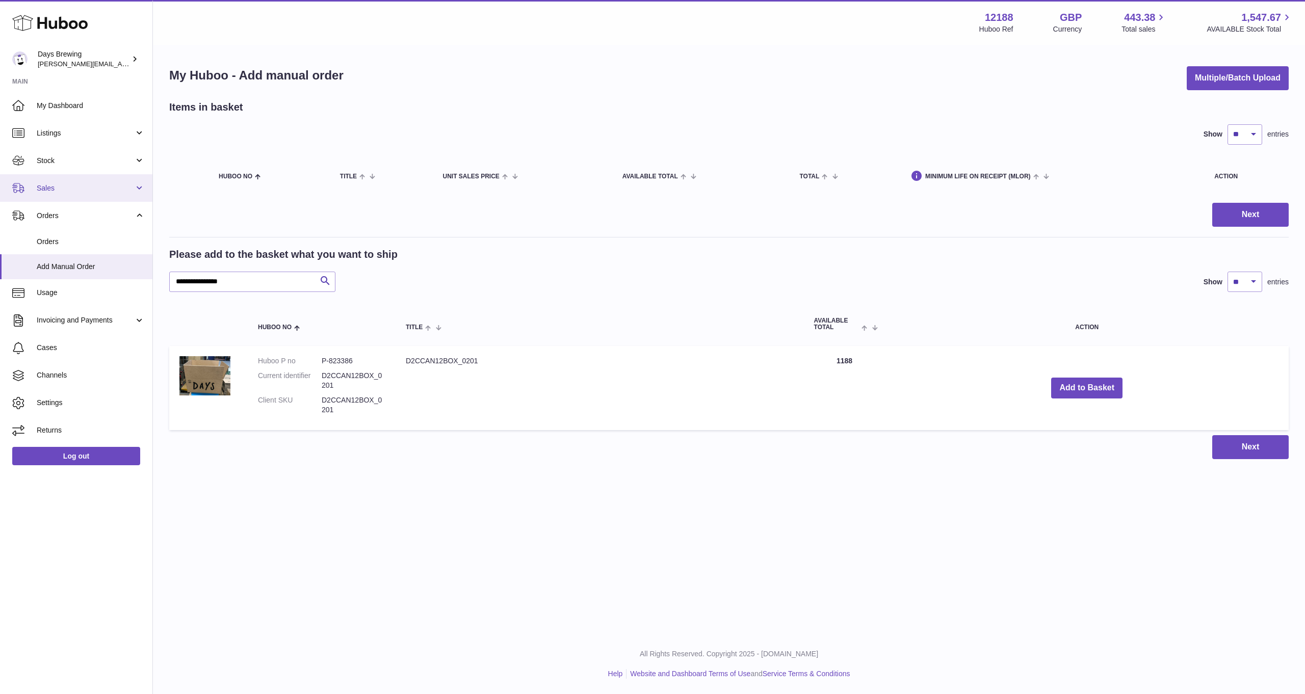
click at [57, 185] on span "Sales" at bounding box center [85, 189] width 97 height 10
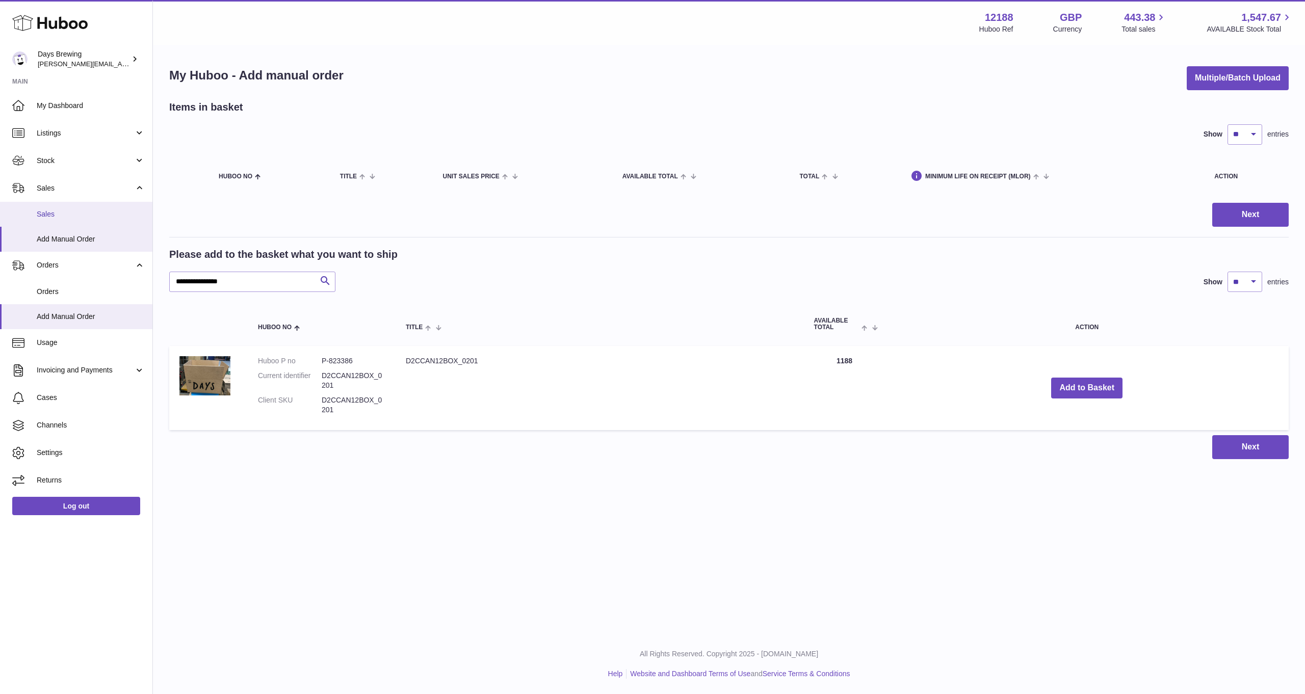
click at [61, 216] on span "Sales" at bounding box center [91, 215] width 108 height 10
